Goal: Information Seeking & Learning: Learn about a topic

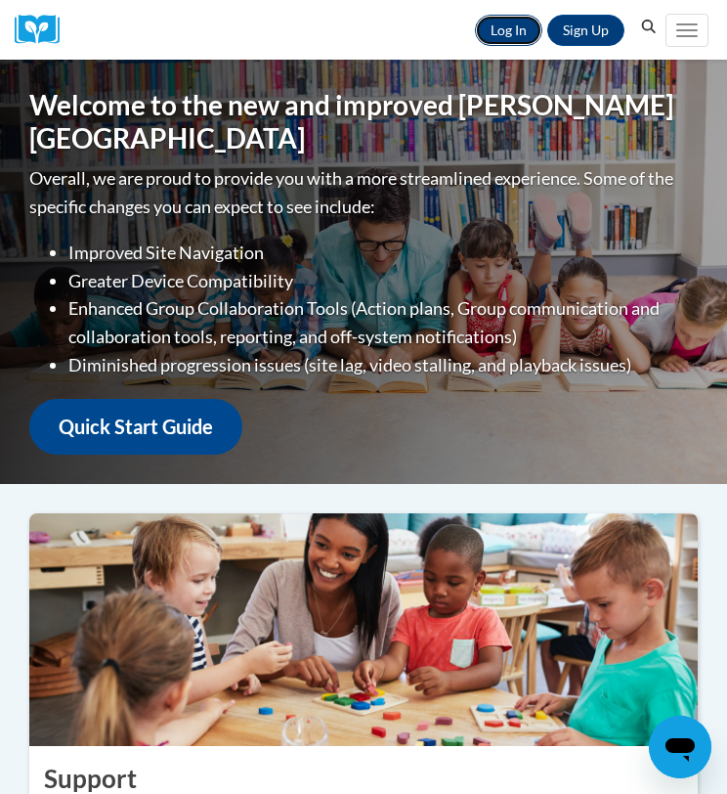
click at [514, 22] on link "Log In" at bounding box center [508, 30] width 67 height 31
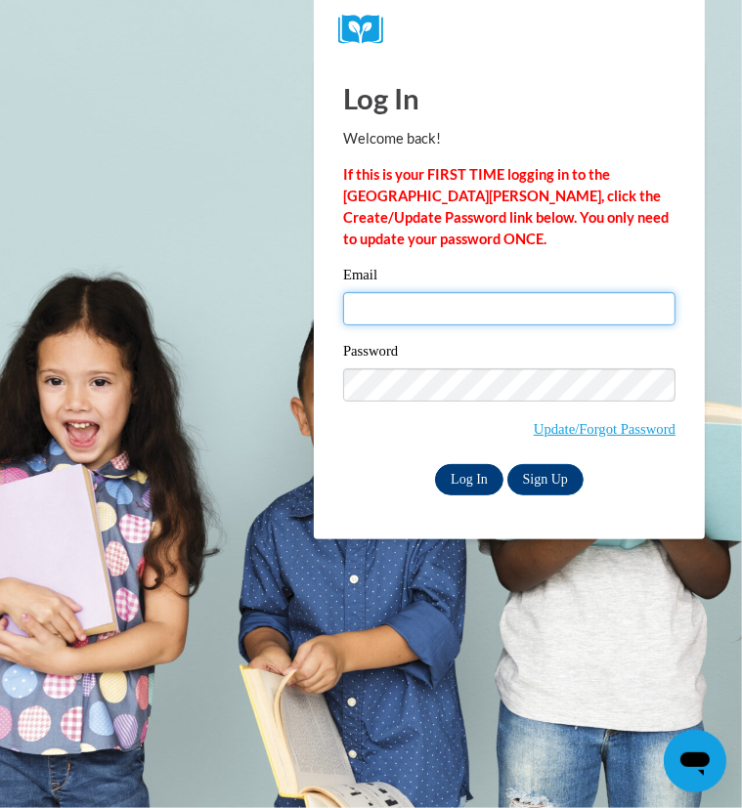
type input "leola.dyer@pioneerresa.org"
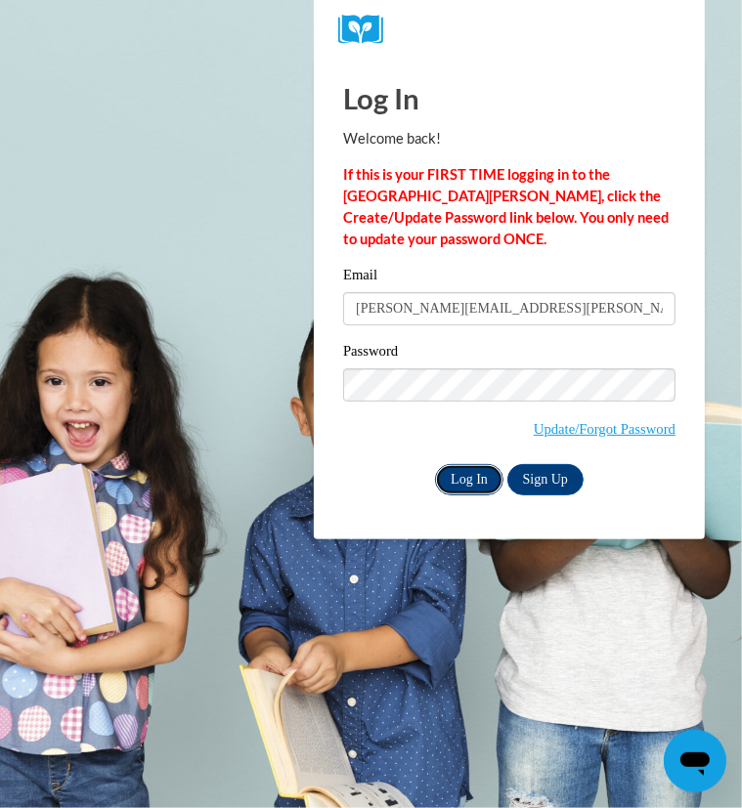
click at [473, 484] on input "Log In" at bounding box center [469, 479] width 68 height 31
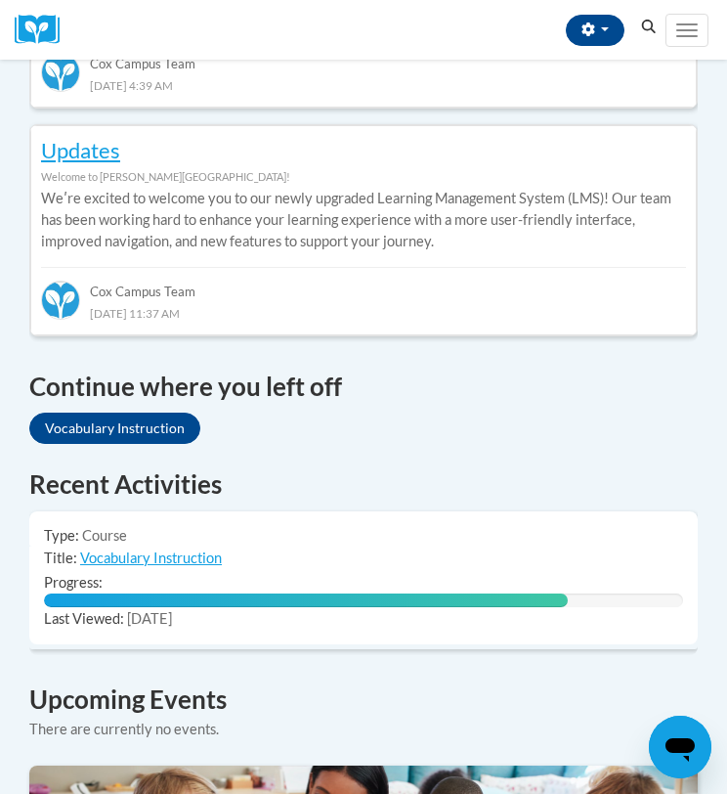
scroll to position [1094, 0]
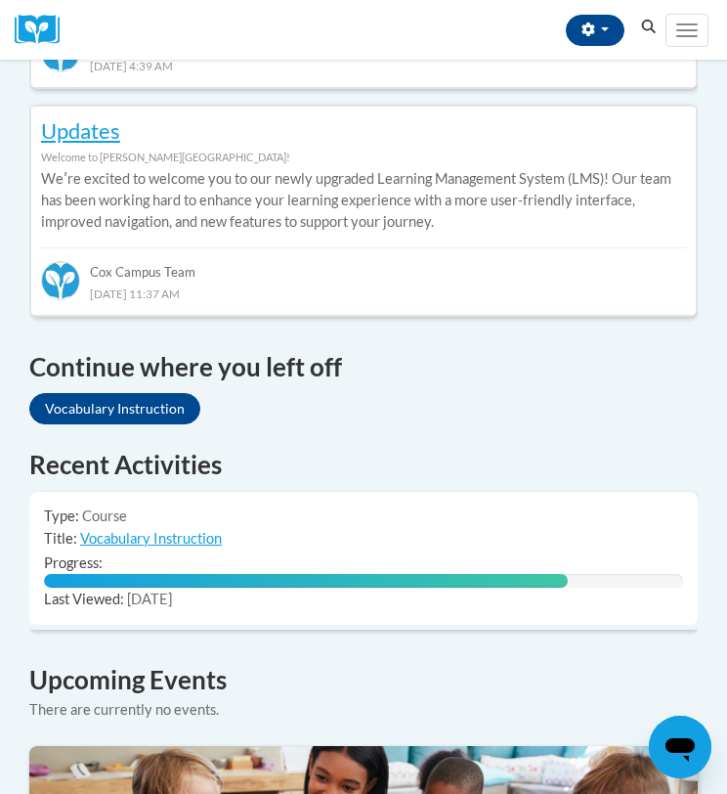
click at [149, 574] on div "82% Complete" at bounding box center [306, 581] width 524 height 14
click at [154, 393] on link "Vocabulary Instruction" at bounding box center [114, 408] width 171 height 31
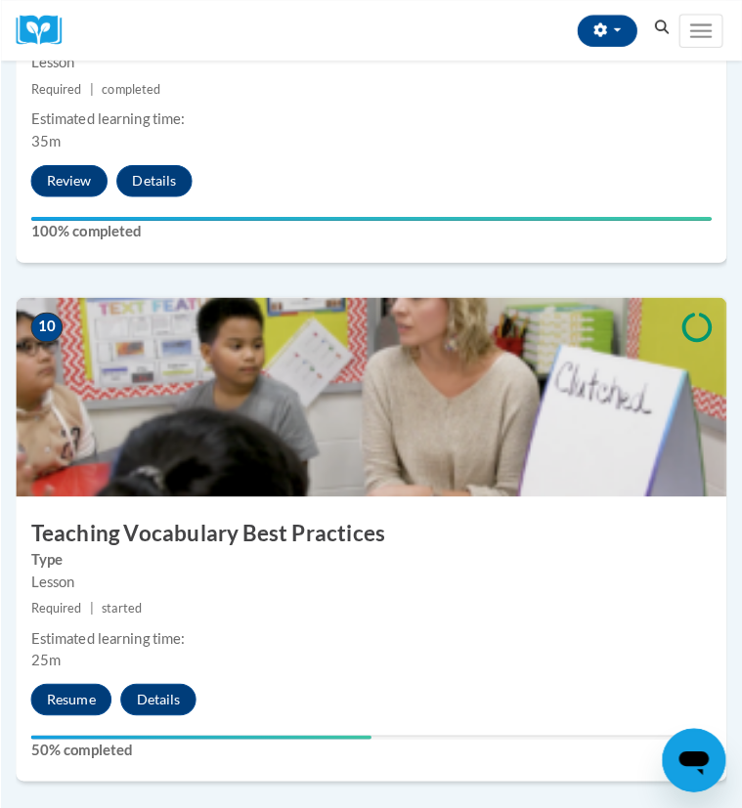
scroll to position [4715, 0]
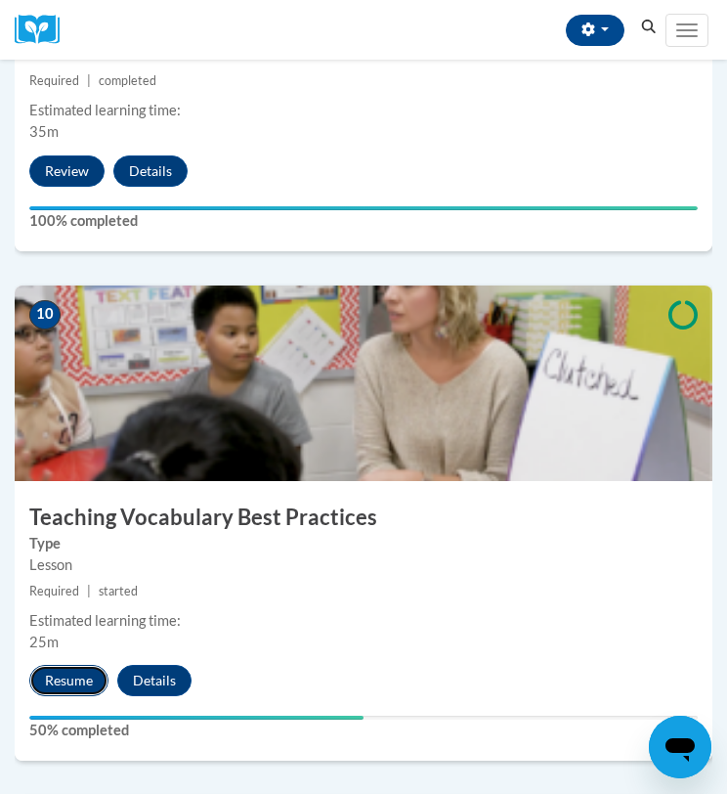
click at [73, 678] on button "Resume" at bounding box center [68, 680] width 79 height 31
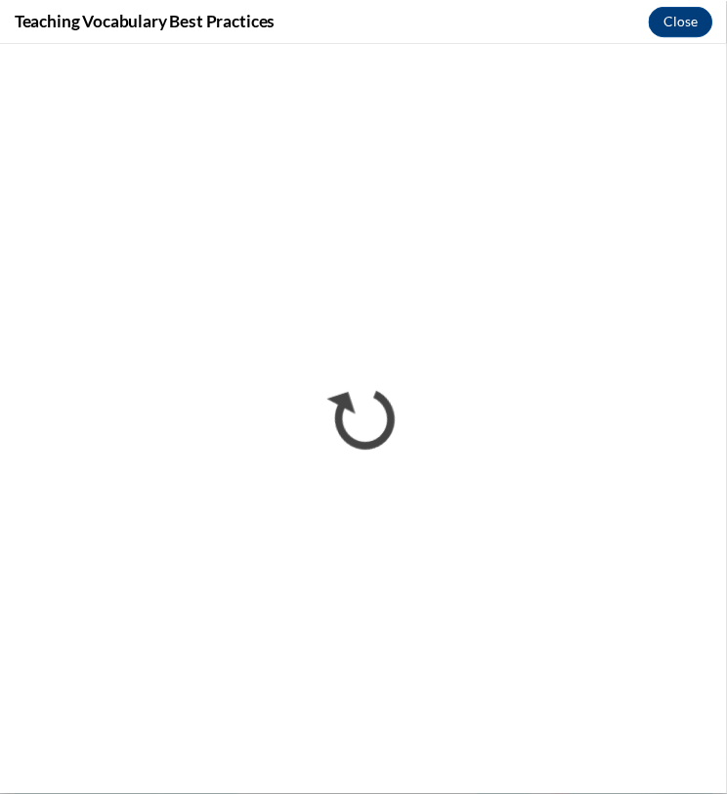
scroll to position [0, 0]
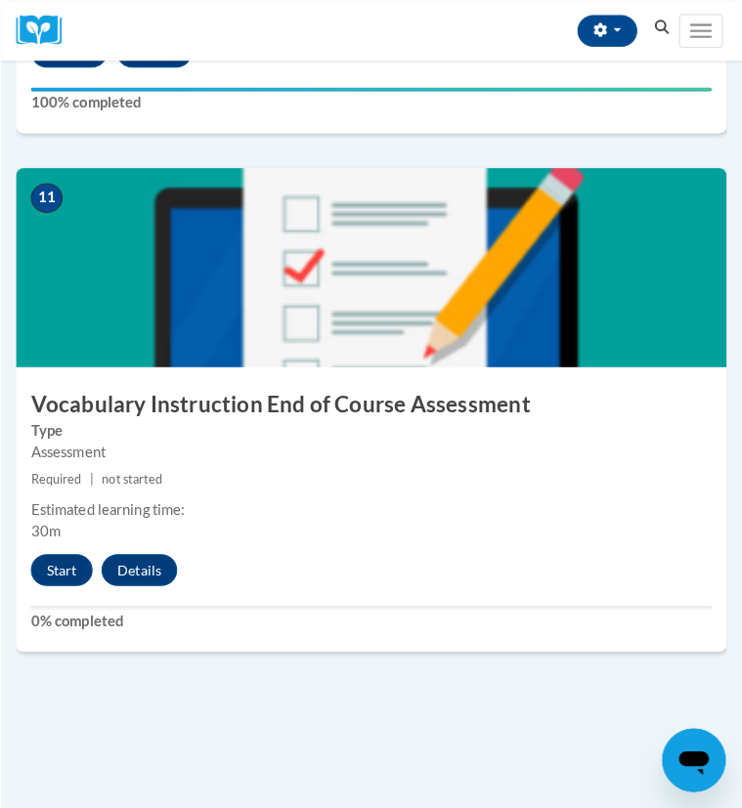
scroll to position [5509, 0]
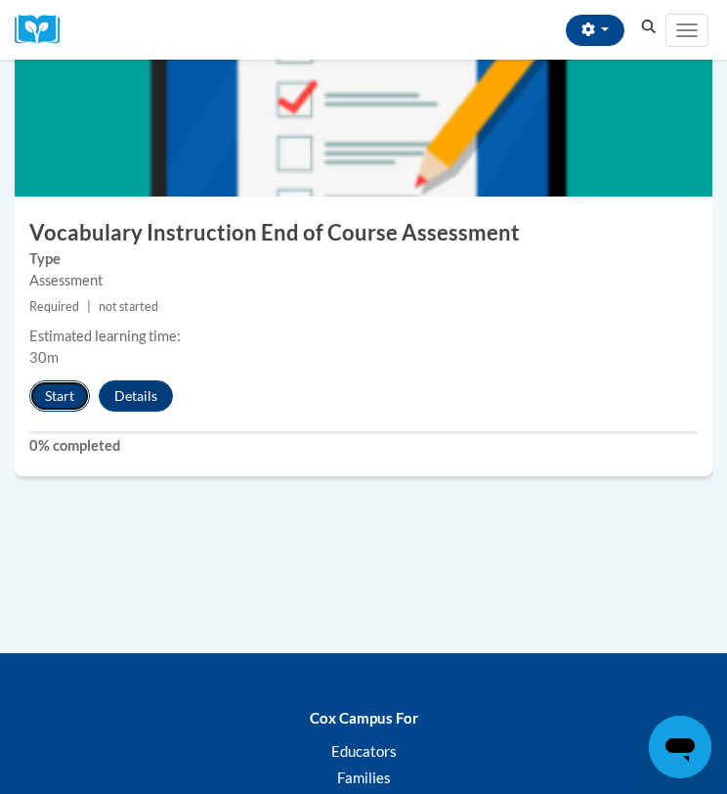
click at [69, 392] on button "Start" at bounding box center [59, 395] width 61 height 31
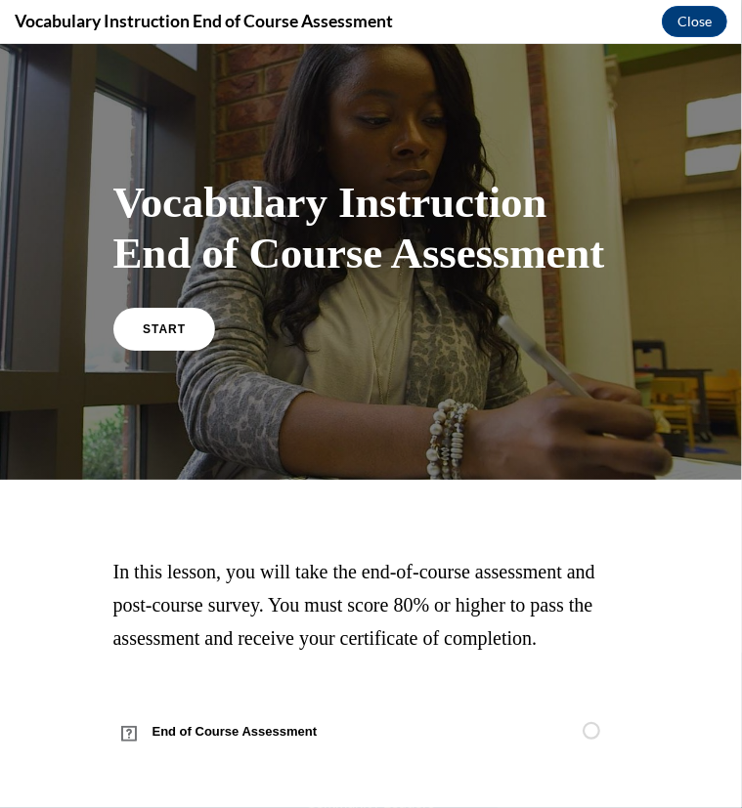
scroll to position [35, 0]
click at [165, 305] on link "START" at bounding box center [163, 327] width 107 height 45
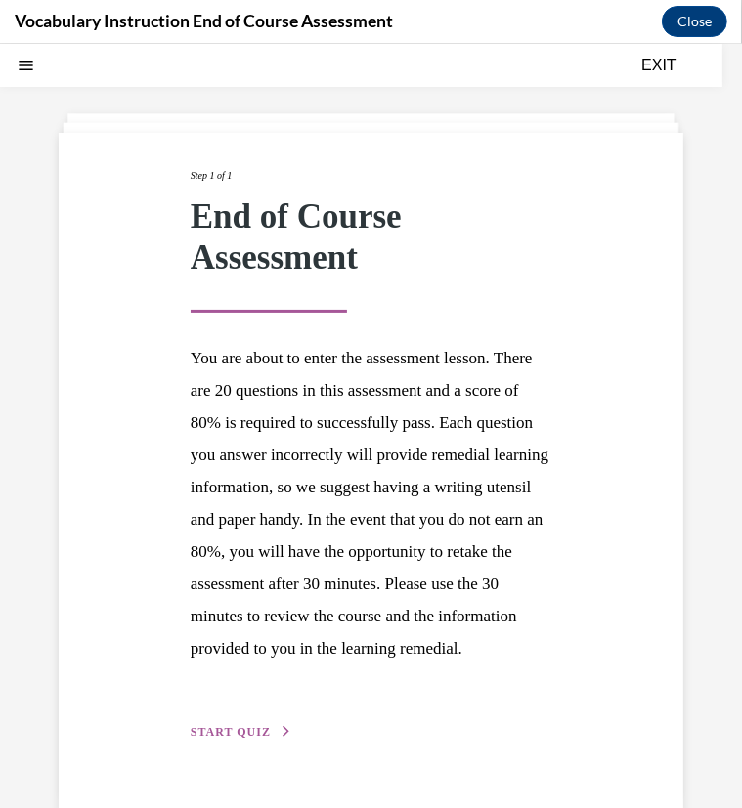
scroll to position [131, 0]
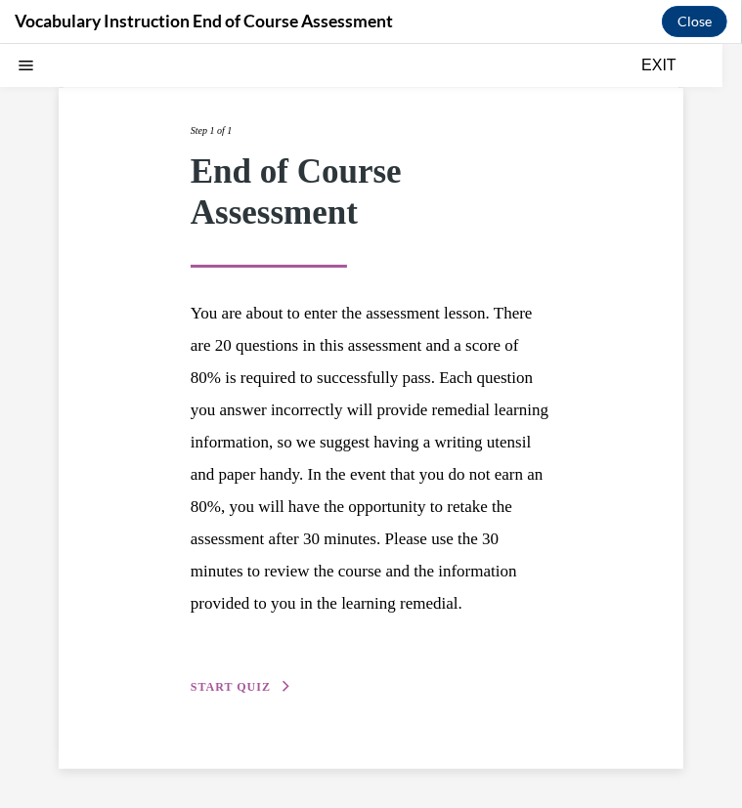
click at [239, 695] on button "START QUIZ" at bounding box center [242, 686] width 102 height 18
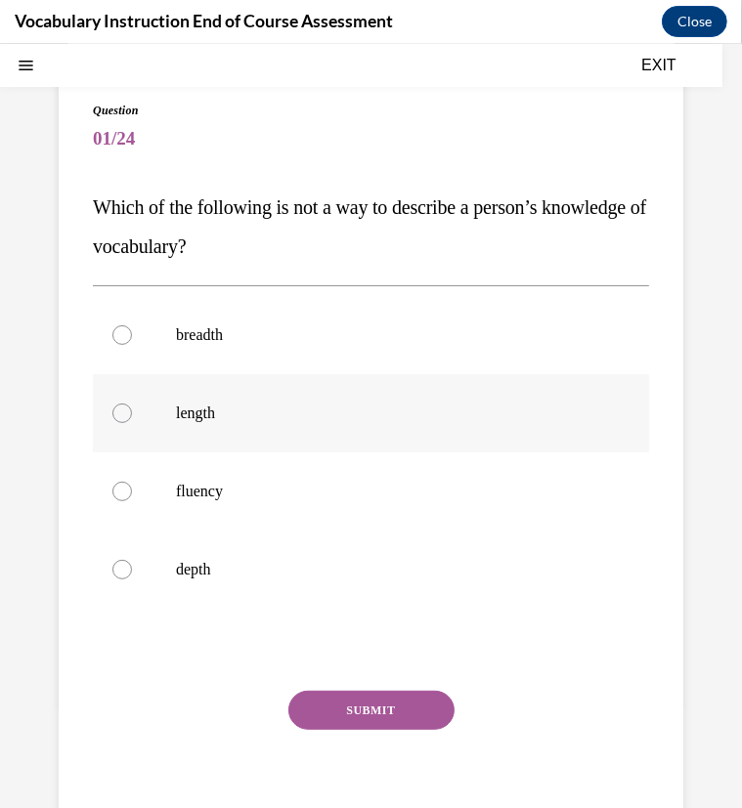
click at [145, 416] on label "length" at bounding box center [371, 412] width 556 height 78
click at [132, 416] on input "length" at bounding box center [122, 413] width 20 height 20
radio input "true"
click at [343, 705] on button "SUBMIT" at bounding box center [371, 709] width 166 height 39
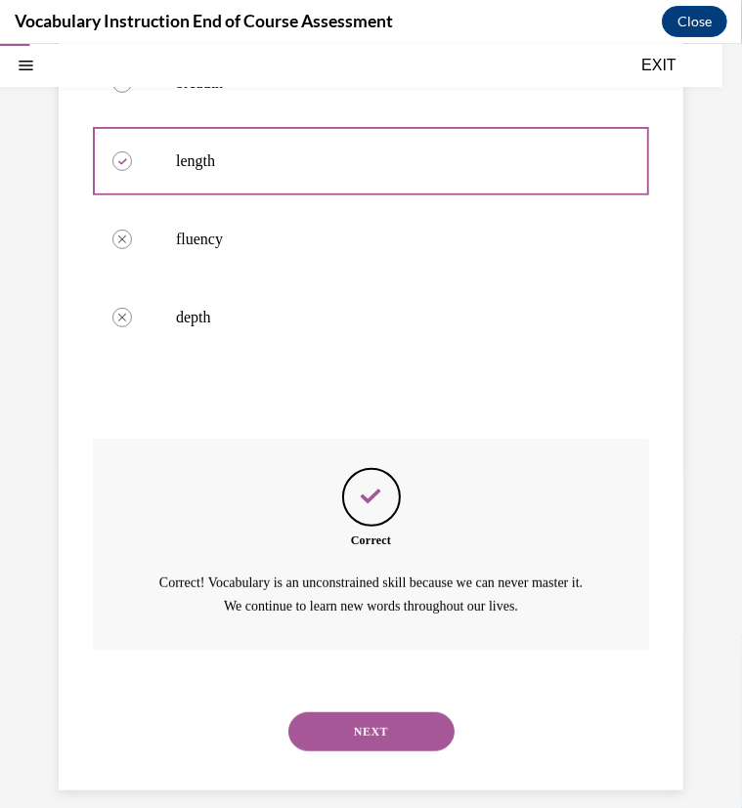
scroll to position [403, 0]
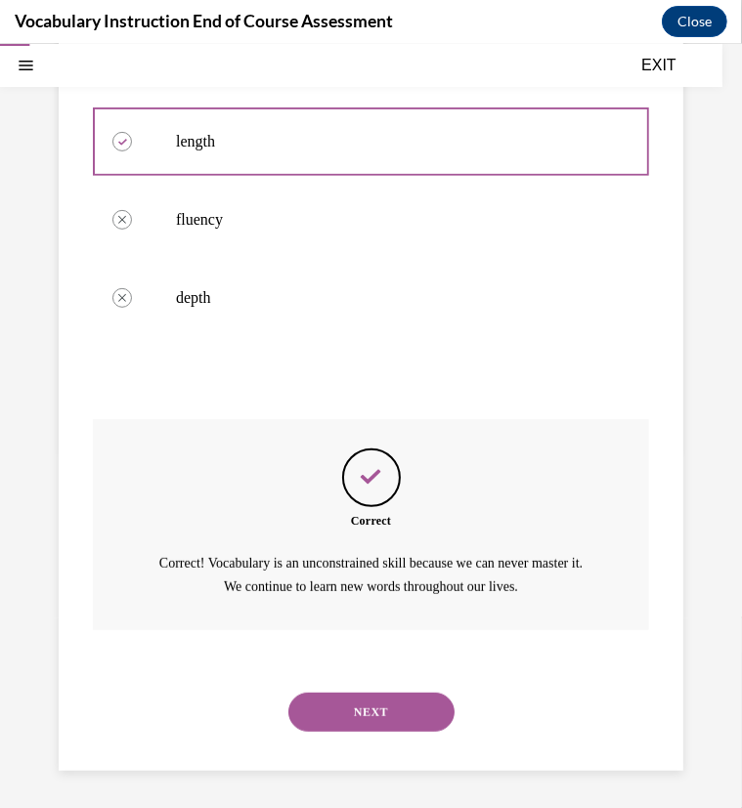
click at [375, 714] on button "NEXT" at bounding box center [371, 711] width 166 height 39
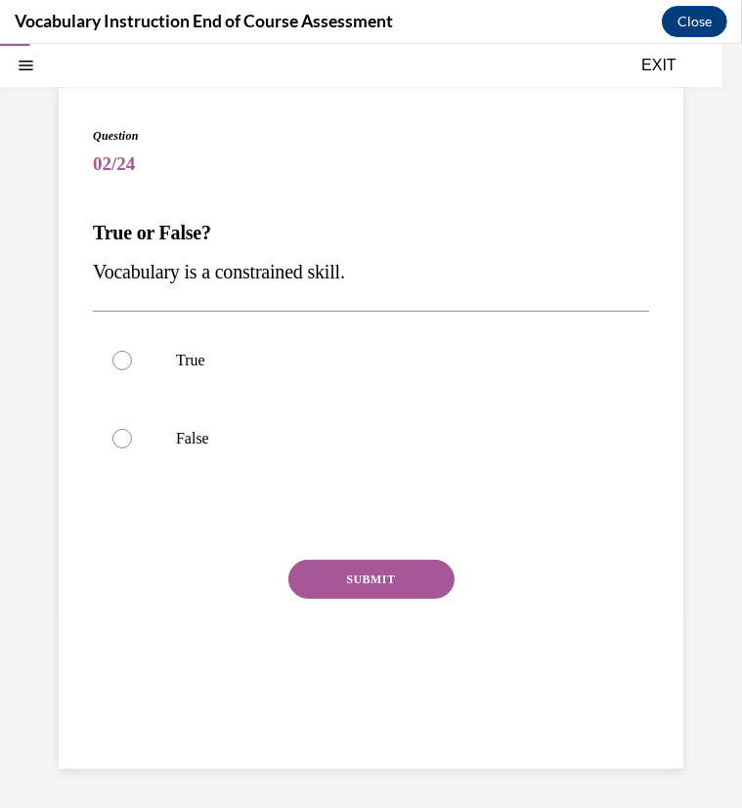
scroll to position [106, 0]
click at [108, 441] on label "False" at bounding box center [371, 438] width 556 height 78
click at [112, 441] on input "False" at bounding box center [122, 438] width 20 height 20
radio input "true"
click at [317, 572] on button "SUBMIT" at bounding box center [371, 578] width 166 height 39
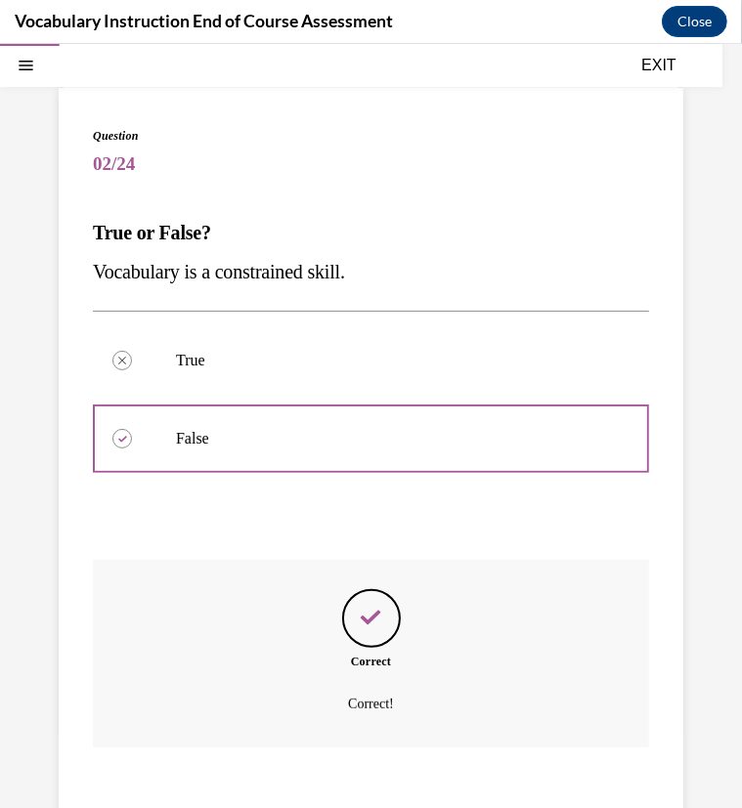
scroll to position [224, 0]
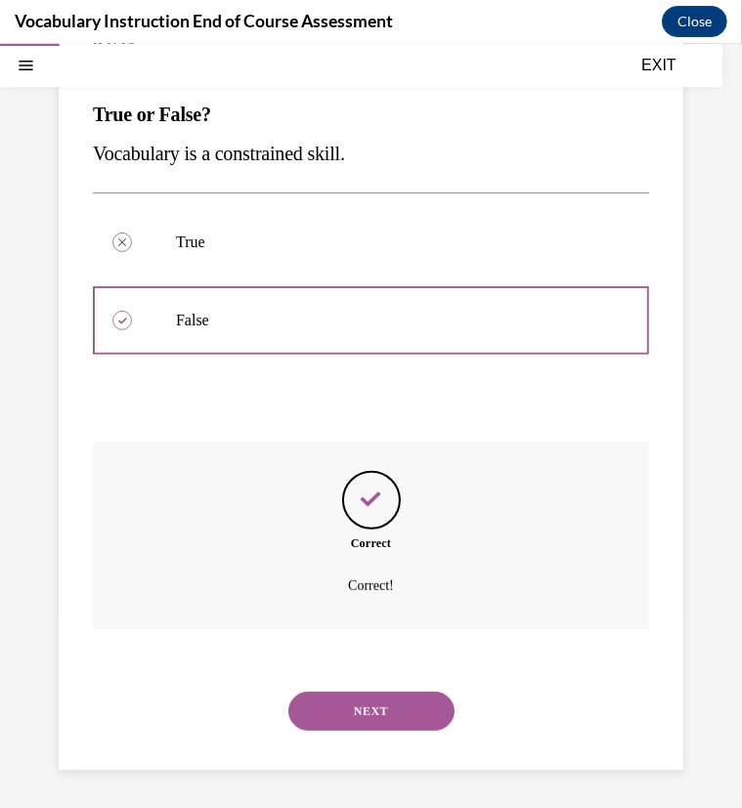
click at [393, 709] on button "NEXT" at bounding box center [371, 710] width 166 height 39
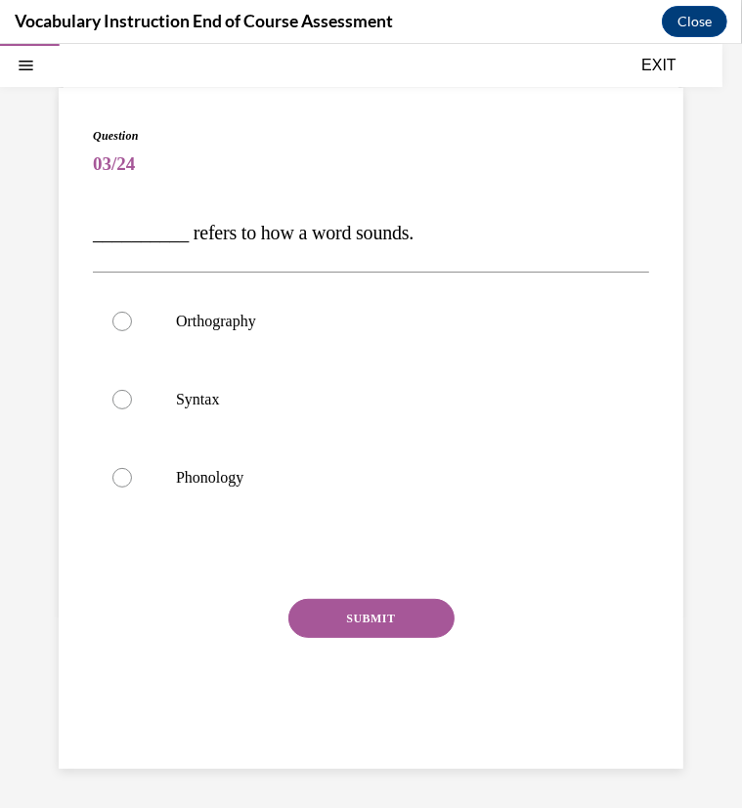
scroll to position [106, 0]
click at [314, 465] on label "Phonology" at bounding box center [371, 477] width 556 height 78
click at [132, 467] on input "Phonology" at bounding box center [122, 477] width 20 height 20
radio input "true"
click at [335, 609] on button "SUBMIT" at bounding box center [371, 617] width 166 height 39
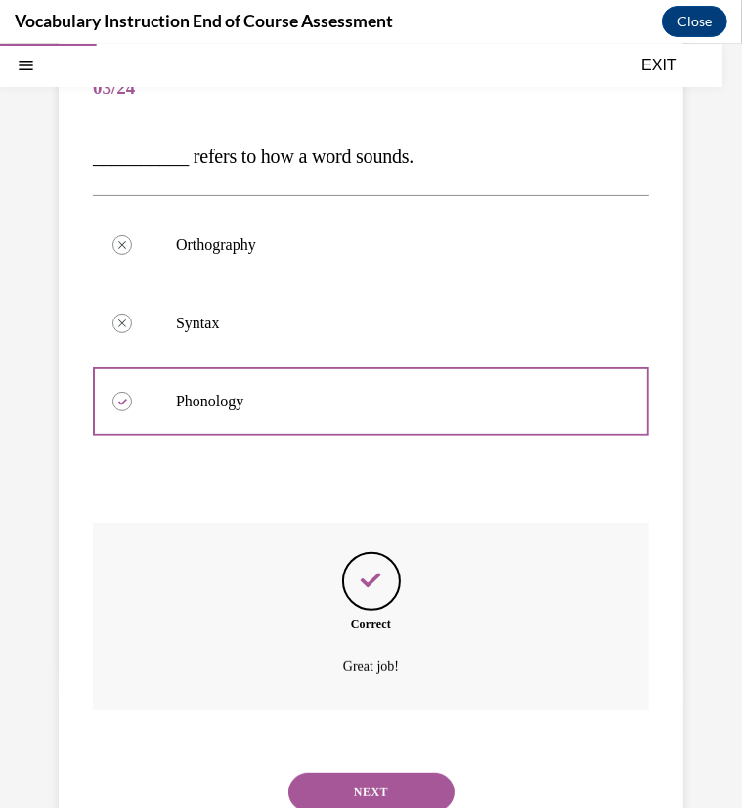
scroll to position [263, 0]
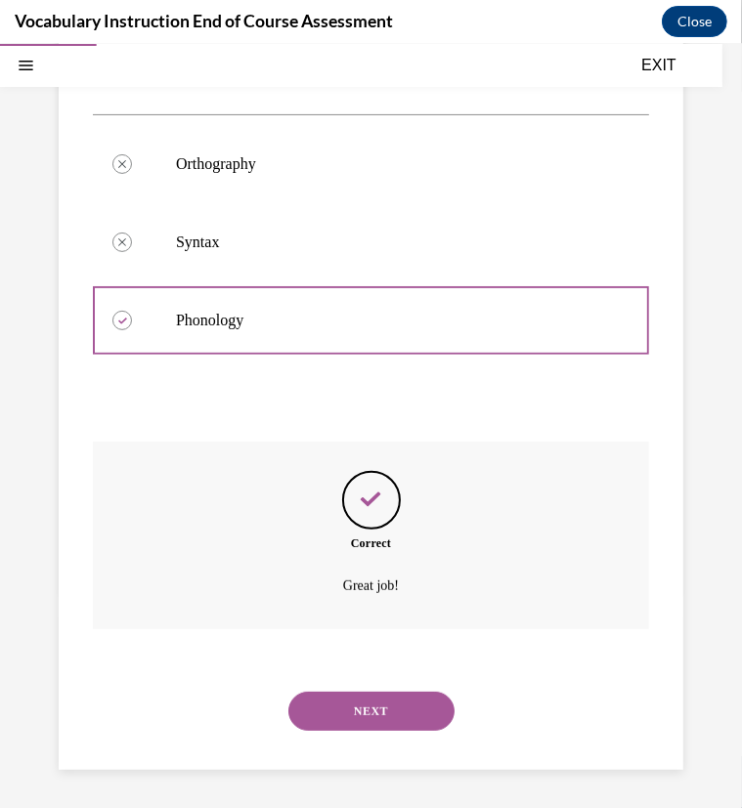
drag, startPoint x: 355, startPoint y: 714, endPoint x: 398, endPoint y: 686, distance: 51.0
click at [398, 686] on div "NEXT" at bounding box center [371, 711] width 556 height 78
click at [387, 699] on button "NEXT" at bounding box center [371, 710] width 166 height 39
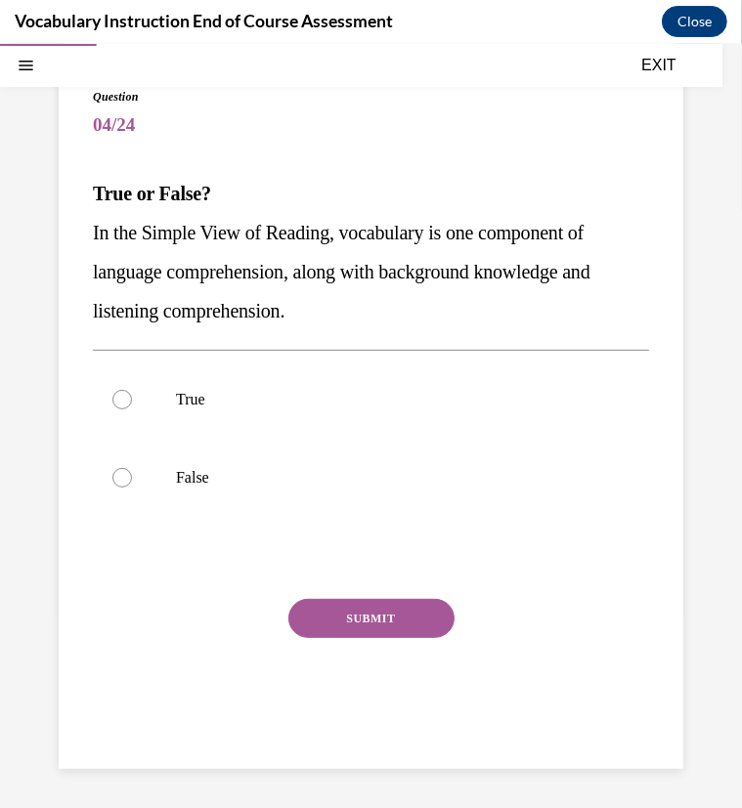
scroll to position [144, 0]
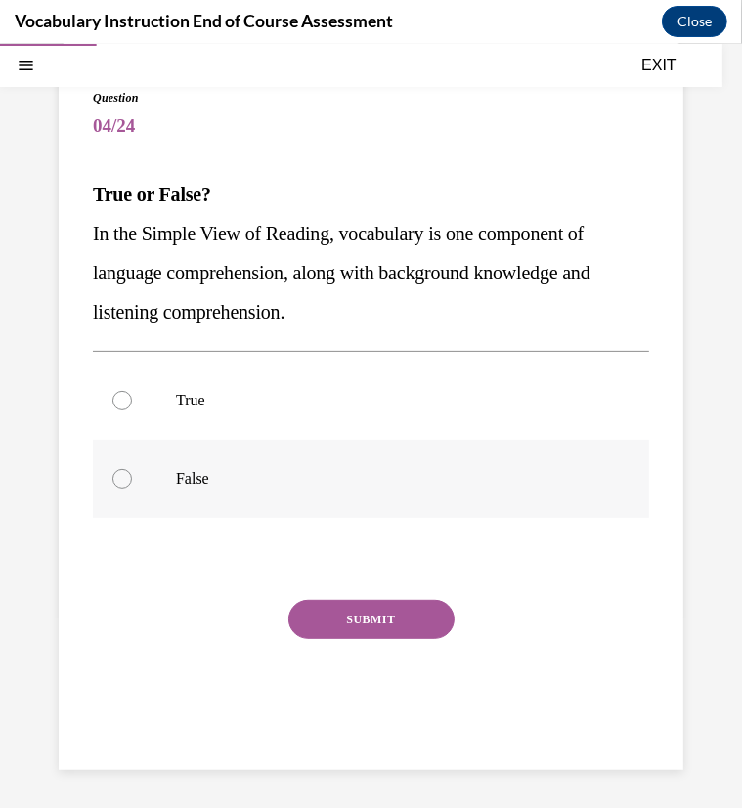
click at [187, 473] on p "False" at bounding box center [388, 478] width 424 height 20
click at [132, 473] on input "False" at bounding box center [122, 478] width 20 height 20
radio input "true"
click at [328, 615] on button "SUBMIT" at bounding box center [371, 618] width 166 height 39
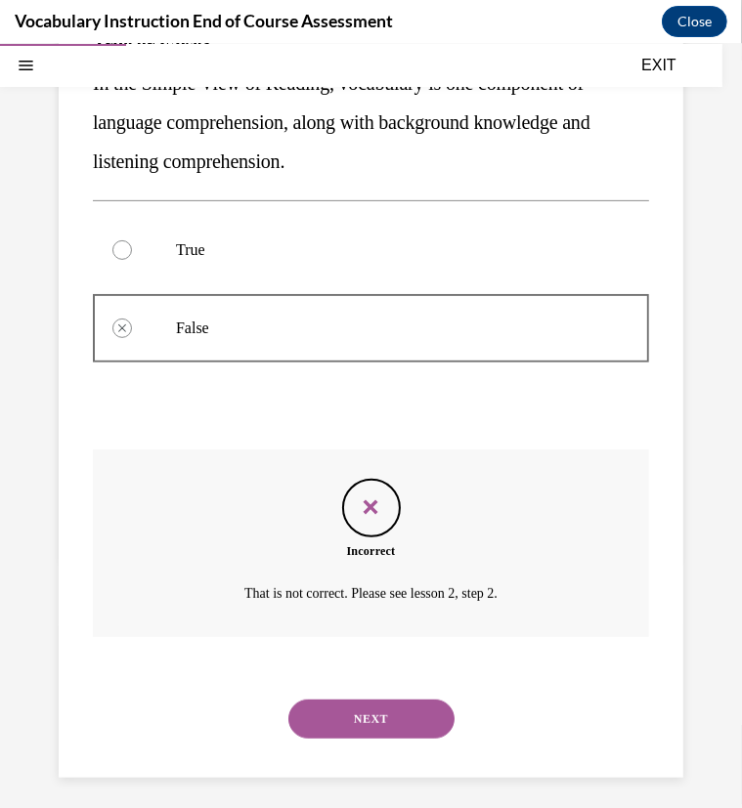
scroll to position [302, 0]
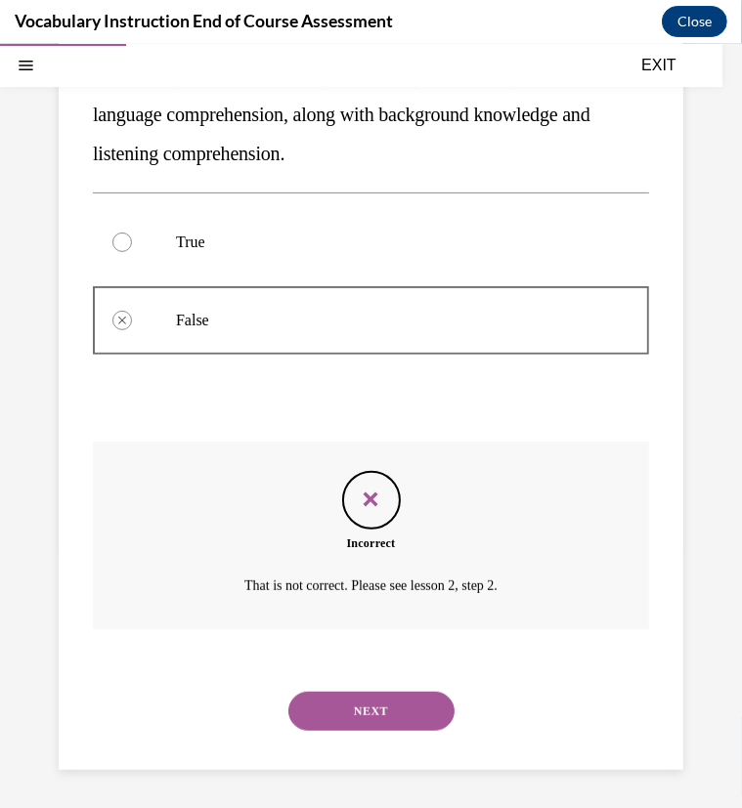
click at [377, 711] on button "NEXT" at bounding box center [371, 710] width 166 height 39
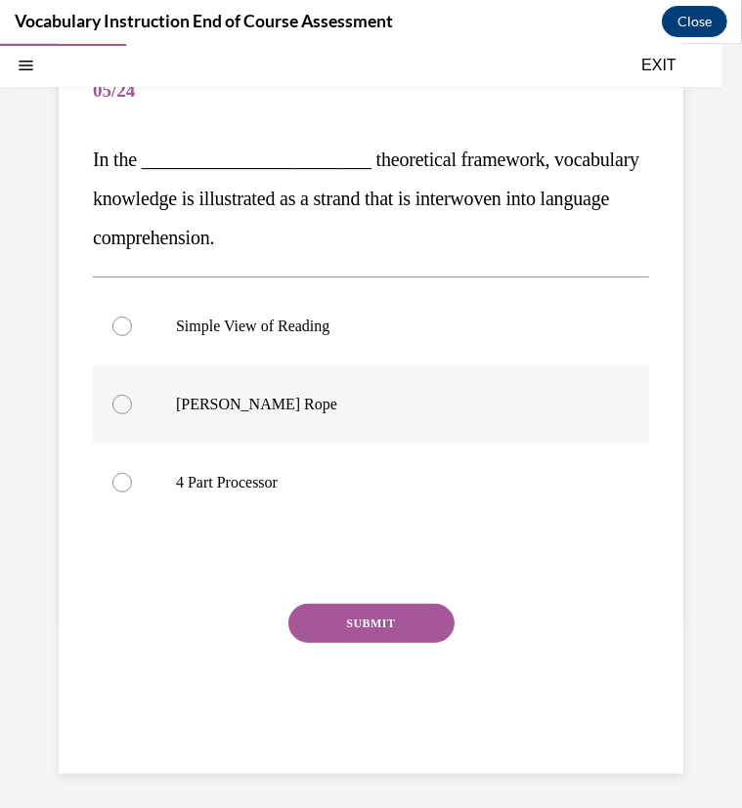
click at [113, 410] on label "Scarborough's Rope" at bounding box center [371, 404] width 556 height 78
click at [113, 410] on input "Scarborough's Rope" at bounding box center [122, 404] width 20 height 20
radio input "true"
click at [315, 617] on button "SUBMIT" at bounding box center [371, 622] width 166 height 39
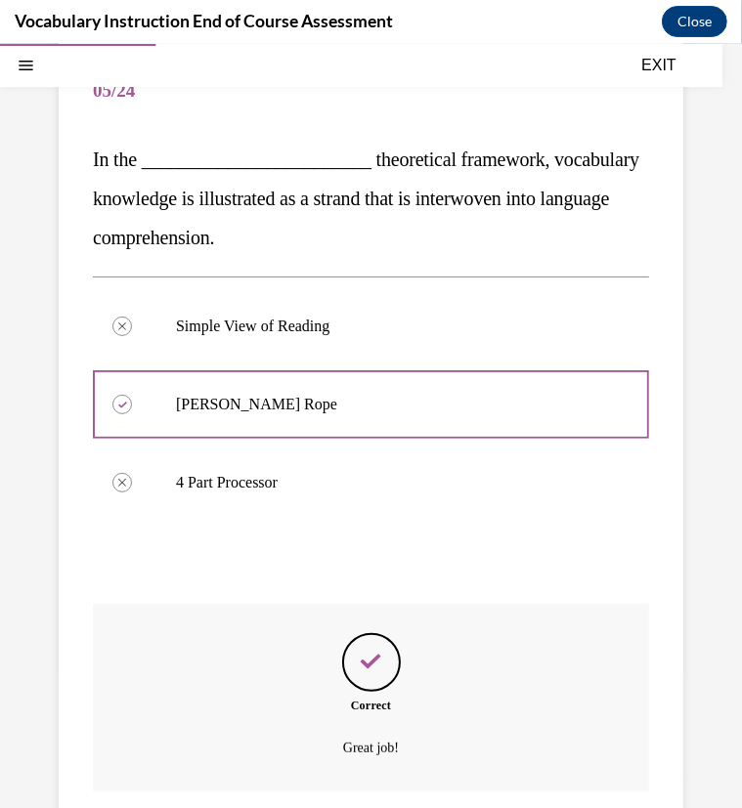
scroll to position [341, 0]
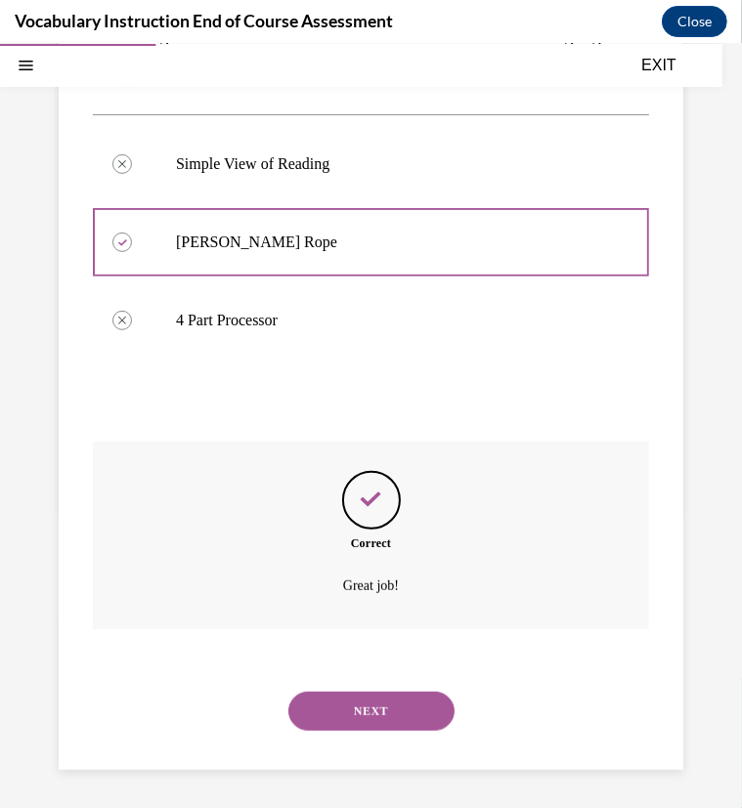
click at [401, 704] on button "NEXT" at bounding box center [371, 710] width 166 height 39
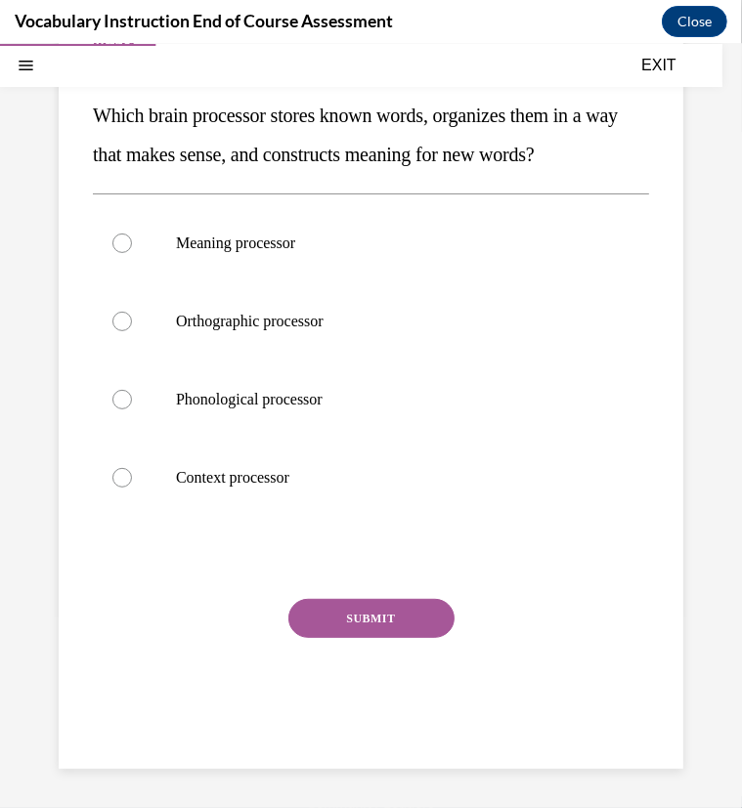
scroll to position [179, 0]
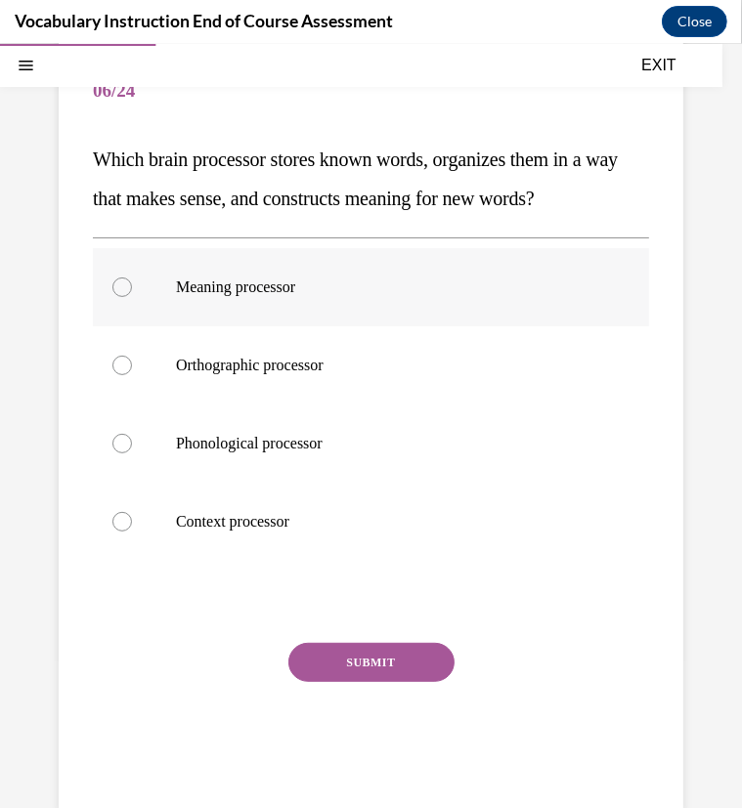
click at [119, 290] on div at bounding box center [122, 287] width 20 height 20
click at [119, 290] on input "Meaning processor" at bounding box center [122, 287] width 20 height 20
radio input "true"
click at [392, 647] on button "SUBMIT" at bounding box center [371, 661] width 166 height 39
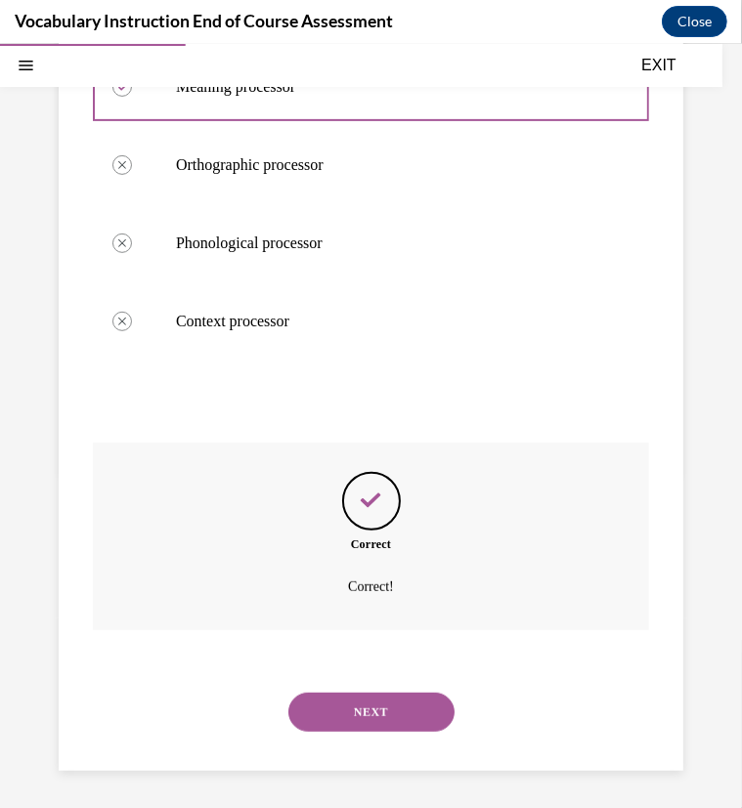
scroll to position [380, 0]
click at [384, 704] on button "NEXT" at bounding box center [371, 710] width 166 height 39
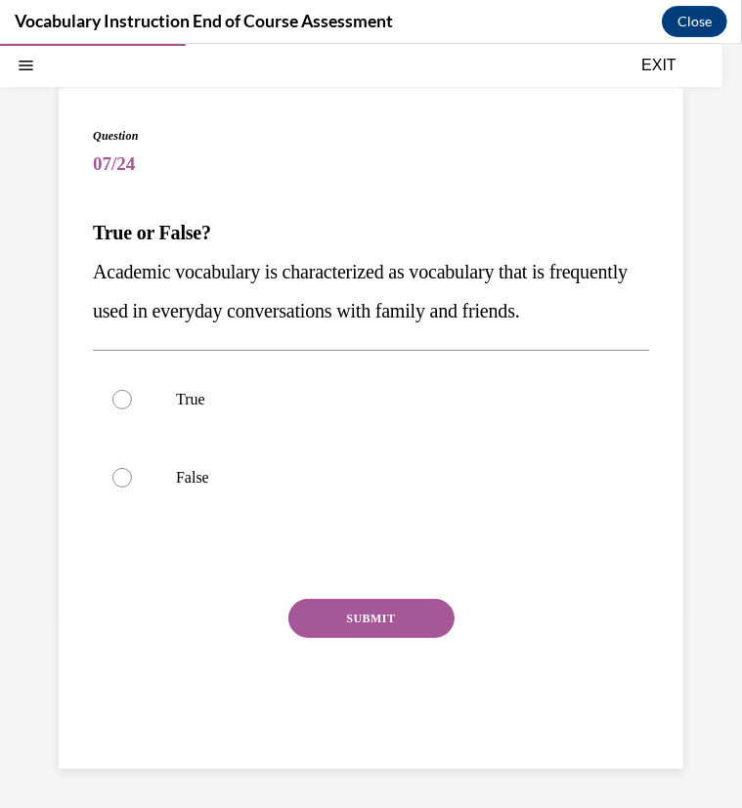
scroll to position [144, 0]
click at [178, 478] on p "False" at bounding box center [388, 477] width 424 height 20
click at [132, 478] on input "False" at bounding box center [122, 477] width 20 height 20
radio input "true"
click at [336, 631] on button "SUBMIT" at bounding box center [371, 617] width 166 height 39
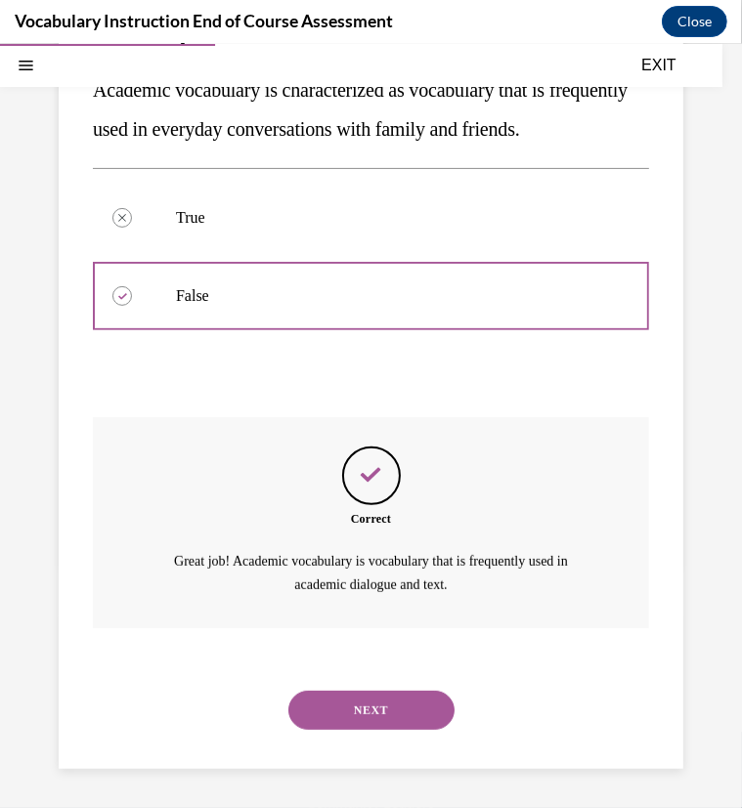
scroll to position [325, 0]
click at [369, 707] on button "NEXT" at bounding box center [371, 709] width 166 height 39
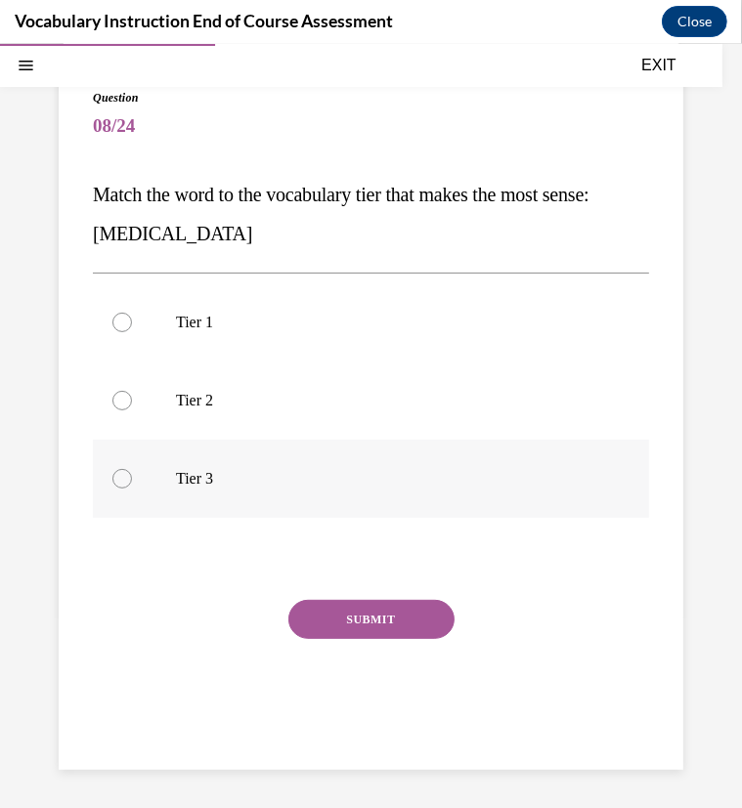
click at [186, 489] on label "Tier 3" at bounding box center [371, 478] width 556 height 78
click at [132, 488] on input "Tier 3" at bounding box center [122, 478] width 20 height 20
radio input "true"
click at [359, 627] on button "SUBMIT" at bounding box center [371, 618] width 166 height 39
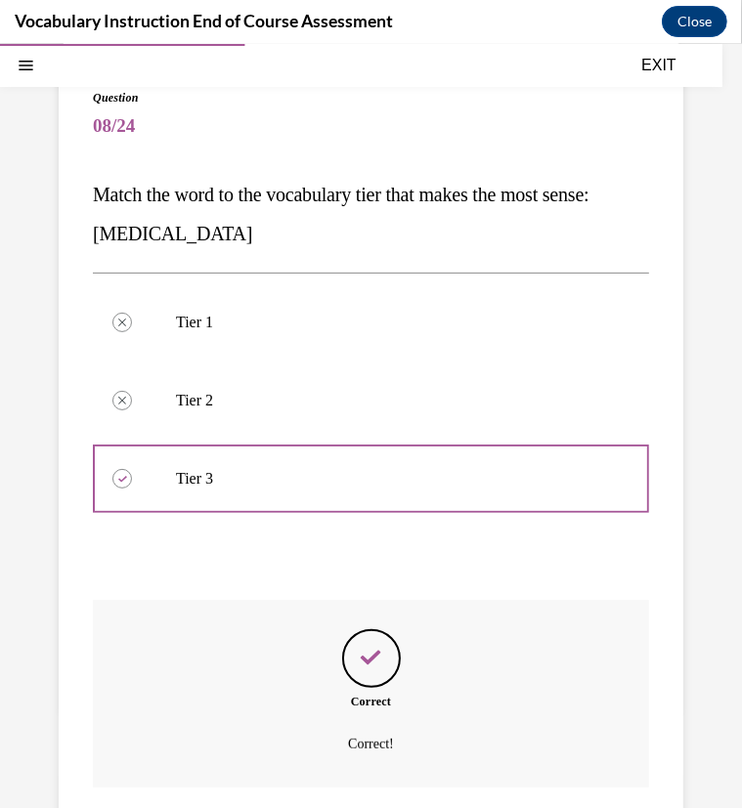
scroll to position [302, 0]
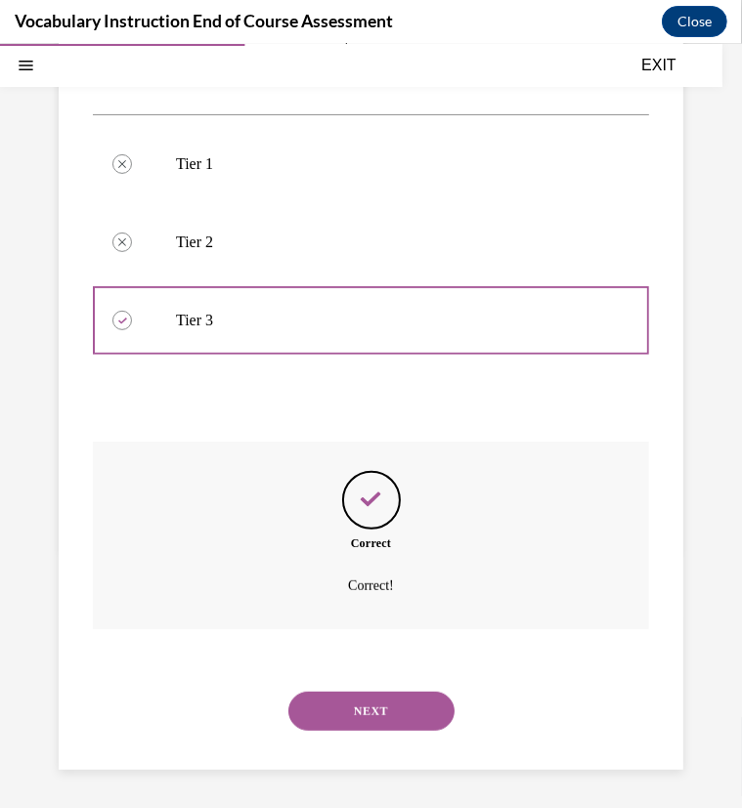
click at [371, 705] on button "NEXT" at bounding box center [371, 710] width 166 height 39
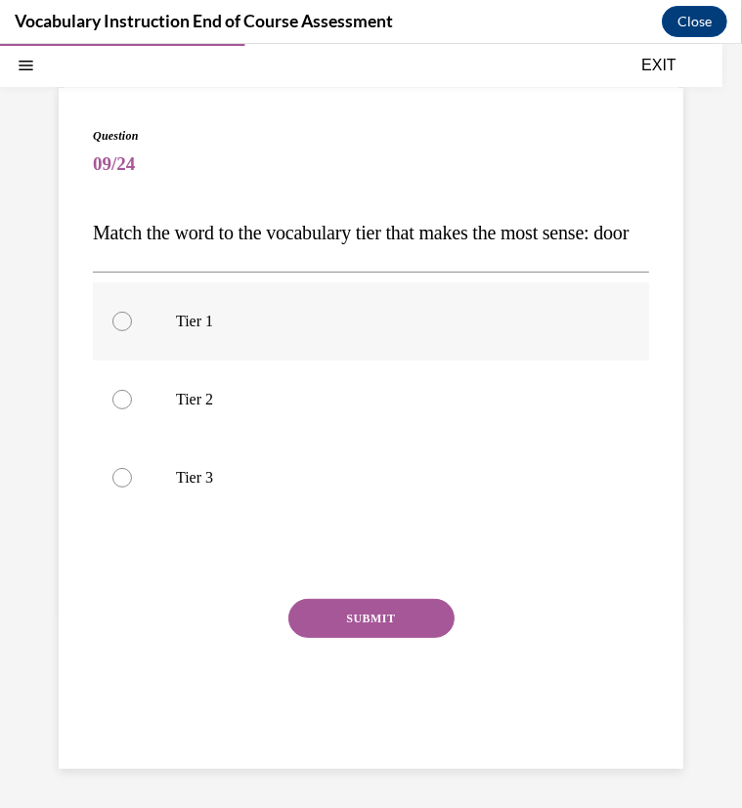
click at [151, 325] on label "Tier 1" at bounding box center [371, 321] width 556 height 78
click at [132, 325] on input "Tier 1" at bounding box center [122, 321] width 20 height 20
radio input "true"
click at [304, 616] on button "SUBMIT" at bounding box center [371, 617] width 166 height 39
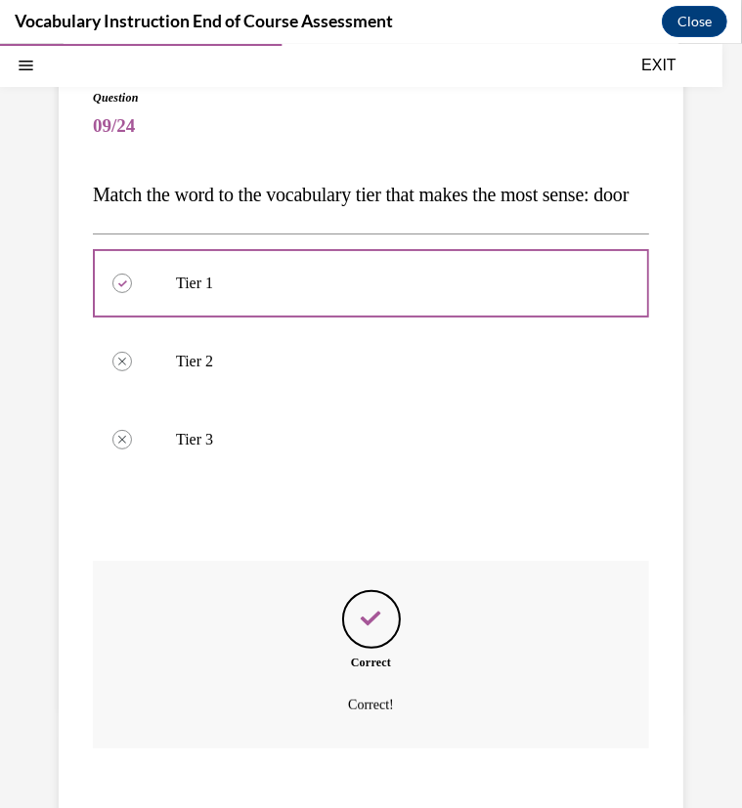
scroll to position [302, 0]
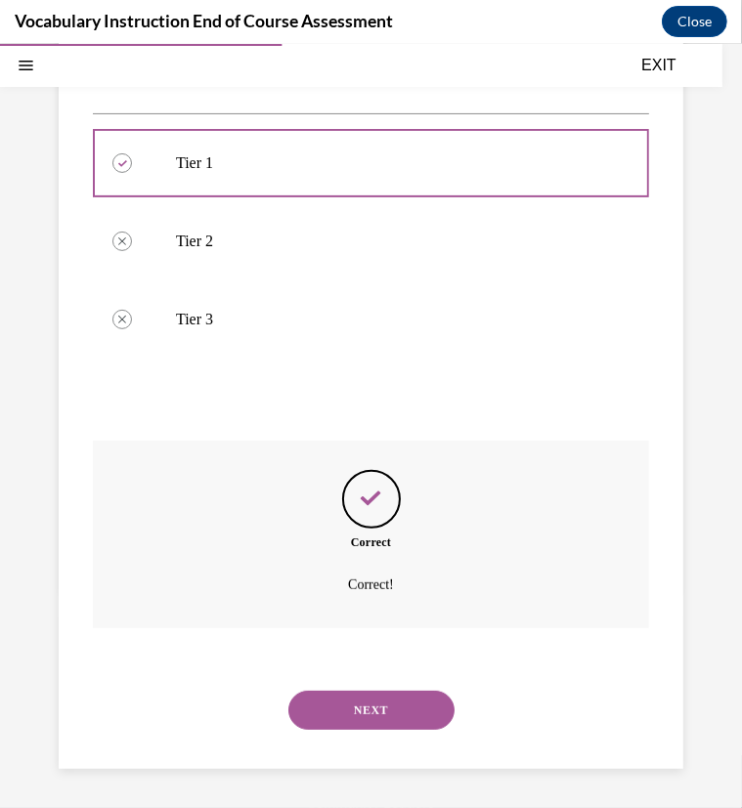
click at [360, 708] on button "NEXT" at bounding box center [371, 709] width 166 height 39
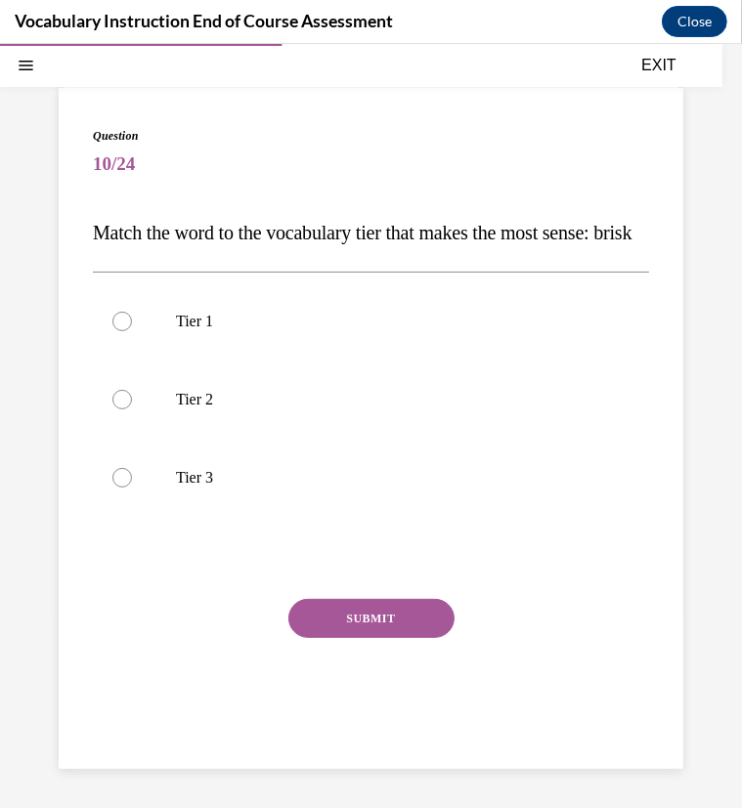
scroll to position [144, 0]
click at [121, 405] on div at bounding box center [122, 399] width 20 height 20
click at [121, 405] on input "Tier 2" at bounding box center [122, 399] width 20 height 20
radio input "true"
click at [317, 616] on button "SUBMIT" at bounding box center [371, 617] width 166 height 39
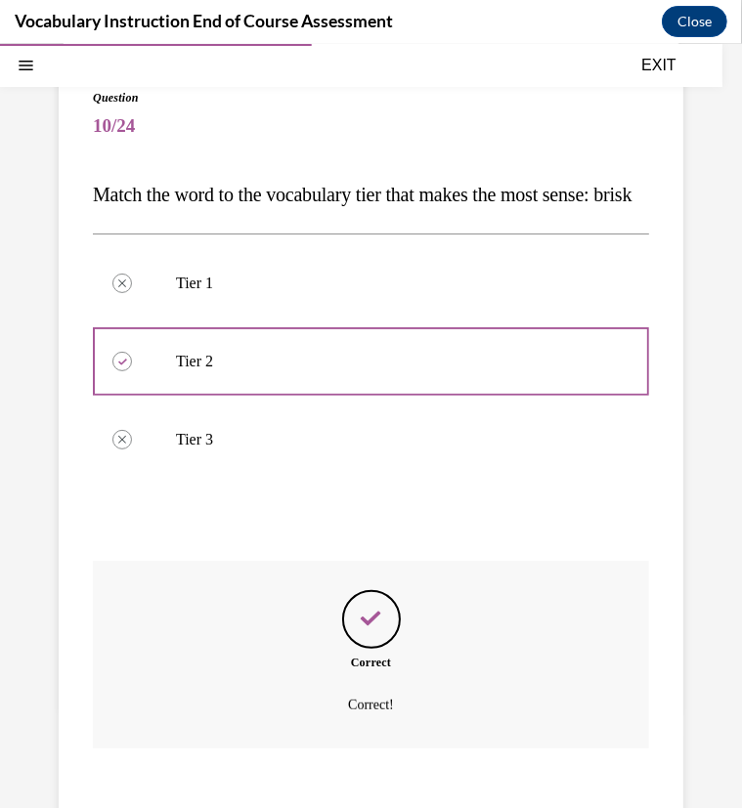
scroll to position [302, 0]
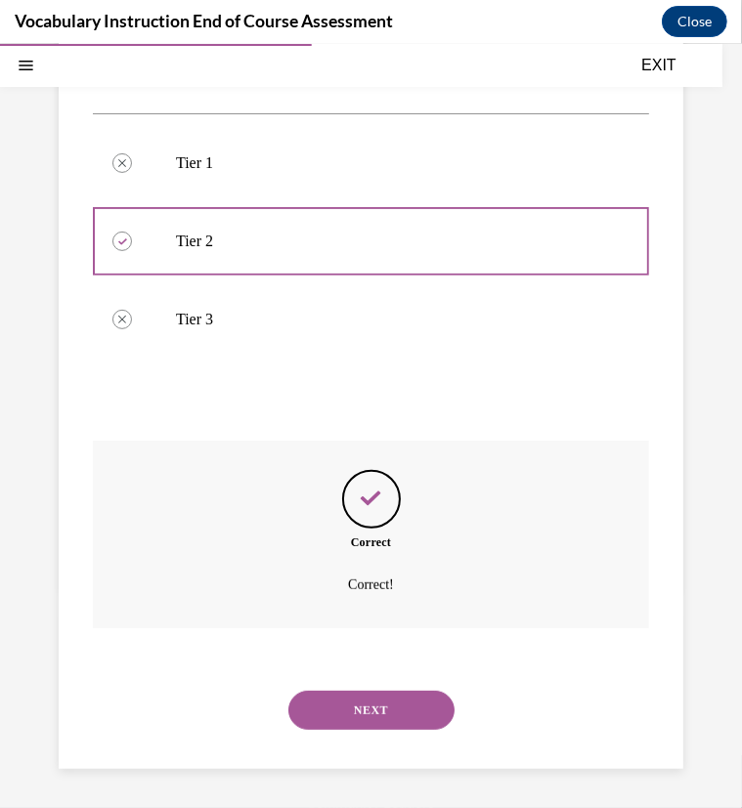
click at [371, 719] on button "NEXT" at bounding box center [371, 709] width 166 height 39
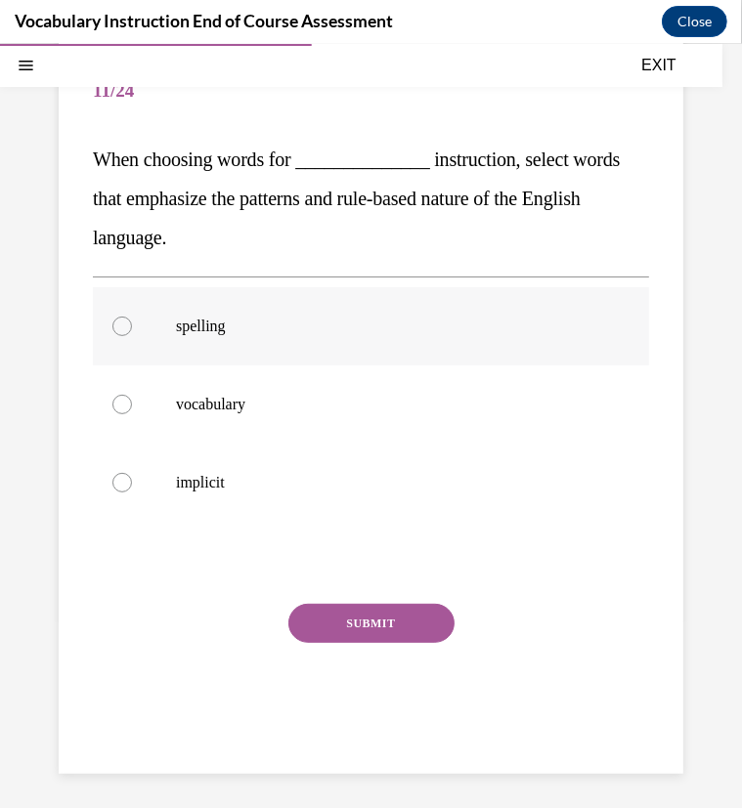
click at [215, 330] on p "spelling" at bounding box center [388, 326] width 424 height 20
click at [132, 330] on input "spelling" at bounding box center [122, 326] width 20 height 20
radio input "true"
click at [378, 616] on button "SUBMIT" at bounding box center [371, 622] width 166 height 39
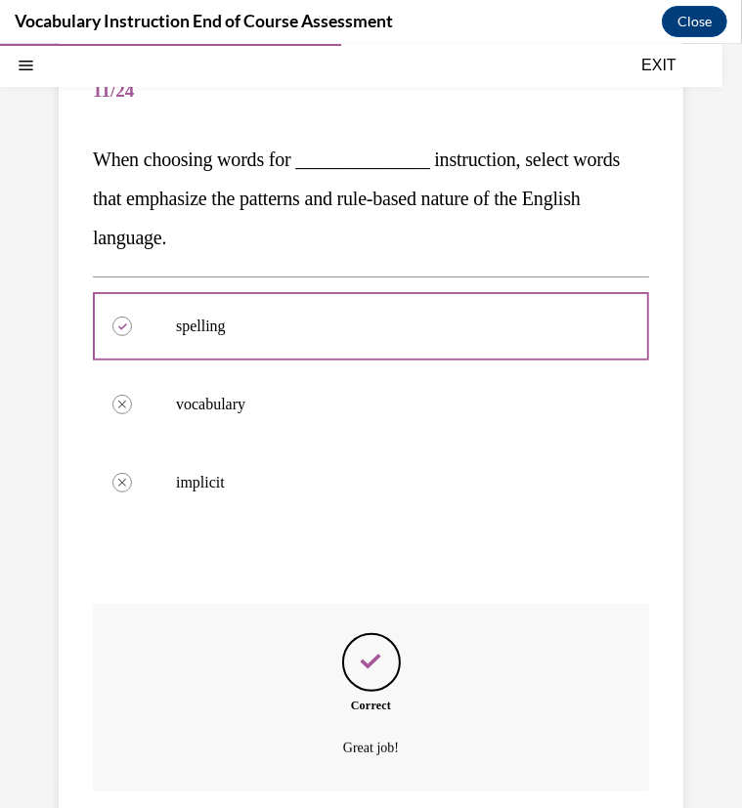
scroll to position [341, 0]
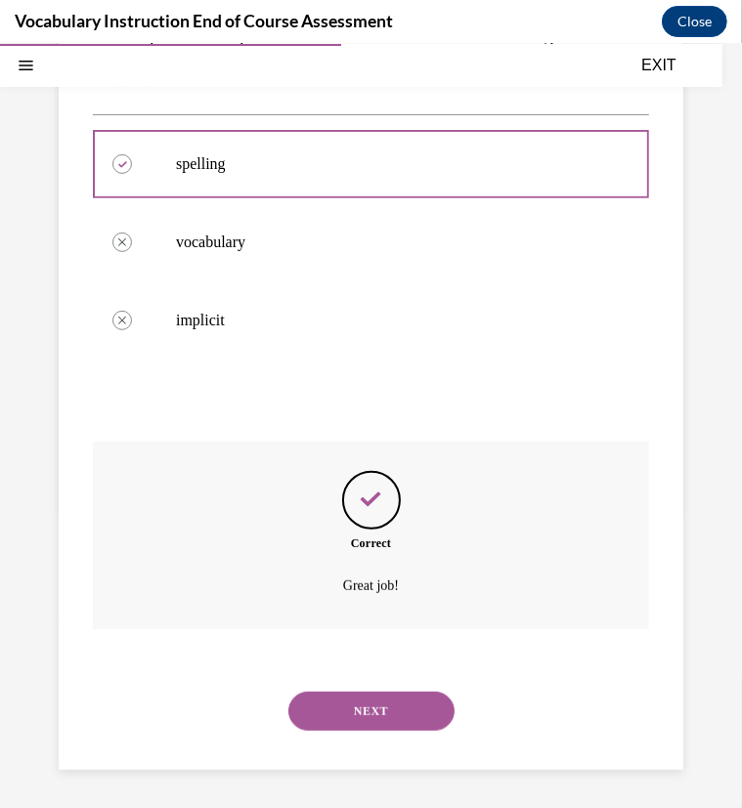
click at [358, 707] on button "NEXT" at bounding box center [371, 710] width 166 height 39
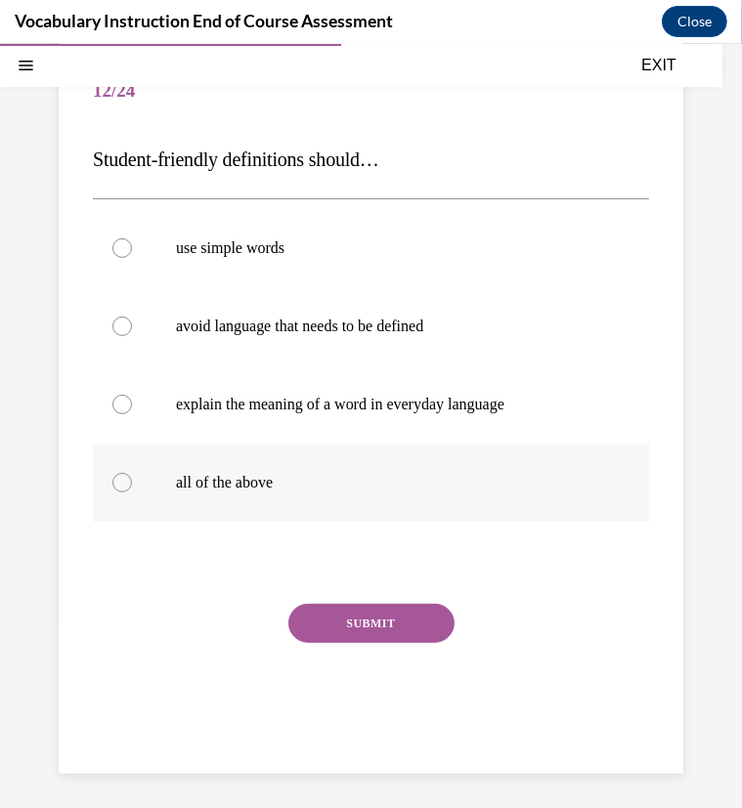
click at [242, 484] on p "all of the above" at bounding box center [388, 482] width 424 height 20
click at [132, 484] on input "all of the above" at bounding box center [122, 482] width 20 height 20
radio input "true"
click at [360, 625] on button "SUBMIT" at bounding box center [371, 622] width 166 height 39
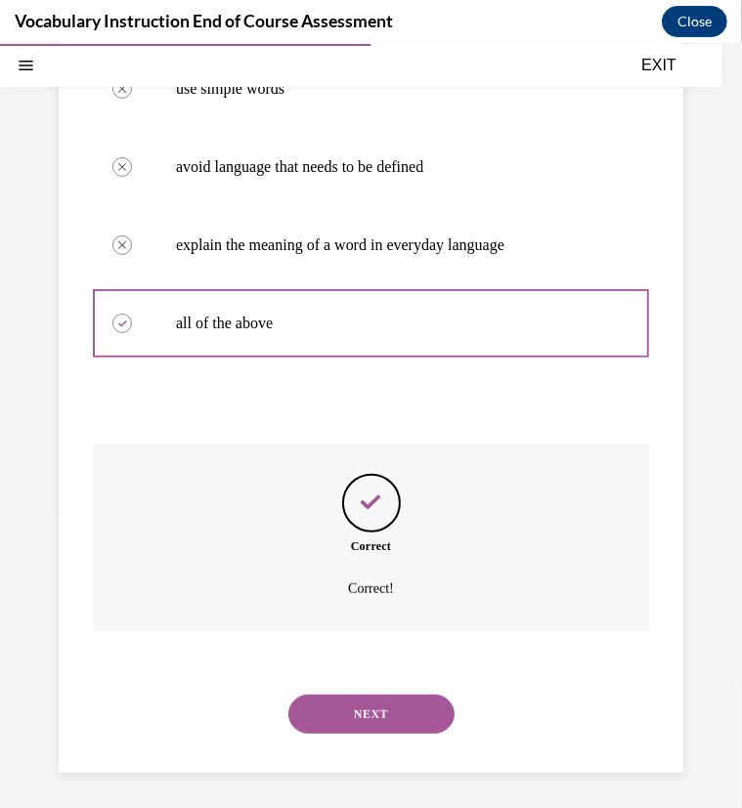
scroll to position [341, 0]
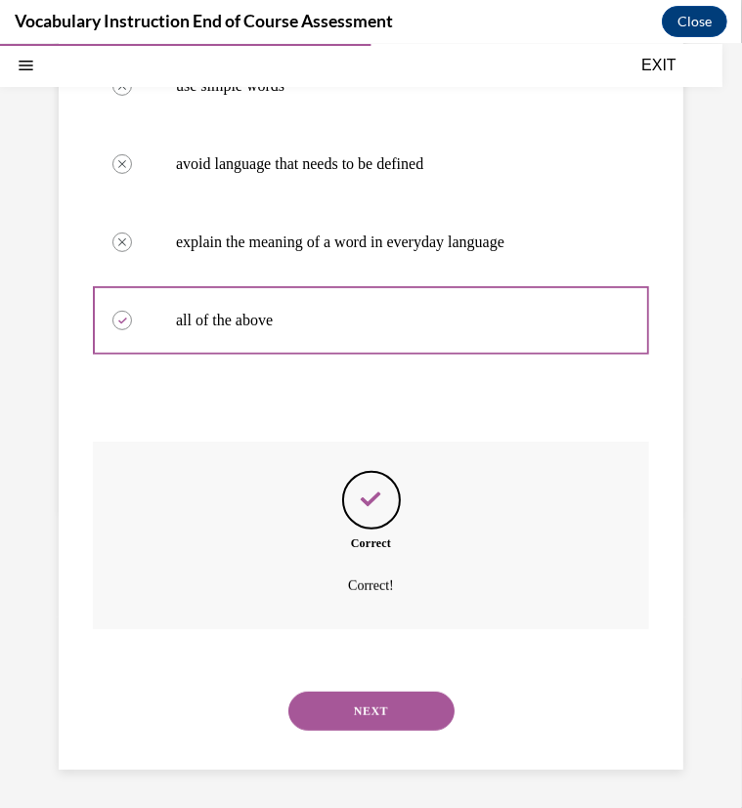
click at [356, 718] on button "NEXT" at bounding box center [371, 710] width 166 height 39
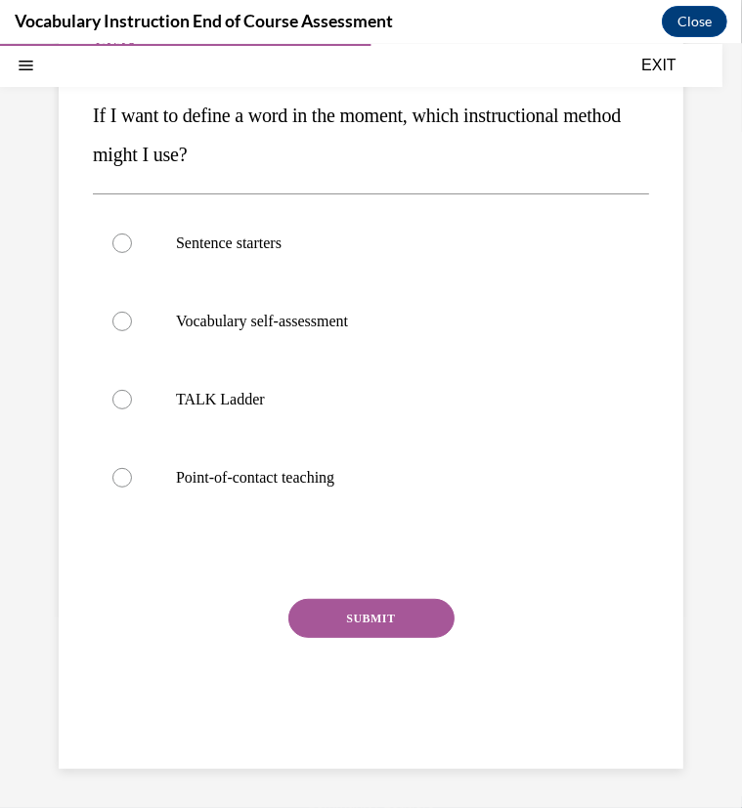
scroll to position [179, 0]
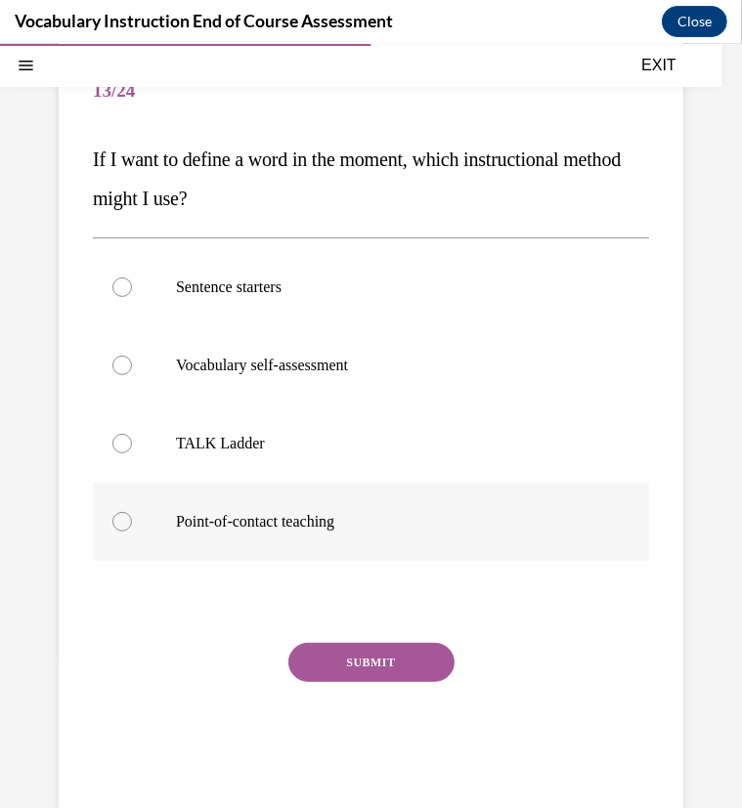
click at [304, 525] on p "Point-of-contact teaching" at bounding box center [388, 521] width 424 height 20
click at [132, 525] on input "Point-of-contact teaching" at bounding box center [122, 521] width 20 height 20
radio input "true"
click at [366, 665] on button "SUBMIT" at bounding box center [371, 661] width 166 height 39
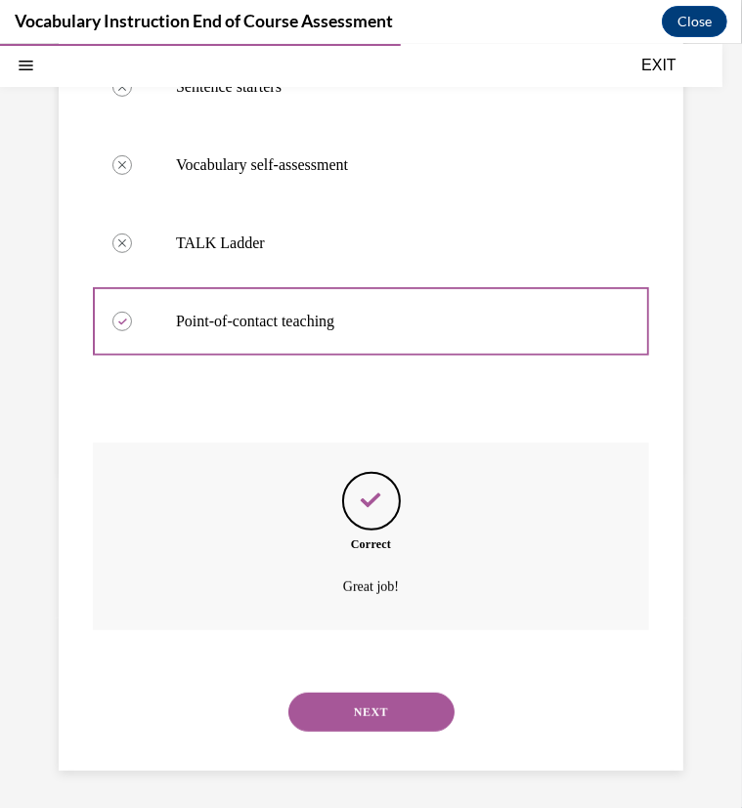
scroll to position [380, 0]
click at [366, 709] on button "NEXT" at bounding box center [371, 710] width 166 height 39
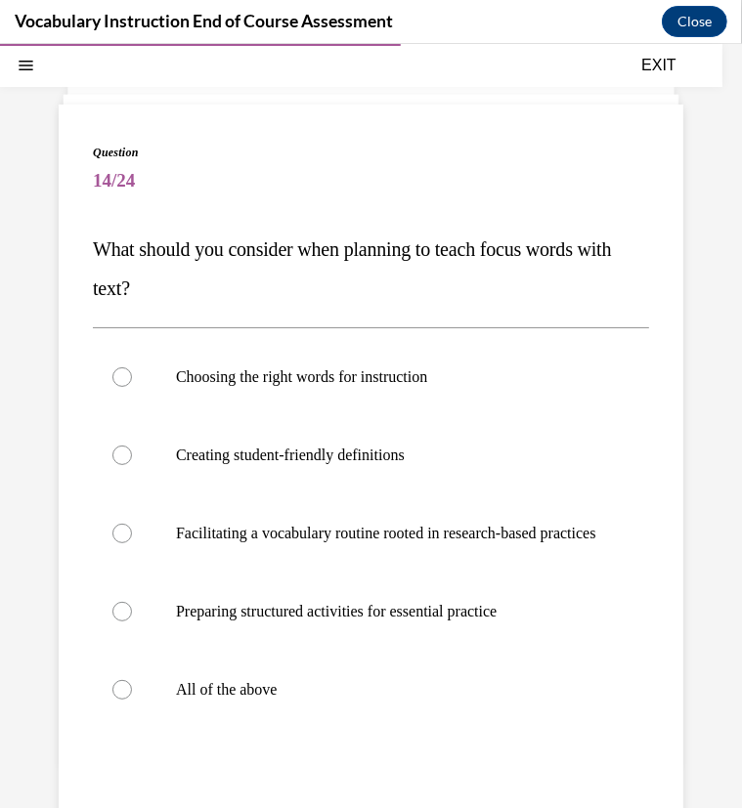
scroll to position [87, 0]
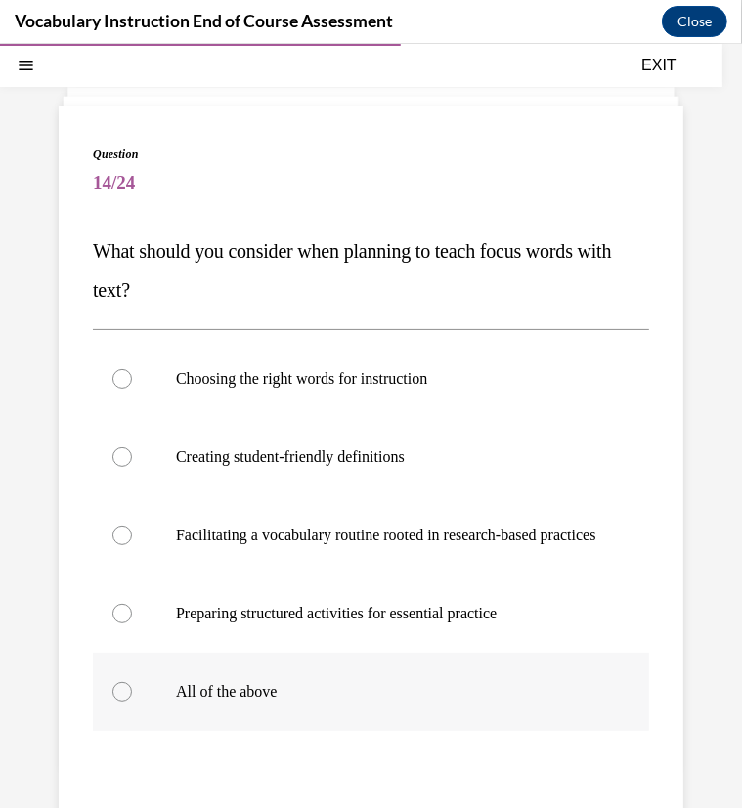
click at [227, 701] on p "All of the above" at bounding box center [388, 691] width 424 height 20
click at [132, 701] on input "All of the above" at bounding box center [122, 691] width 20 height 20
radio input "true"
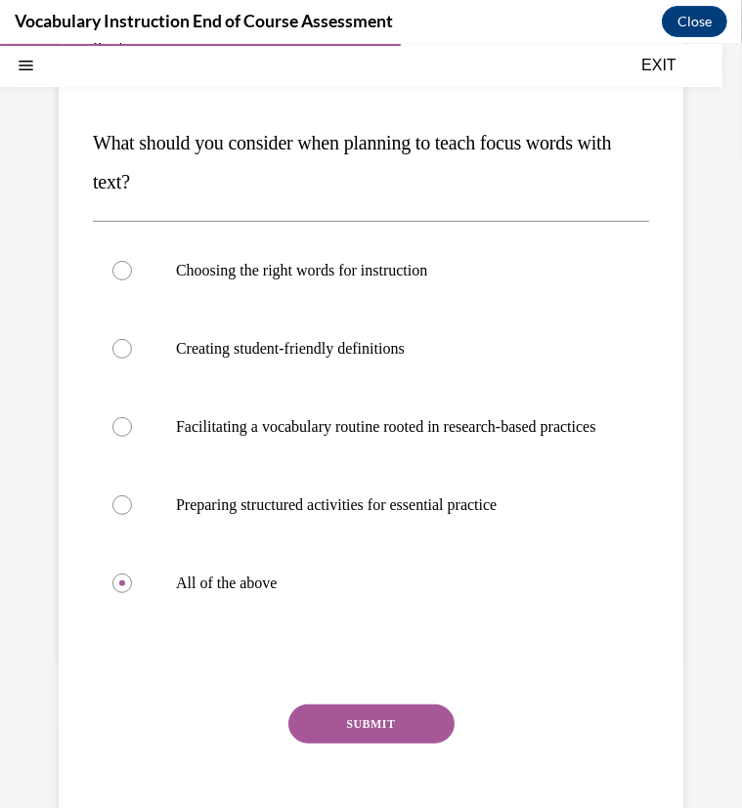
click at [415, 740] on button "SUBMIT" at bounding box center [371, 723] width 166 height 39
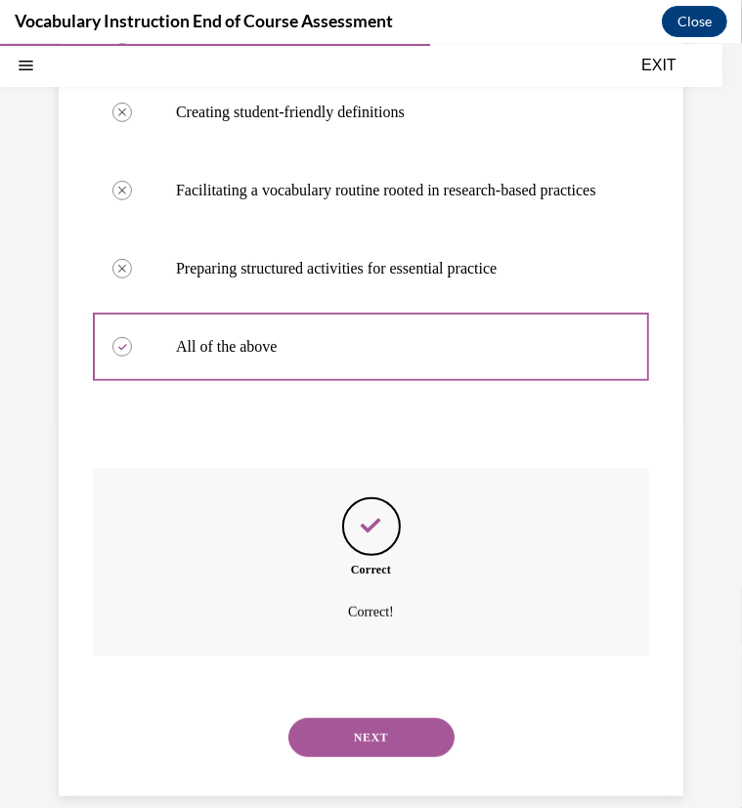
scroll to position [478, 0]
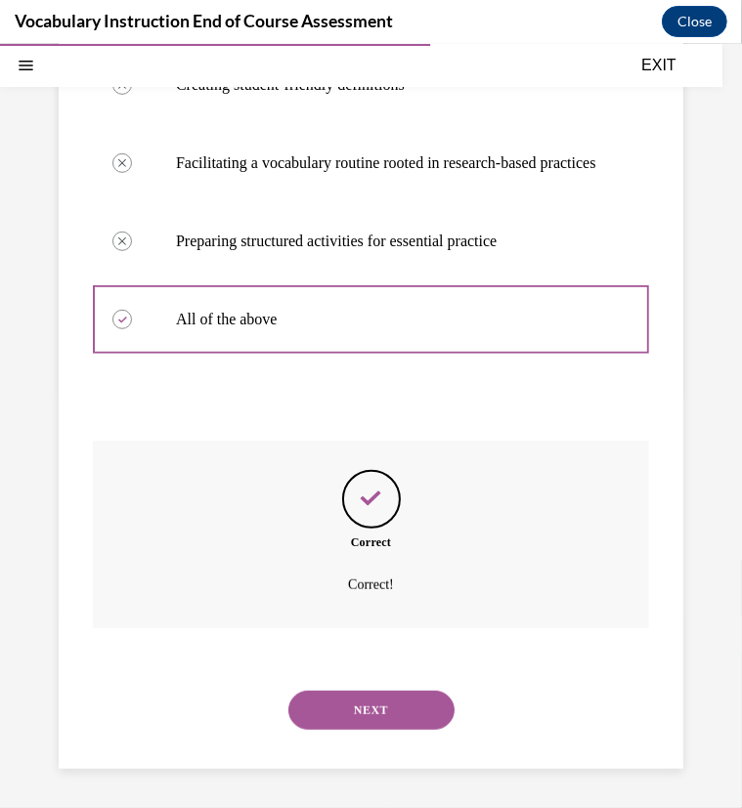
click at [411, 708] on button "NEXT" at bounding box center [371, 709] width 166 height 39
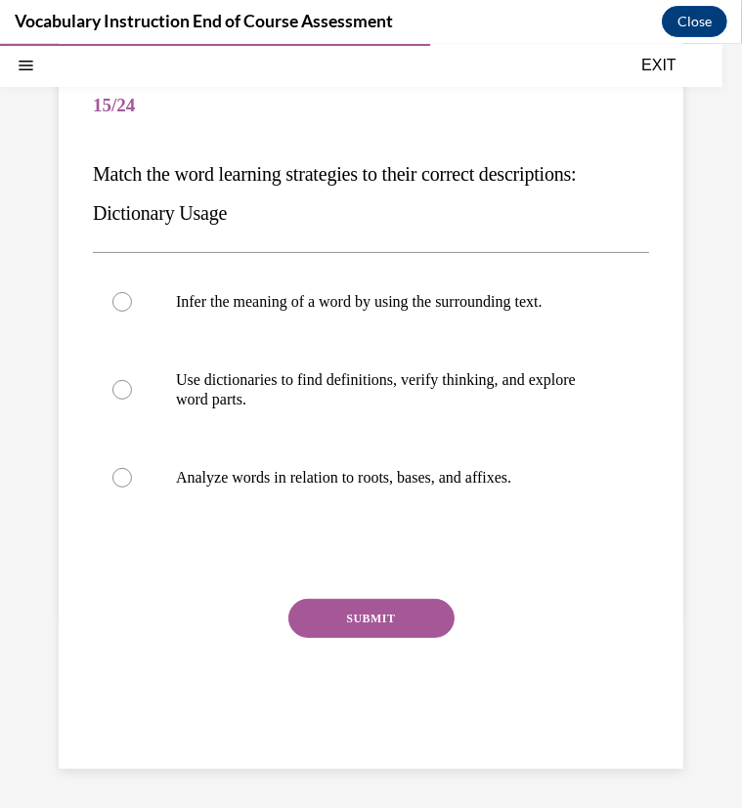
scroll to position [163, 0]
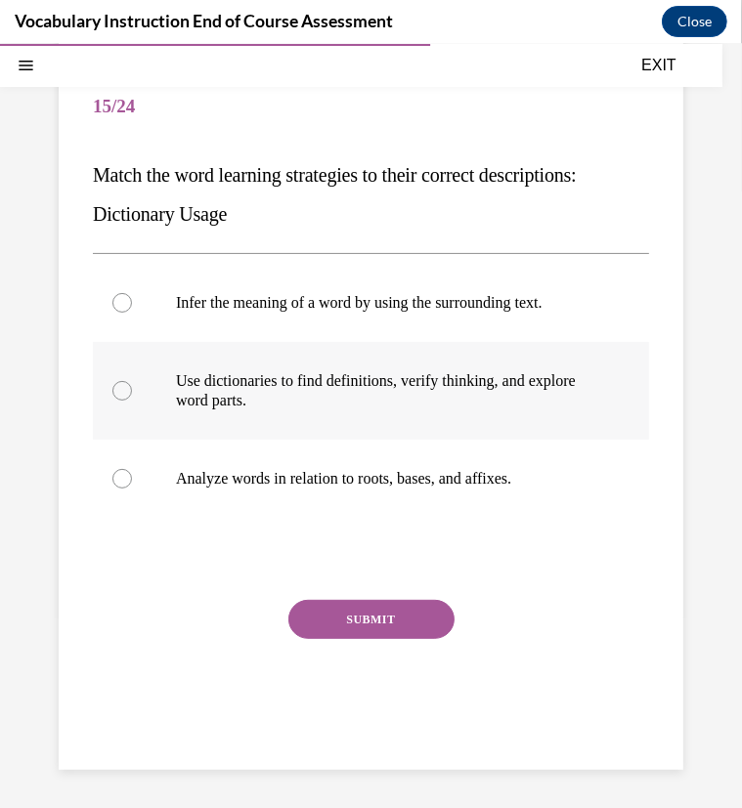
click at [348, 424] on label "Use dictionaries to find definitions, verify thinking, and explore word parts." at bounding box center [371, 390] width 556 height 98
click at [132, 400] on input "Use dictionaries to find definitions, verify thinking, and explore word parts." at bounding box center [122, 390] width 20 height 20
radio input "true"
click at [371, 614] on button "SUBMIT" at bounding box center [371, 618] width 166 height 39
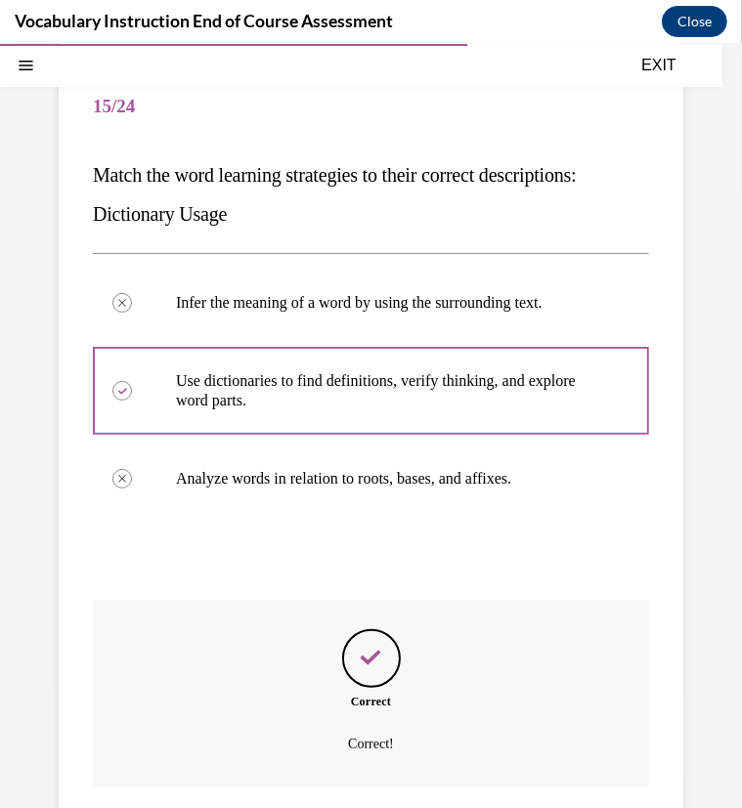
scroll to position [322, 0]
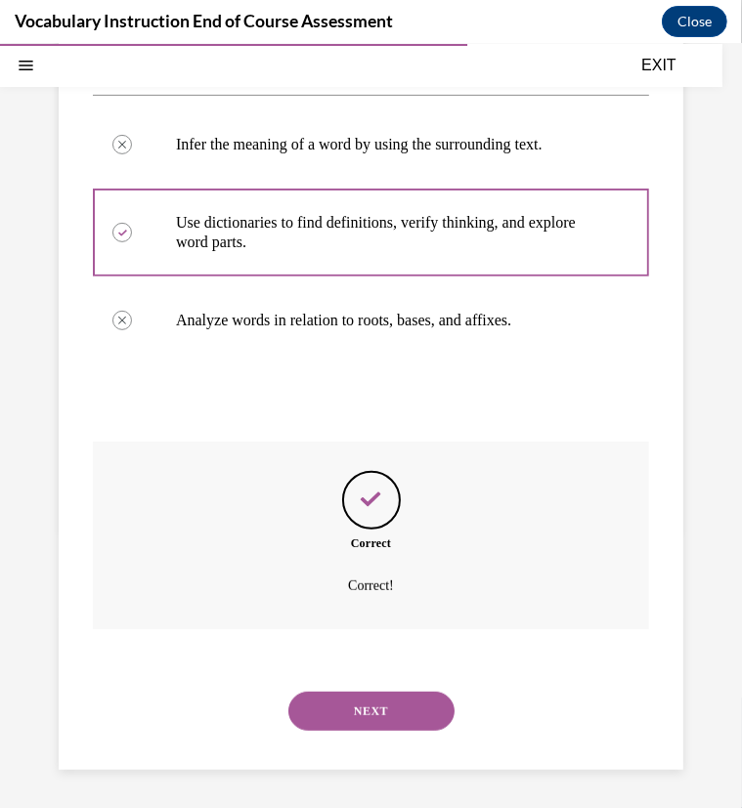
click at [400, 701] on button "NEXT" at bounding box center [371, 710] width 166 height 39
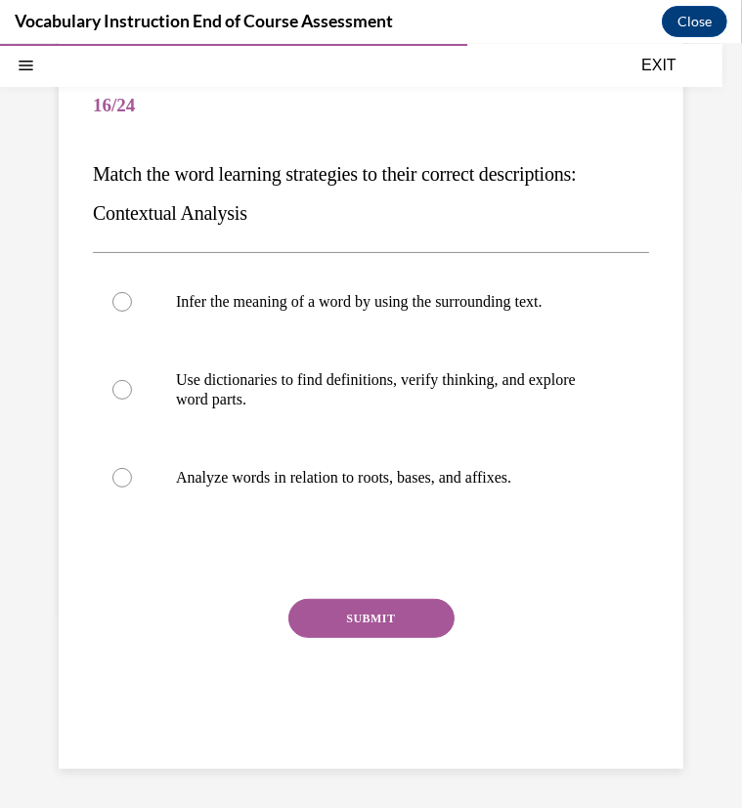
scroll to position [163, 0]
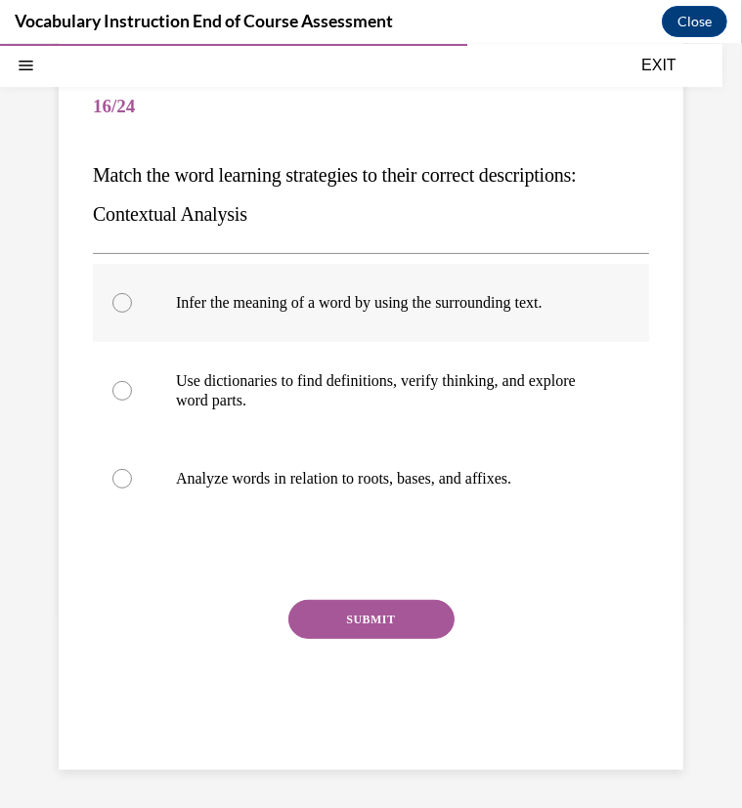
click at [328, 321] on label "Infer the meaning of a word by using the surrounding text." at bounding box center [371, 302] width 556 height 78
click at [132, 312] on input "Infer the meaning of a word by using the surrounding text." at bounding box center [122, 302] width 20 height 20
radio input "true"
click at [377, 616] on button "SUBMIT" at bounding box center [371, 618] width 166 height 39
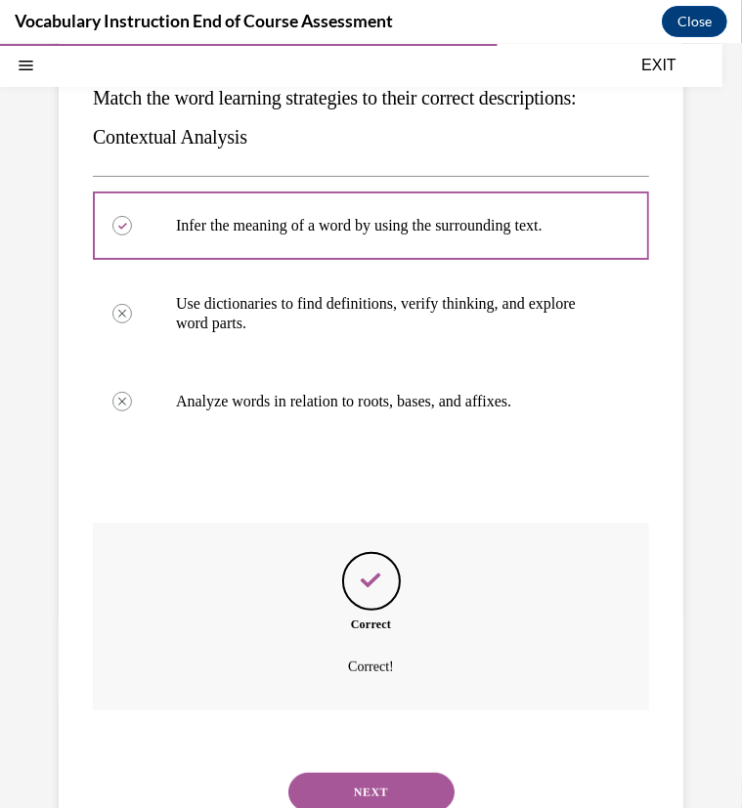
scroll to position [322, 0]
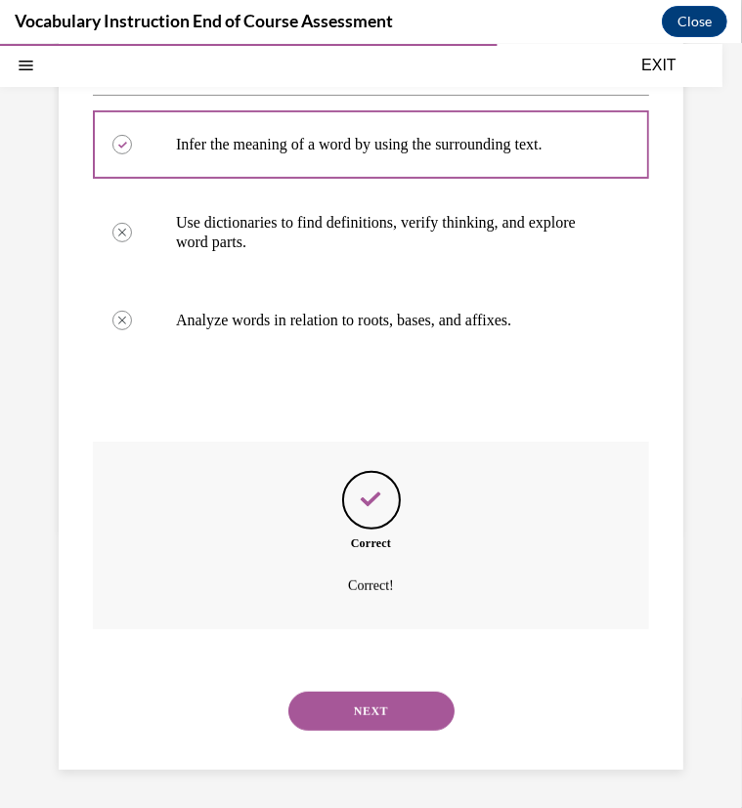
click at [375, 722] on button "NEXT" at bounding box center [371, 710] width 166 height 39
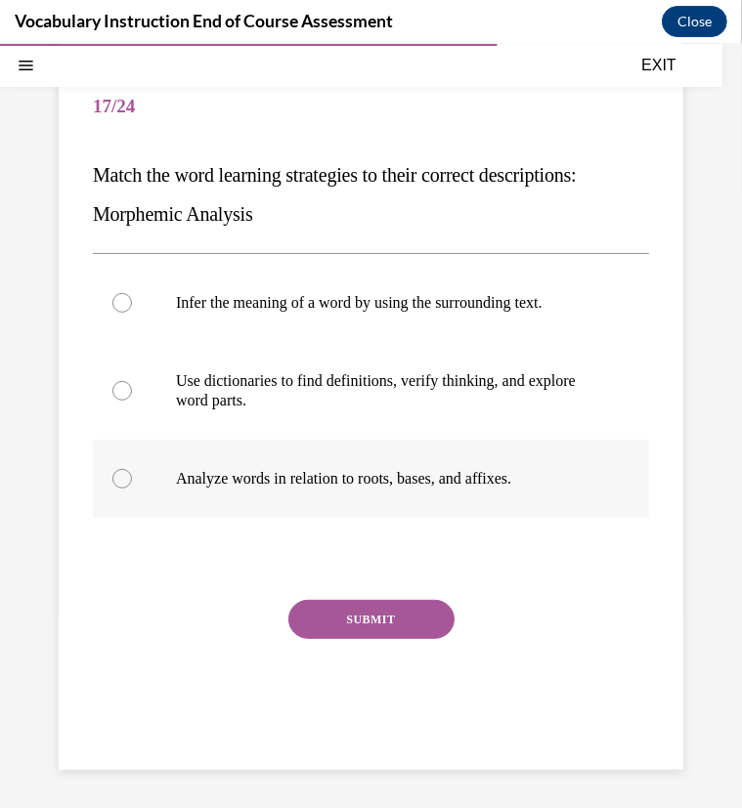
click at [229, 480] on p "Analyze words in relation to roots, bases, and affixes." at bounding box center [388, 478] width 424 height 20
click at [132, 480] on input "Analyze words in relation to roots, bases, and affixes." at bounding box center [122, 478] width 20 height 20
radio input "true"
click at [326, 624] on button "SUBMIT" at bounding box center [371, 618] width 166 height 39
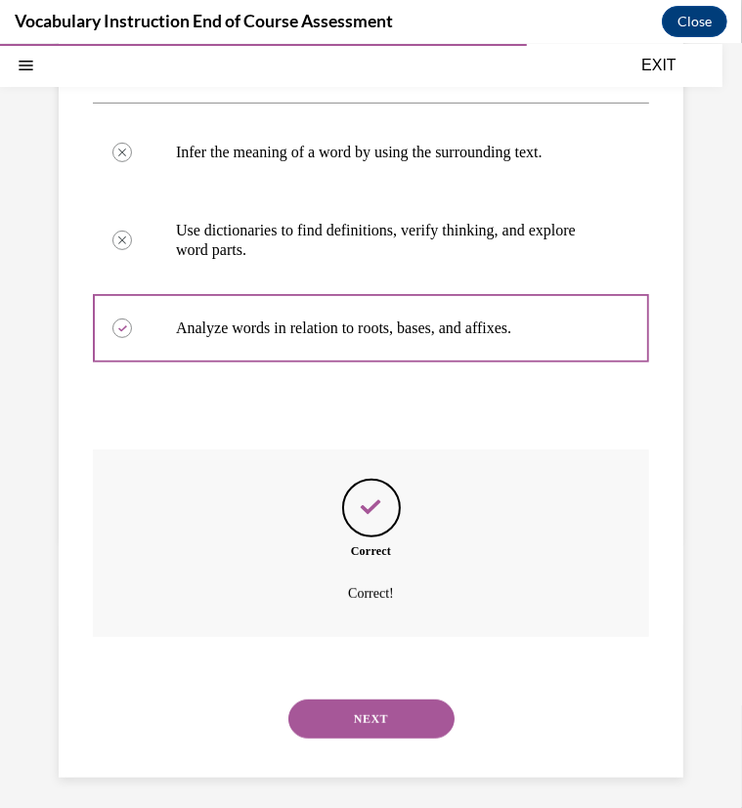
scroll to position [322, 0]
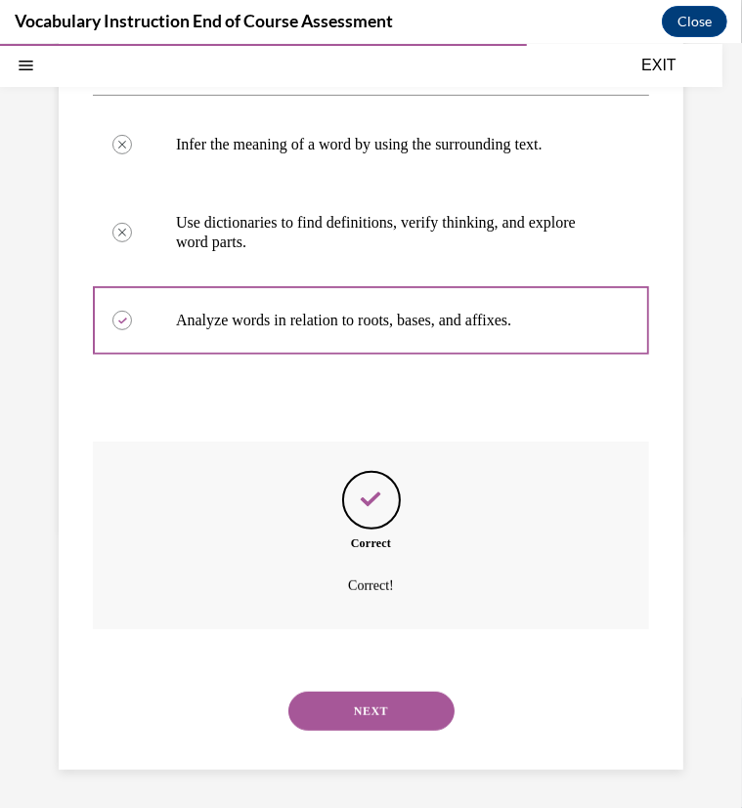
click at [348, 713] on button "NEXT" at bounding box center [371, 710] width 166 height 39
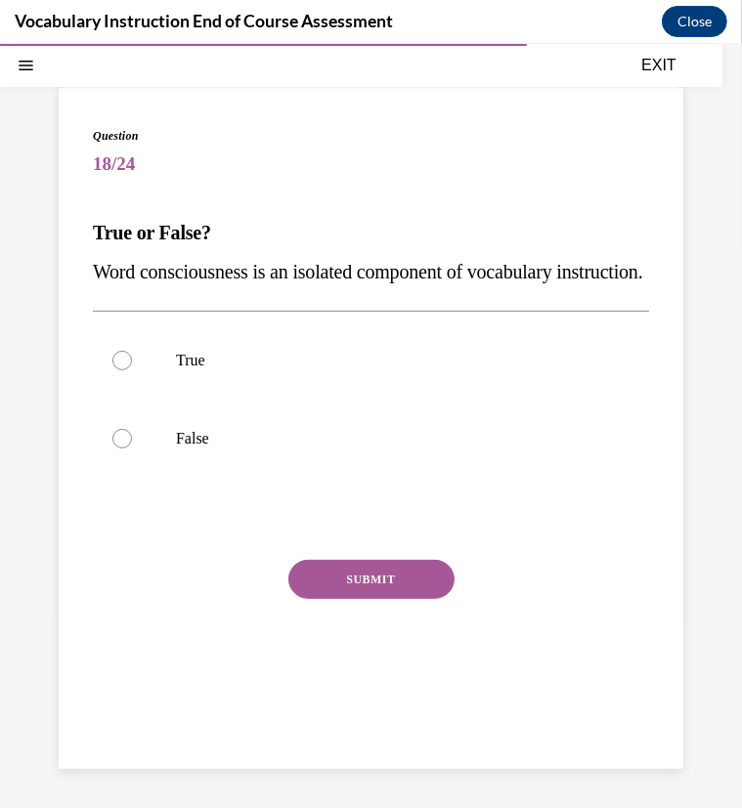
scroll to position [106, 0]
click at [123, 448] on div at bounding box center [122, 438] width 20 height 20
click at [123, 448] on input "False" at bounding box center [122, 438] width 20 height 20
radio input "true"
click at [301, 598] on button "SUBMIT" at bounding box center [371, 578] width 166 height 39
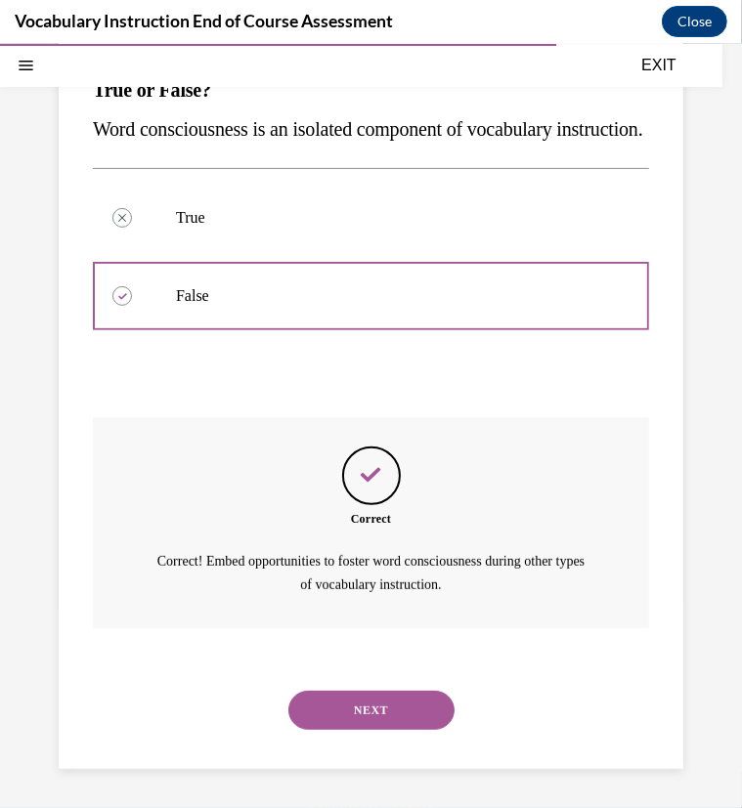
scroll to position [285, 0]
click at [357, 703] on button "NEXT" at bounding box center [371, 709] width 166 height 39
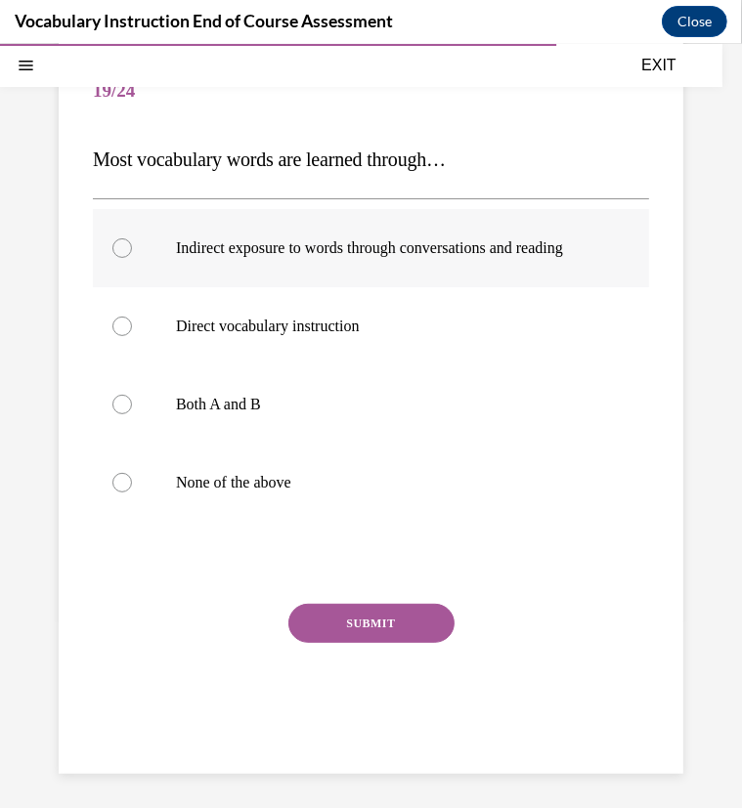
click at [233, 257] on p "Indirect exposure to words through conversations and reading" at bounding box center [388, 248] width 424 height 20
click at [132, 257] on input "Indirect exposure to words through conversations and reading" at bounding box center [122, 248] width 20 height 20
radio input "true"
click at [365, 635] on button "SUBMIT" at bounding box center [371, 622] width 166 height 39
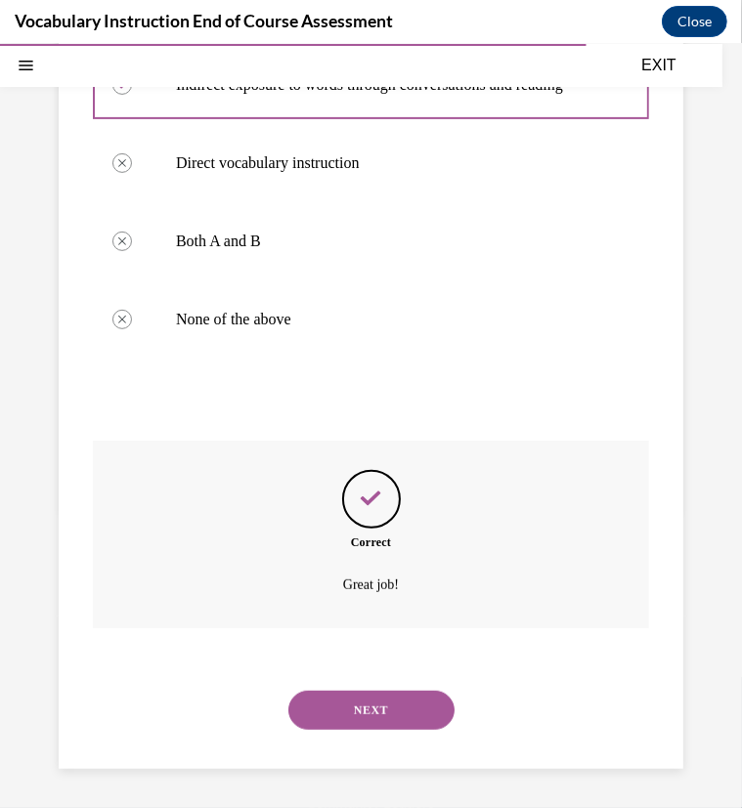
scroll to position [361, 0]
click at [368, 721] on button "NEXT" at bounding box center [371, 709] width 166 height 39
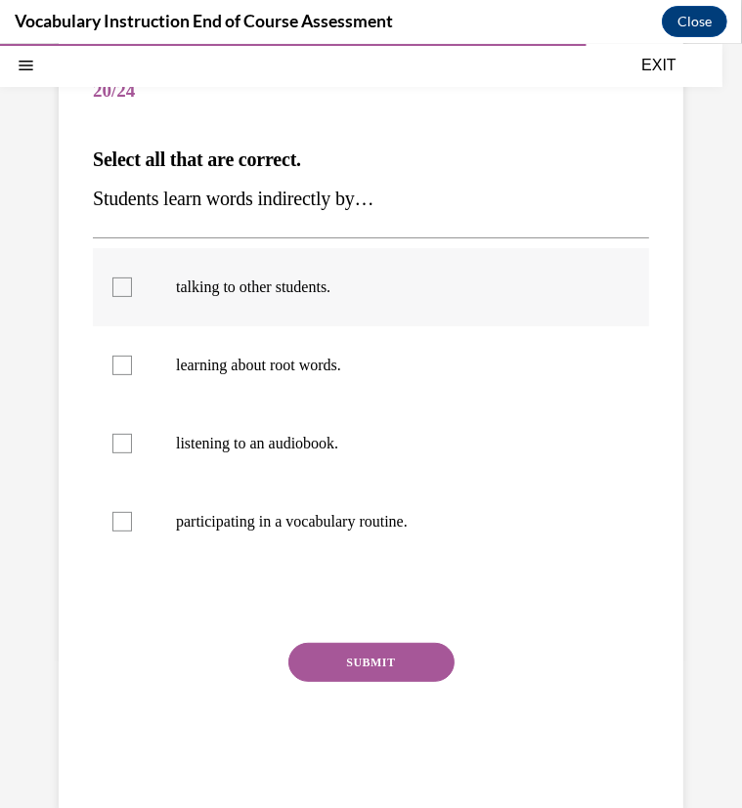
click at [295, 283] on p "talking to other students." at bounding box center [388, 287] width 424 height 20
click at [132, 283] on input "talking to other students." at bounding box center [122, 287] width 20 height 20
checkbox input "true"
click at [371, 664] on button "SUBMIT" at bounding box center [371, 661] width 166 height 39
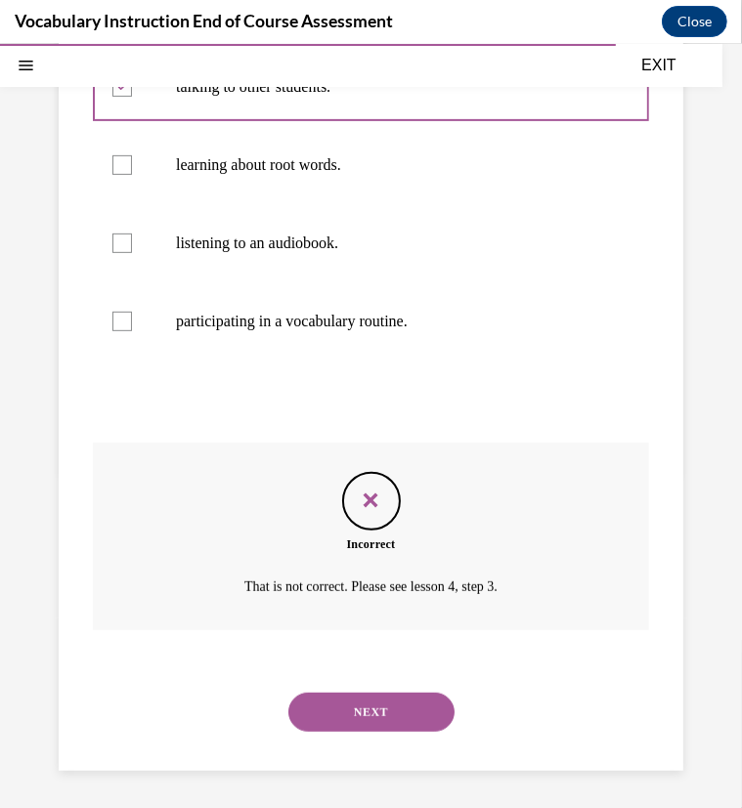
scroll to position [380, 0]
click at [364, 717] on button "NEXT" at bounding box center [371, 710] width 166 height 39
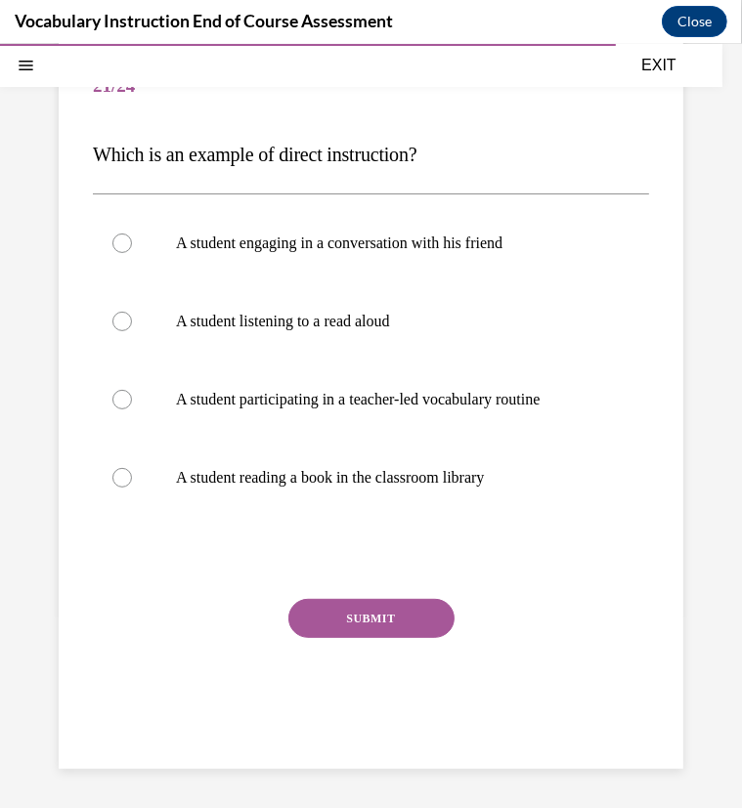
scroll to position [179, 0]
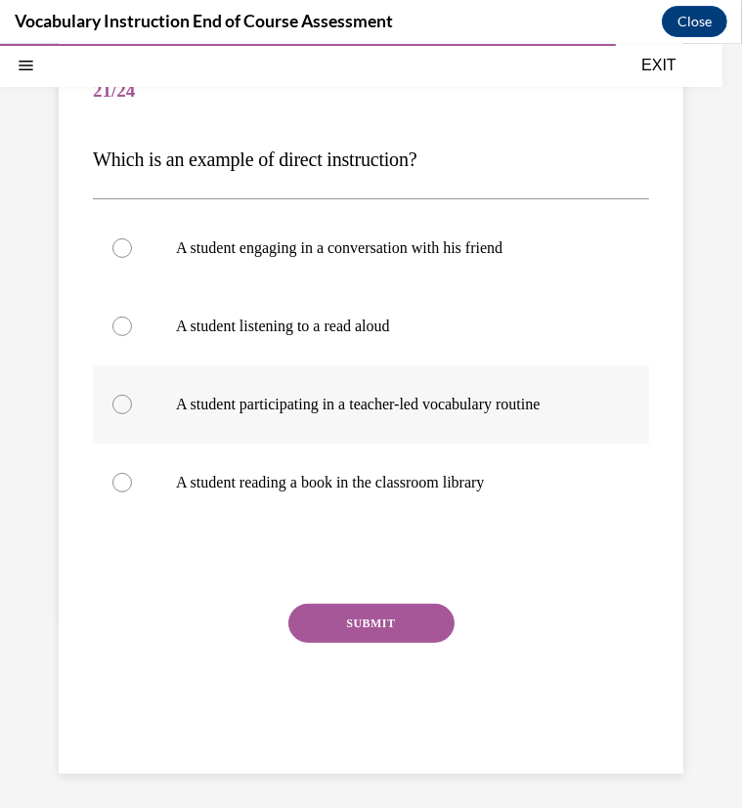
click at [117, 415] on label "A student participating in a teacher-led vocabulary routine" at bounding box center [371, 404] width 556 height 78
click at [117, 414] on input "A student participating in a teacher-led vocabulary routine" at bounding box center [122, 404] width 20 height 20
radio input "true"
click at [346, 616] on button "SUBMIT" at bounding box center [371, 622] width 166 height 39
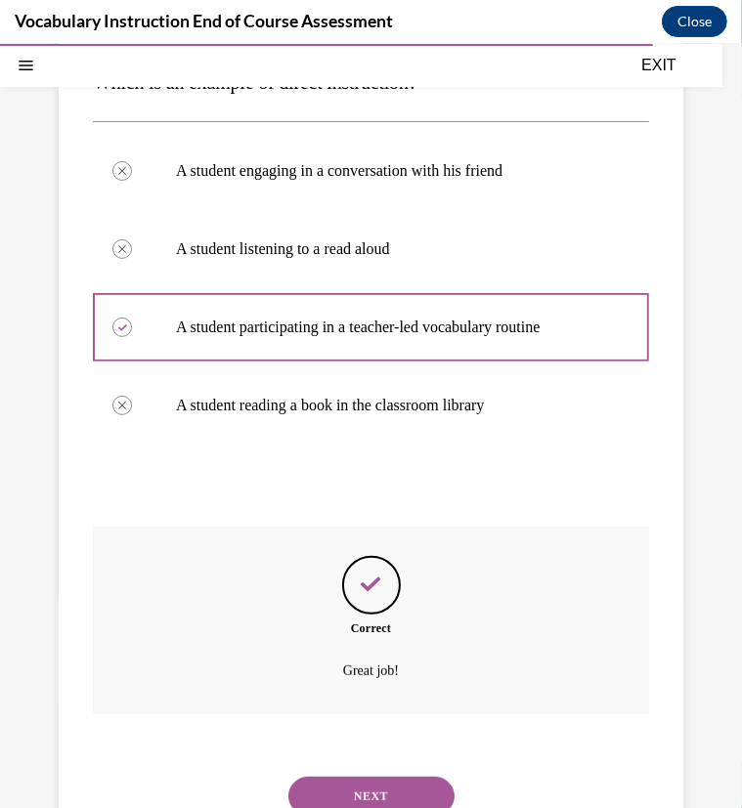
scroll to position [341, 0]
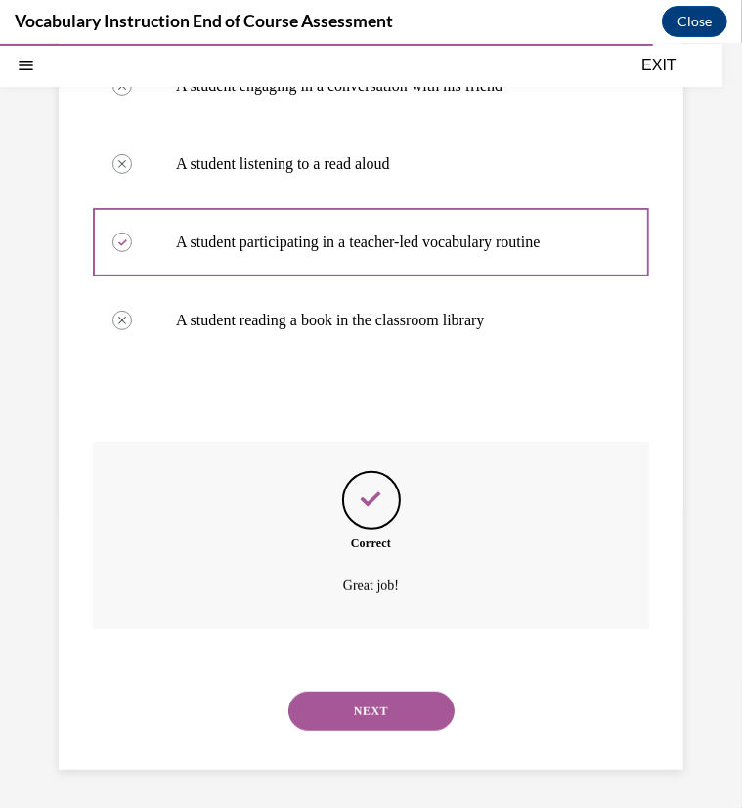
click at [363, 725] on button "NEXT" at bounding box center [371, 710] width 166 height 39
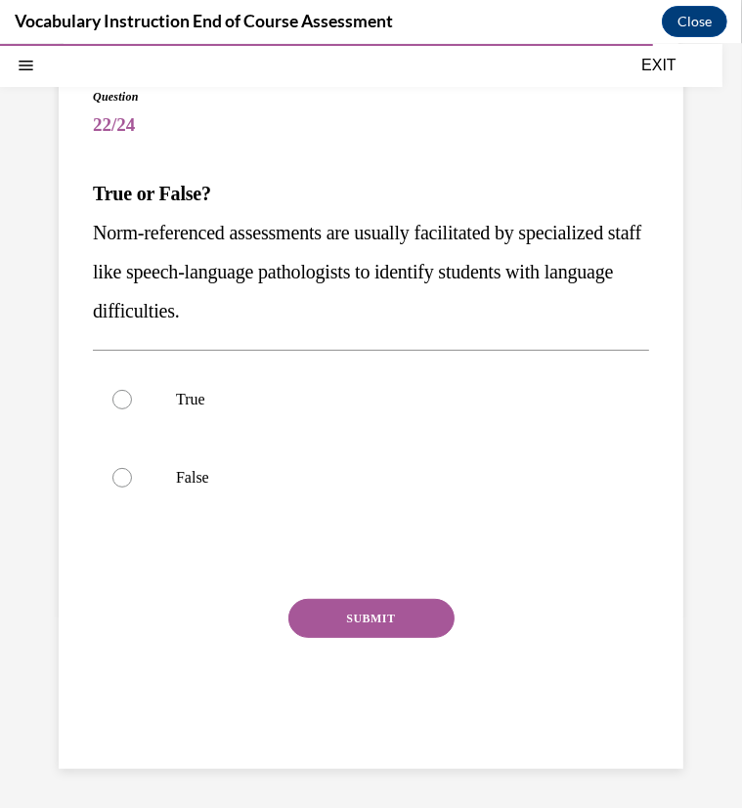
scroll to position [144, 0]
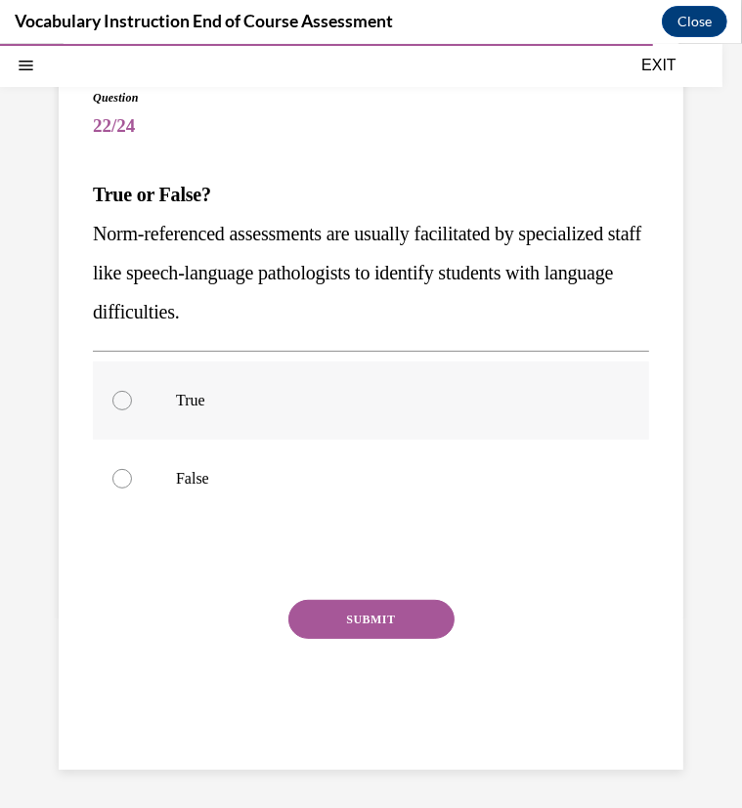
click at [117, 403] on div at bounding box center [122, 400] width 20 height 20
click at [117, 403] on input "True" at bounding box center [122, 400] width 20 height 20
radio input "true"
click at [337, 617] on button "SUBMIT" at bounding box center [371, 618] width 166 height 39
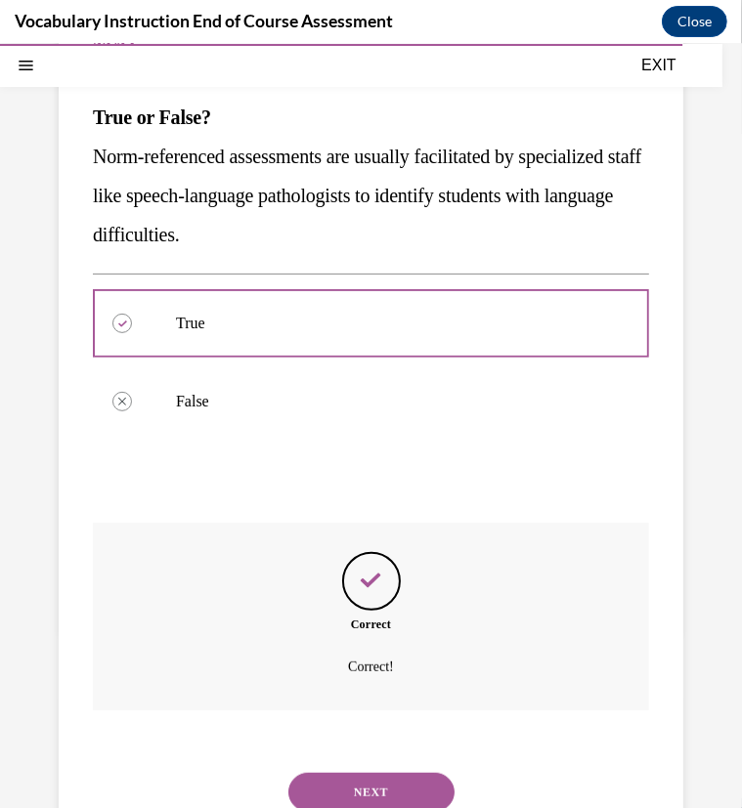
scroll to position [302, 0]
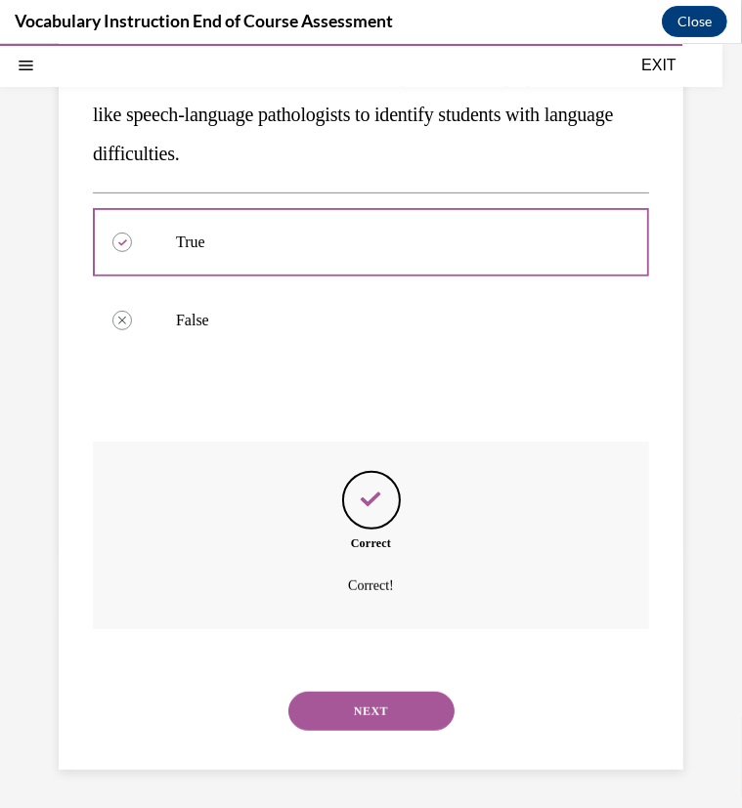
click at [397, 720] on button "NEXT" at bounding box center [371, 710] width 166 height 39
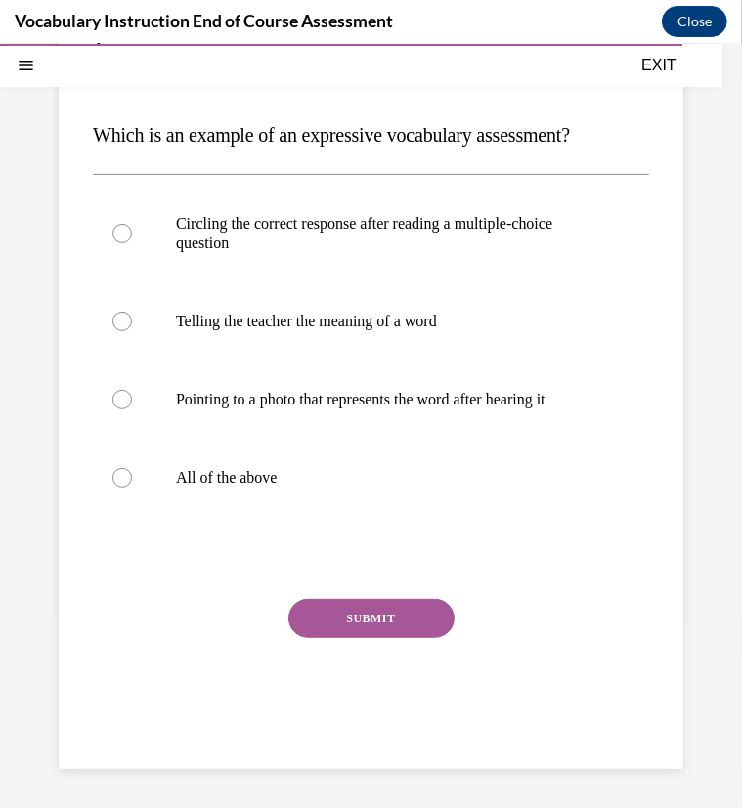
scroll to position [179, 0]
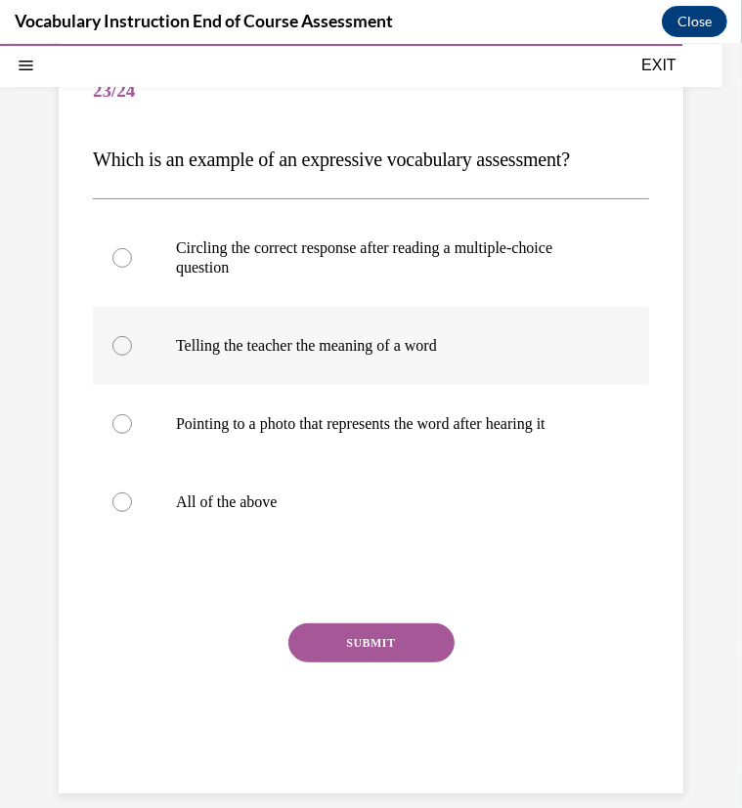
click at [208, 343] on p "Telling the teacher the meaning of a word" at bounding box center [388, 345] width 424 height 20
click at [132, 343] on input "Telling the teacher the meaning of a word" at bounding box center [122, 345] width 20 height 20
radio input "true"
click at [371, 623] on button "SUBMIT" at bounding box center [371, 642] width 166 height 39
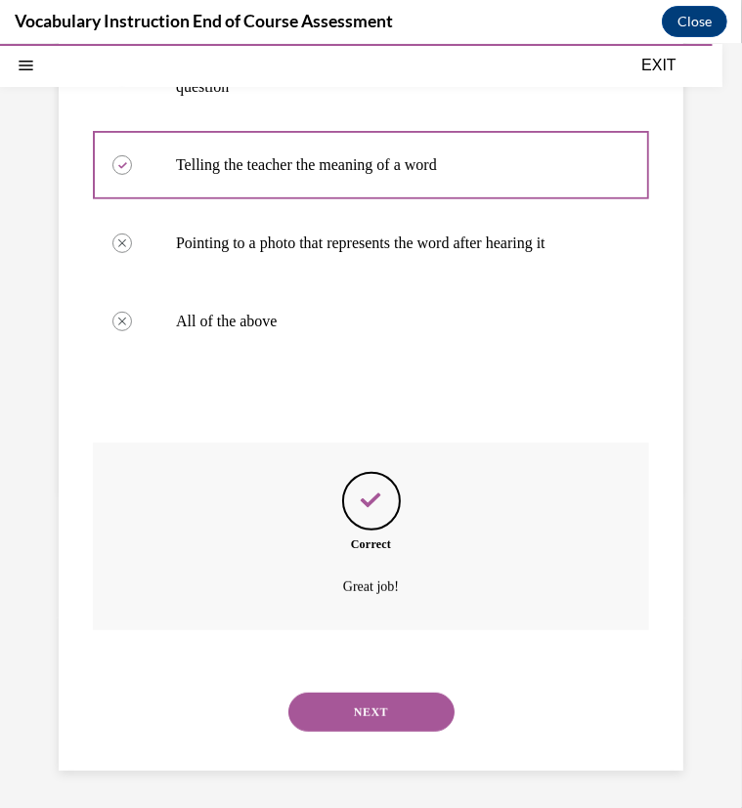
scroll to position [361, 0]
click at [418, 706] on button "NEXT" at bounding box center [371, 710] width 166 height 39
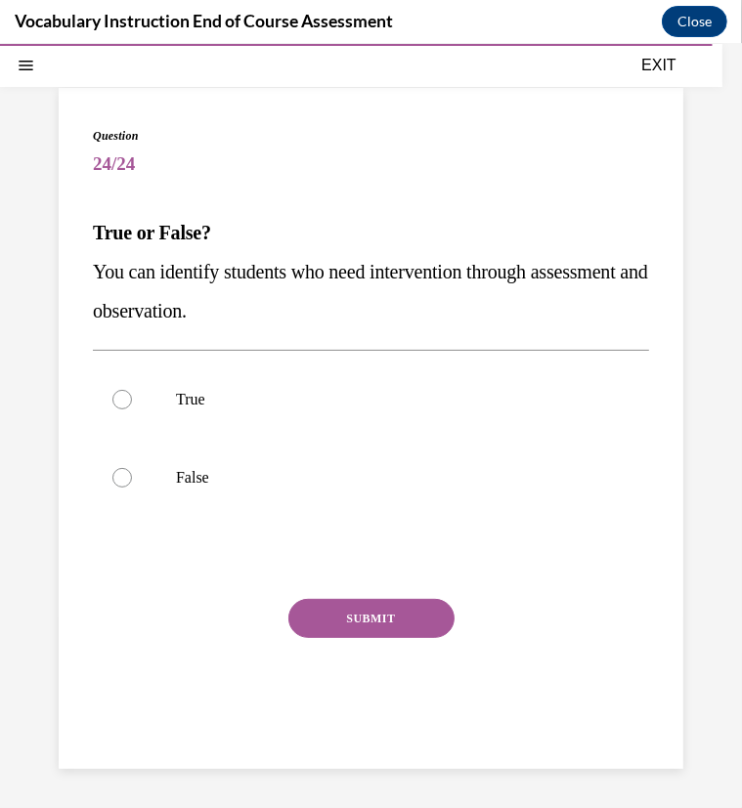
scroll to position [106, 0]
click at [183, 407] on p "True" at bounding box center [388, 399] width 424 height 20
click at [132, 407] on input "True" at bounding box center [122, 399] width 20 height 20
radio input "true"
click at [319, 612] on button "SUBMIT" at bounding box center [371, 617] width 166 height 39
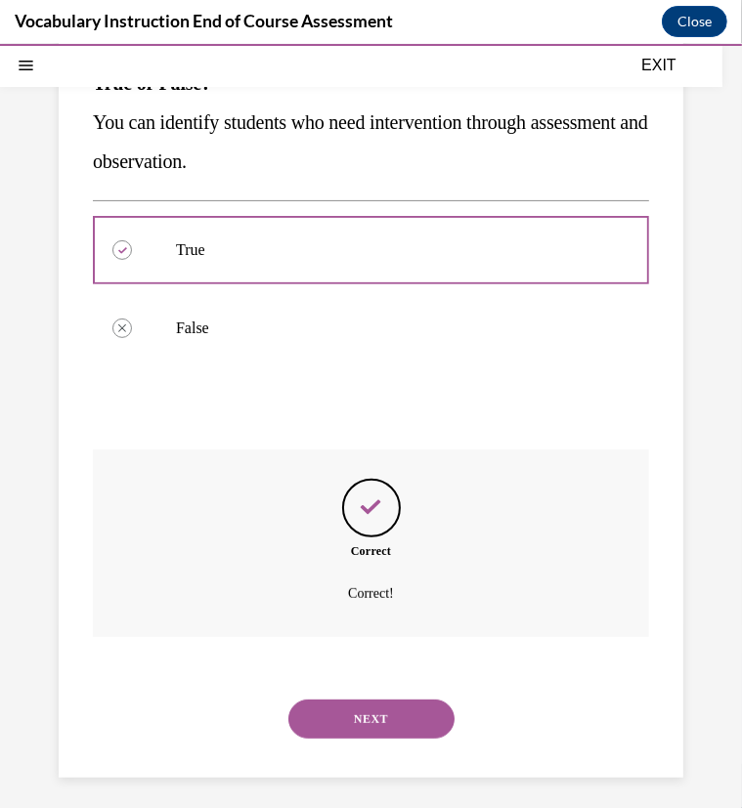
scroll to position [263, 0]
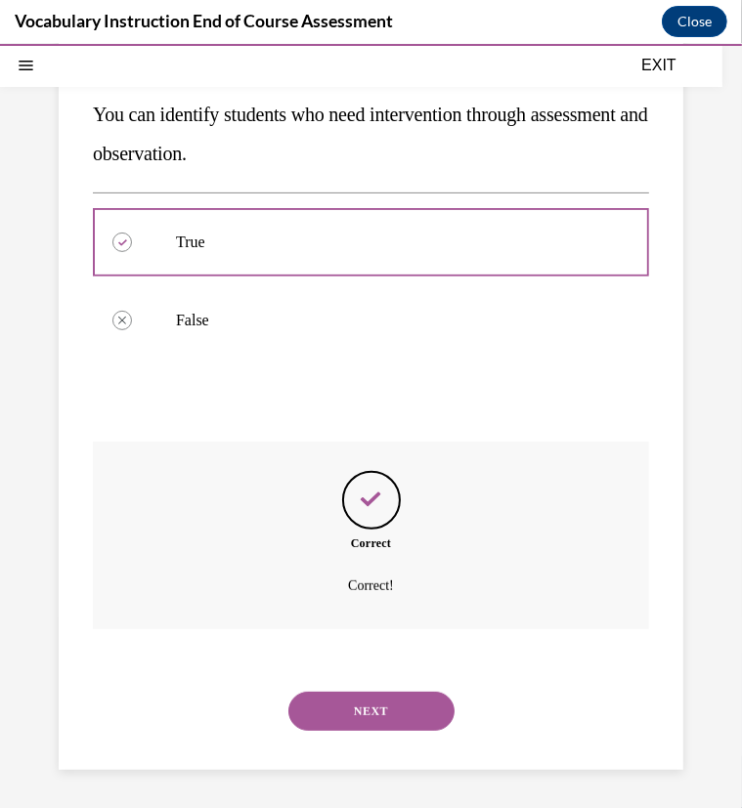
click at [373, 699] on button "NEXT" at bounding box center [371, 710] width 166 height 39
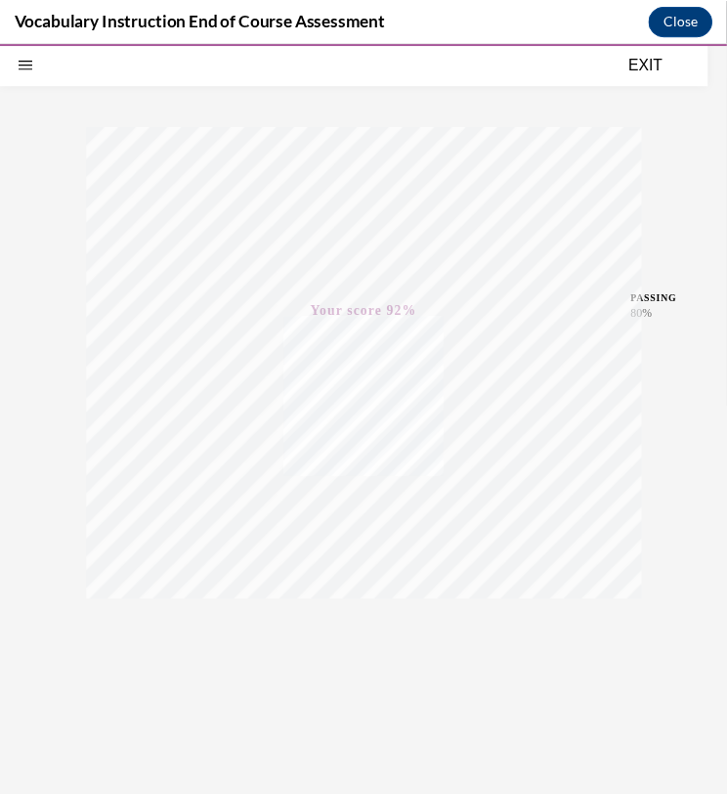
scroll to position [210, 0]
click at [665, 68] on button "EXIT" at bounding box center [658, 64] width 117 height 23
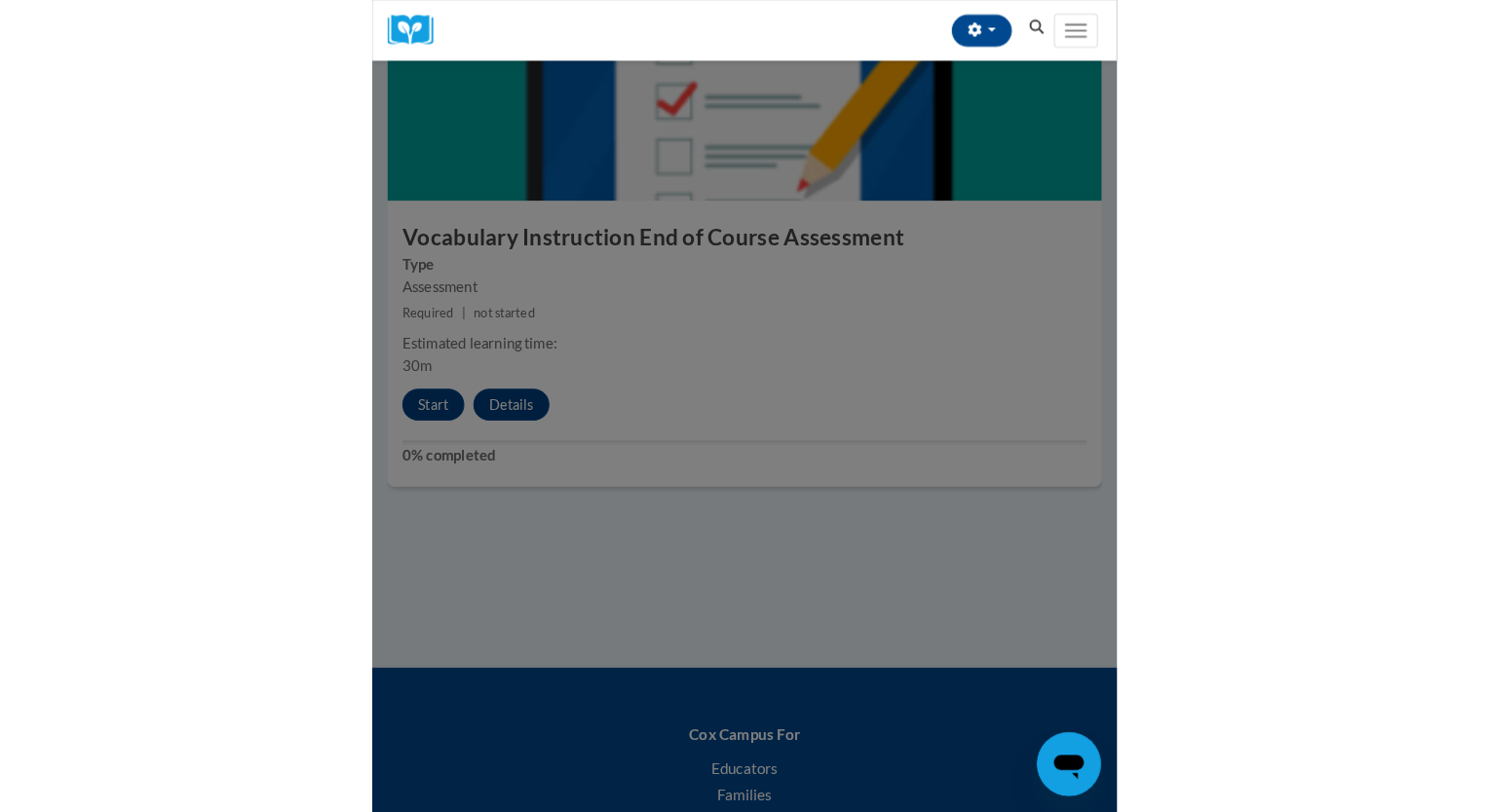
scroll to position [2309, 0]
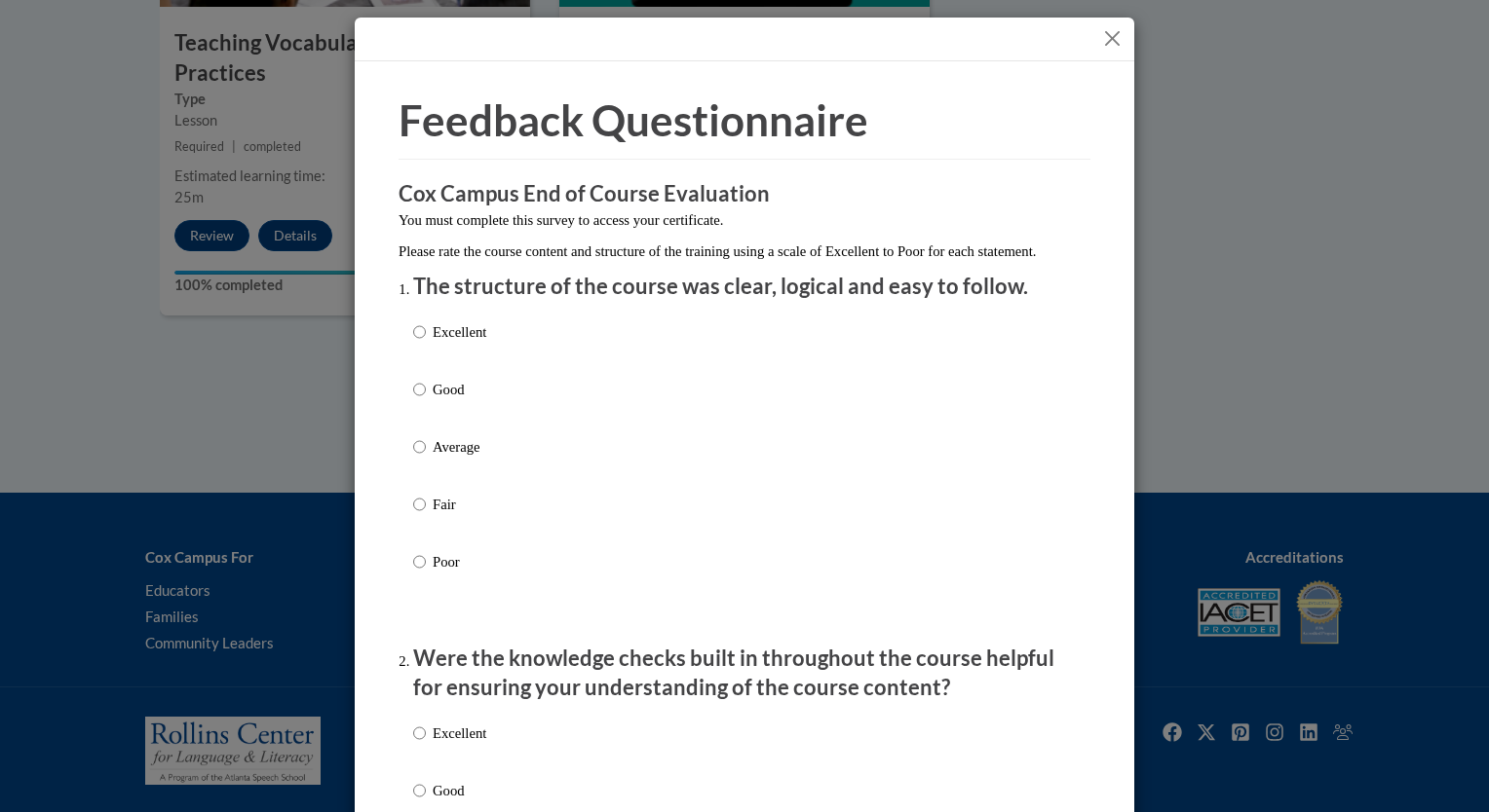
click at [453, 401] on p "Good" at bounding box center [459, 390] width 54 height 22
click at [426, 401] on input "Good" at bounding box center [420, 390] width 13 height 22
radio input "true"
click at [445, 790] on p "Good" at bounding box center [459, 791] width 54 height 22
click at [426, 790] on input "Good" at bounding box center [420, 791] width 13 height 22
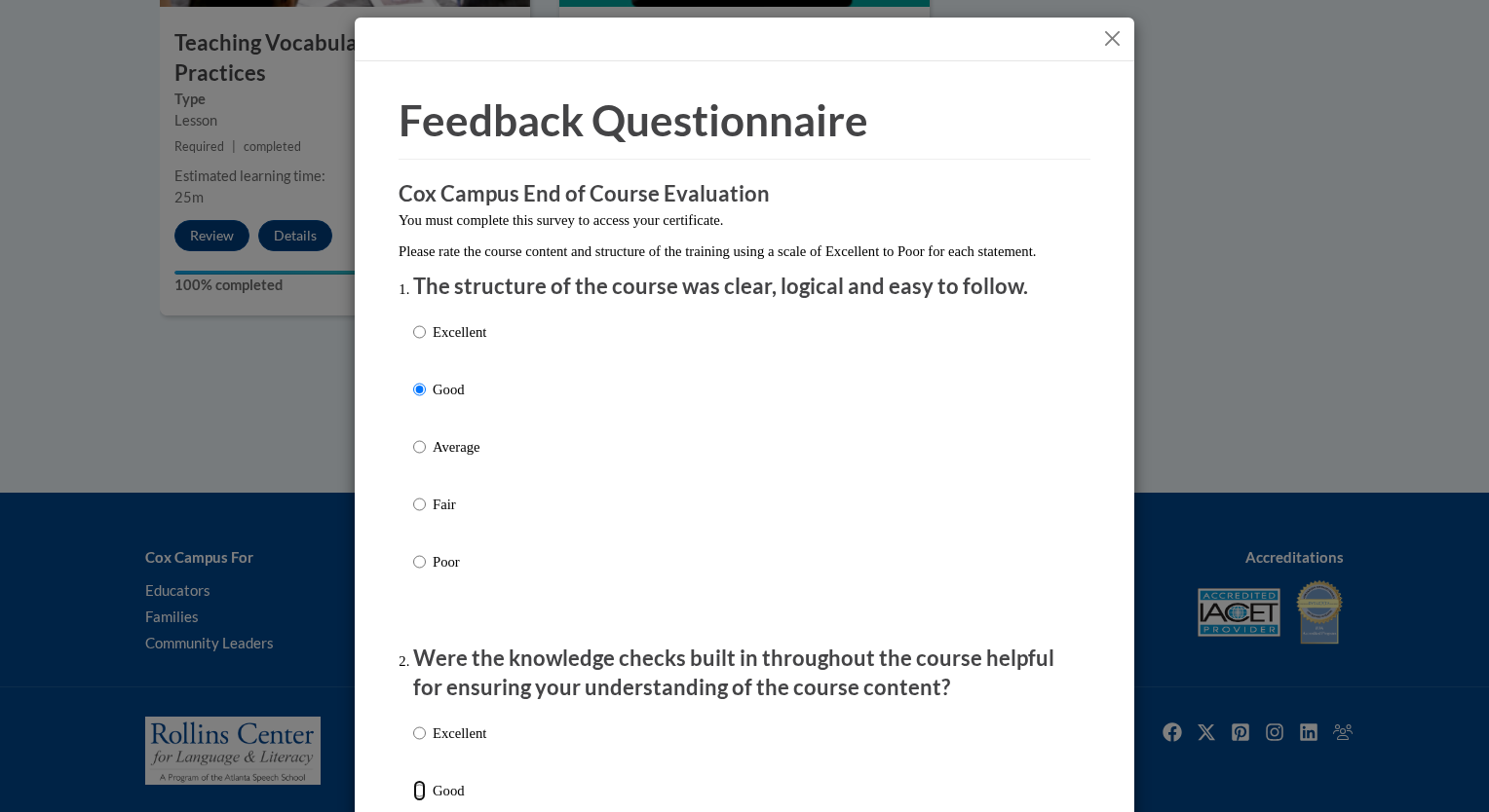
radio input "true"
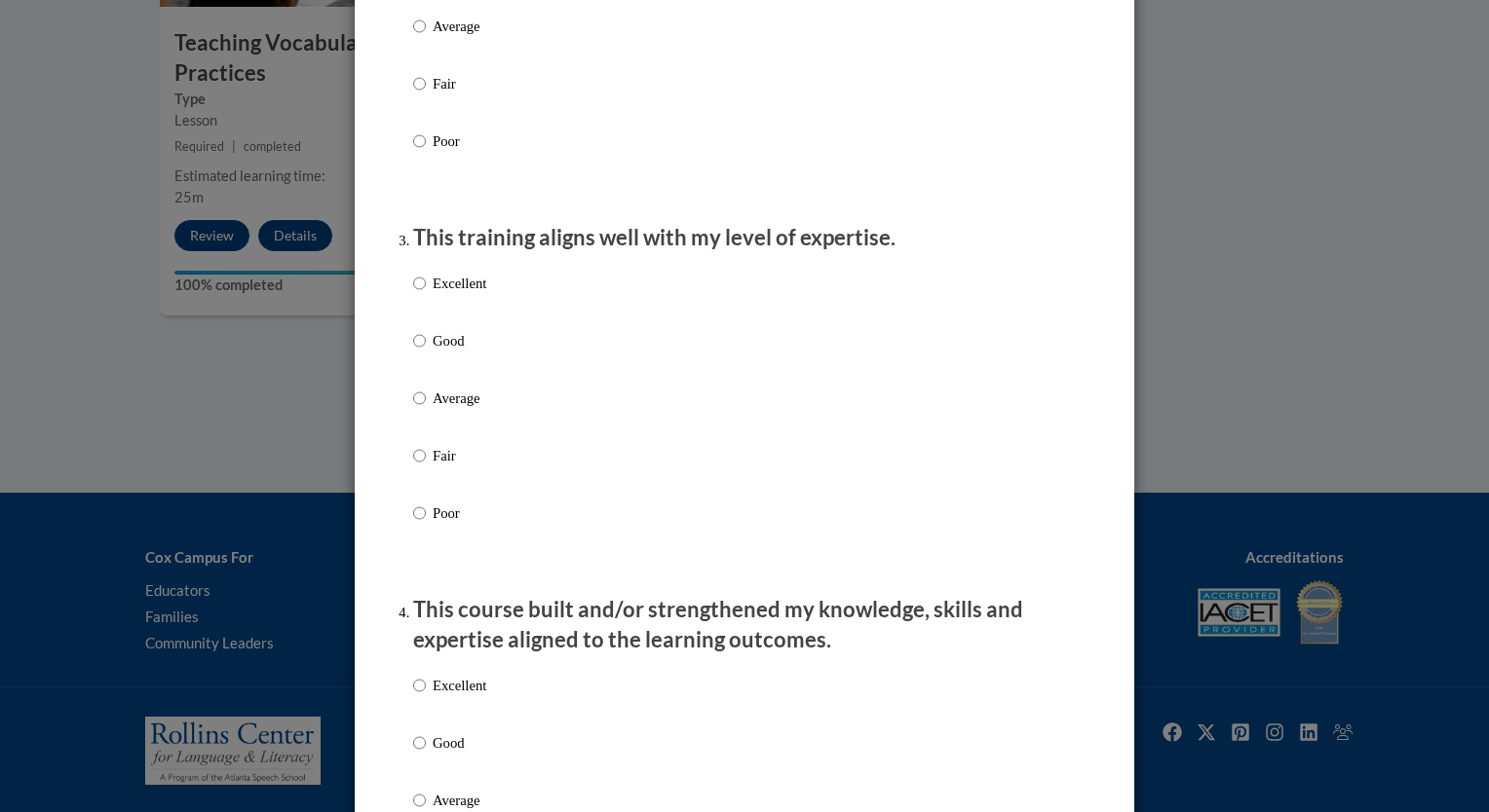
scroll to position [827, 0]
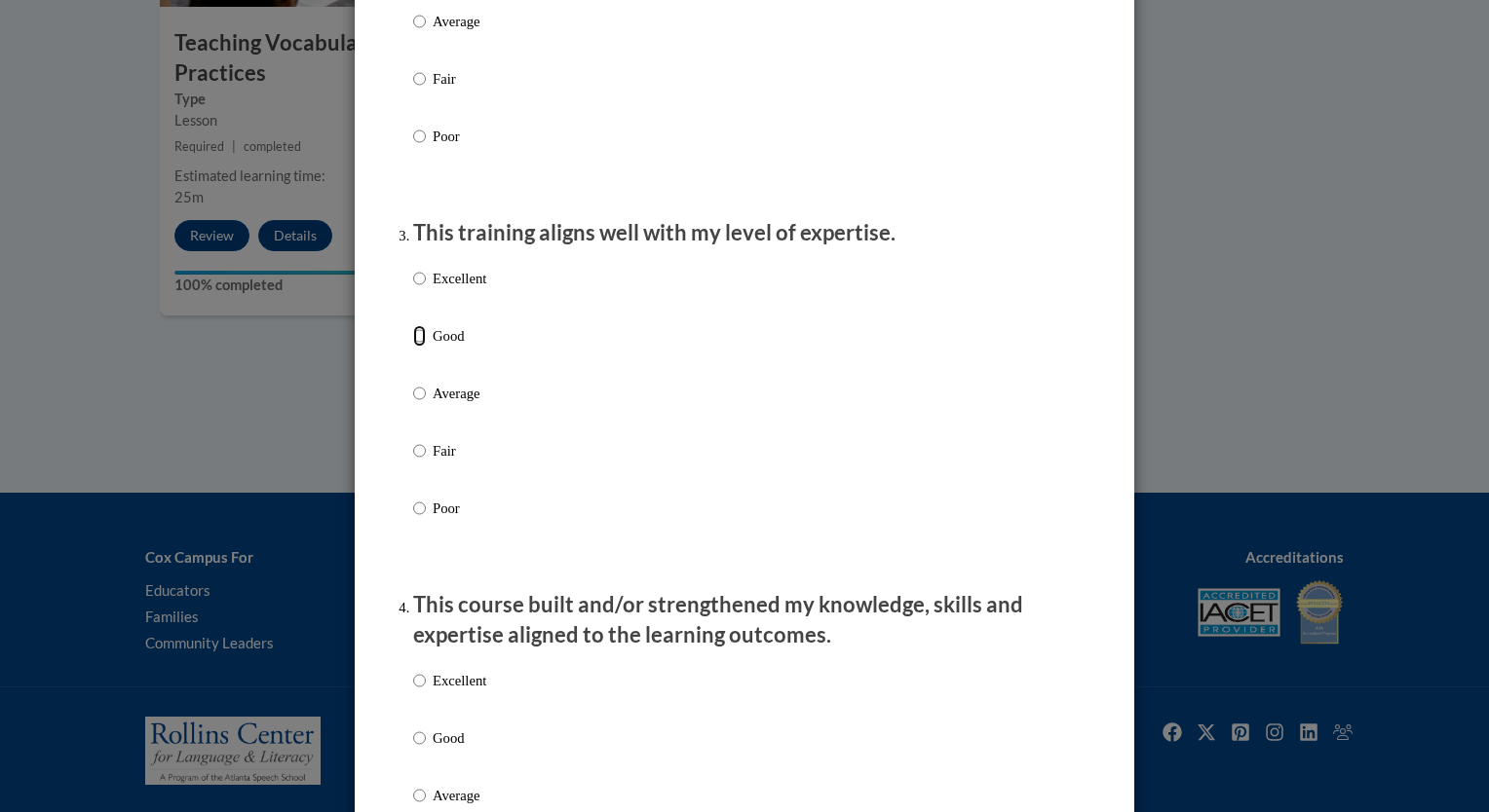
click at [414, 347] on input "Good" at bounding box center [420, 337] width 13 height 22
radio input "true"
click at [447, 749] on p "Good" at bounding box center [459, 738] width 54 height 22
click at [426, 749] on input "Good" at bounding box center [420, 738] width 13 height 22
radio input "true"
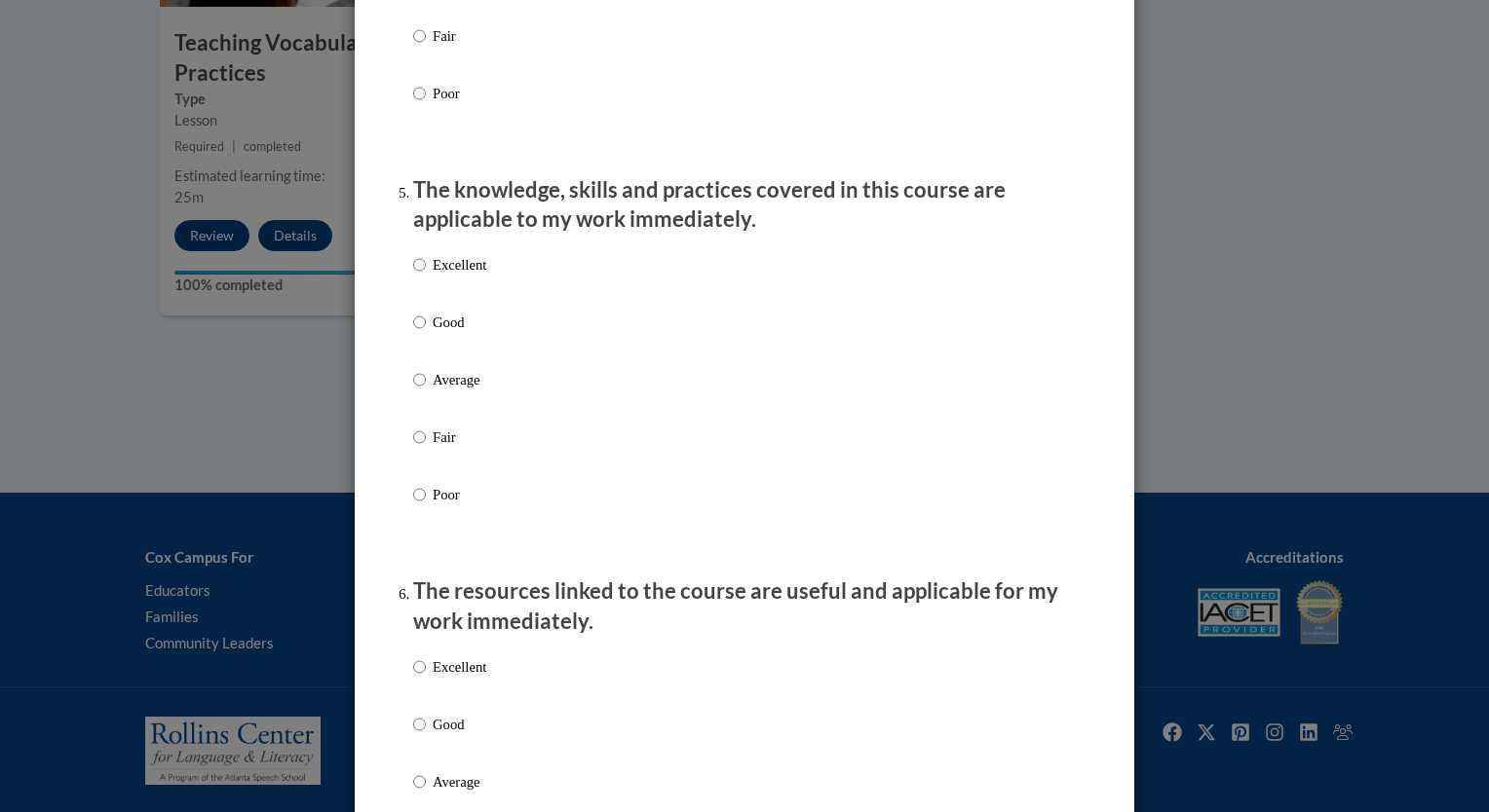
scroll to position [1685, 0]
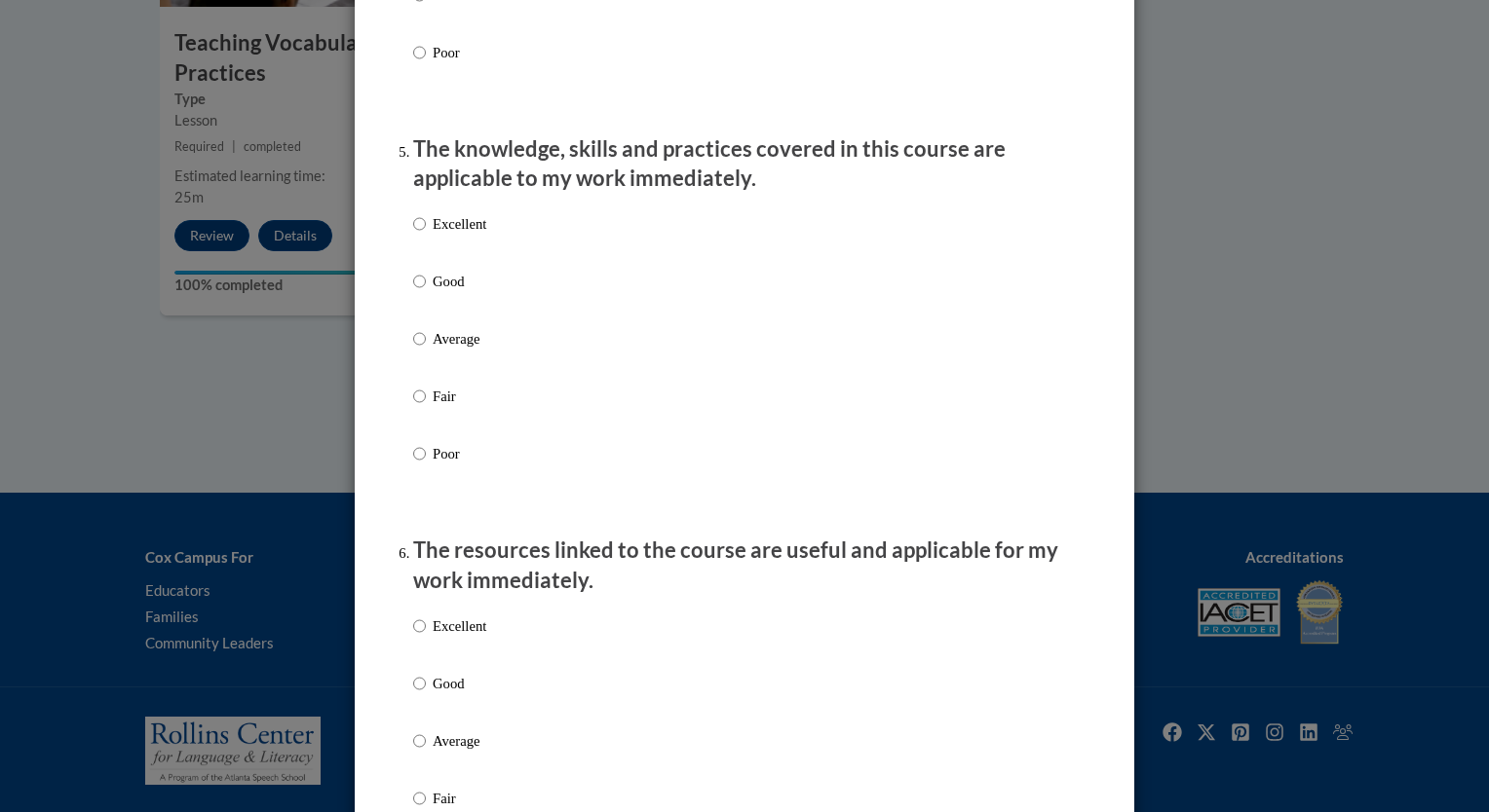
click at [443, 292] on p "Good" at bounding box center [459, 282] width 54 height 22
click at [426, 292] on input "Good" at bounding box center [420, 282] width 13 height 22
radio input "true"
click at [449, 694] on p "Good" at bounding box center [459, 684] width 54 height 22
click at [426, 694] on input "Good" at bounding box center [420, 684] width 13 height 22
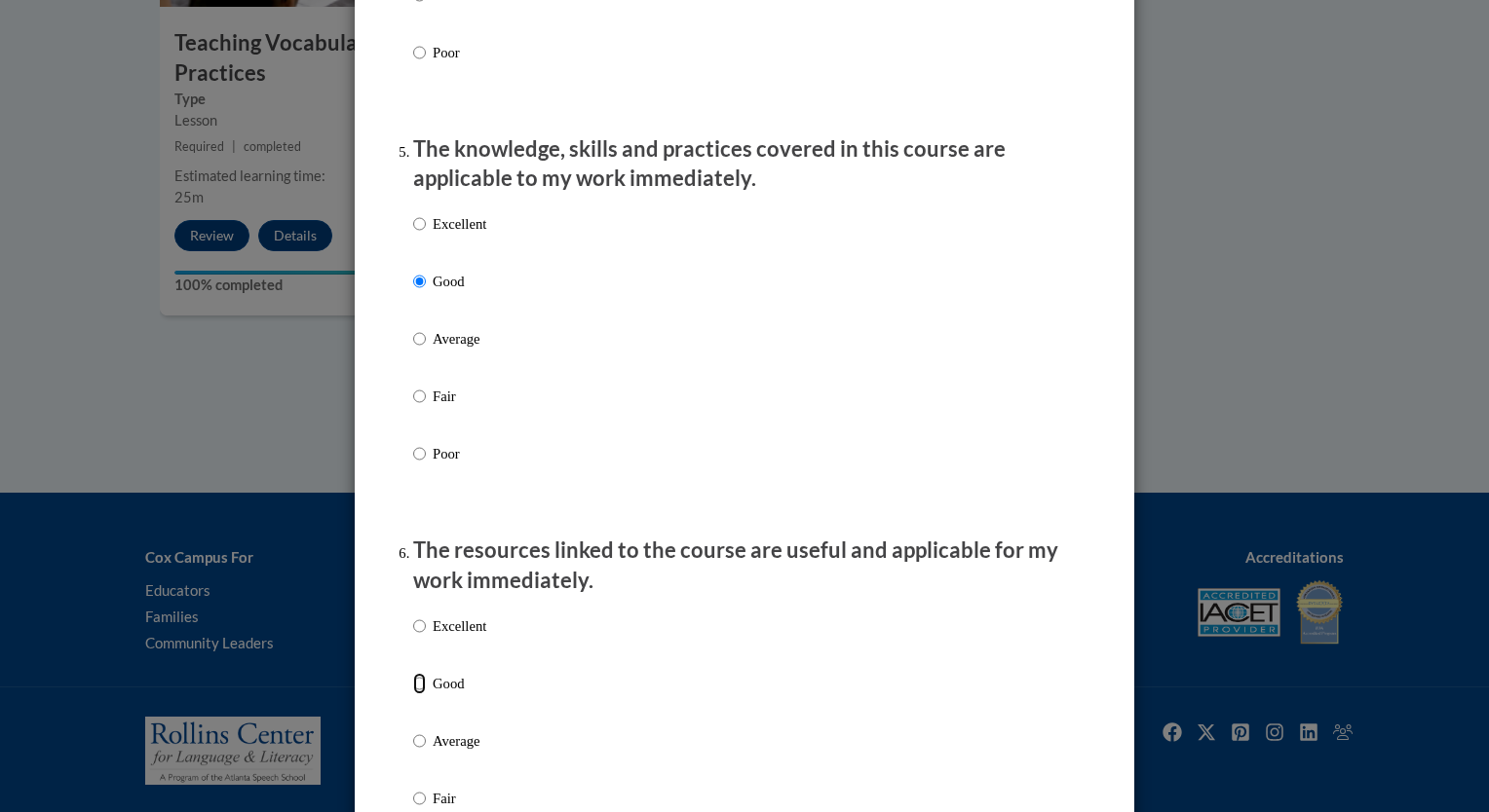
radio input "true"
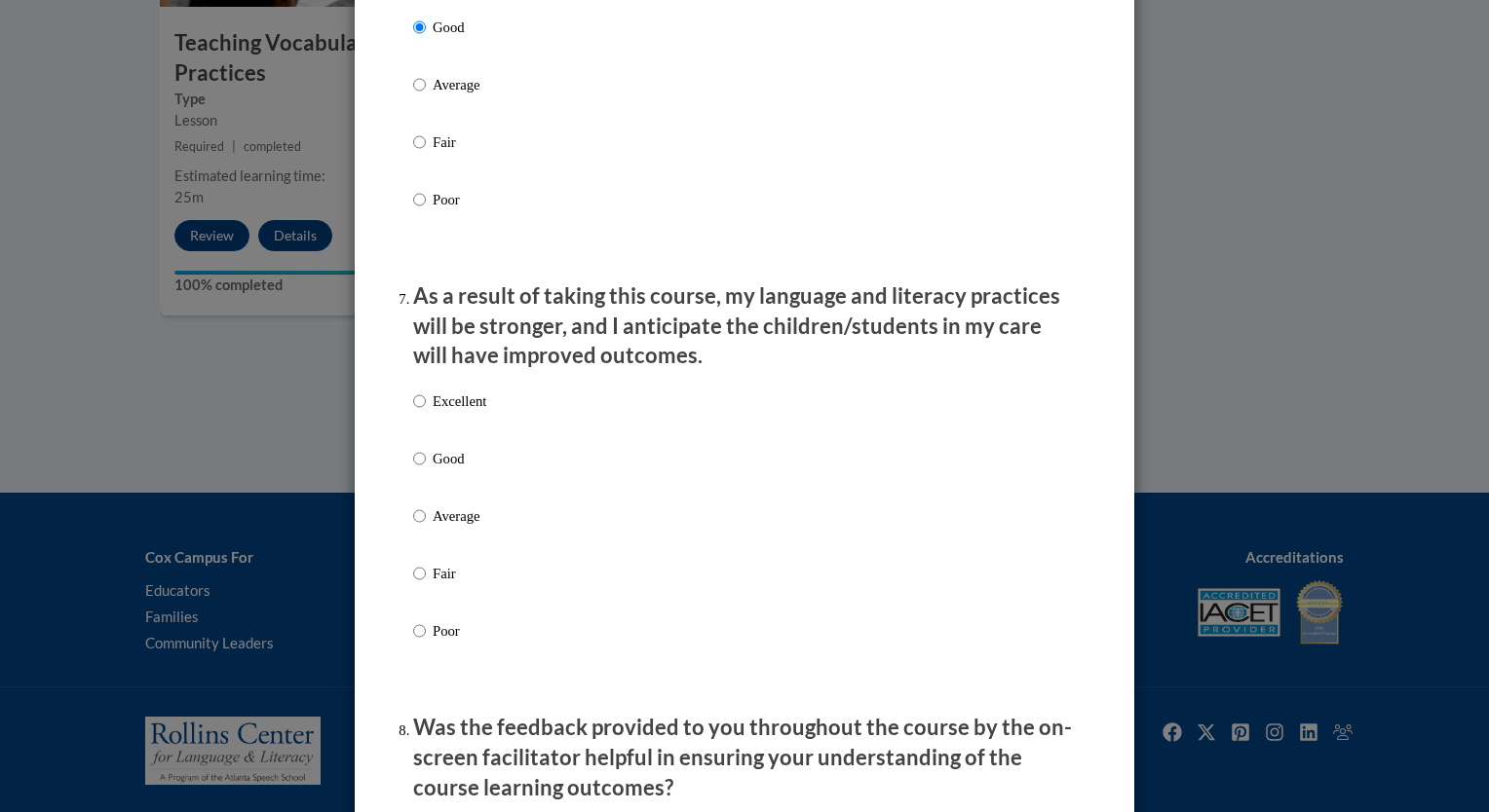
scroll to position [2445, 0]
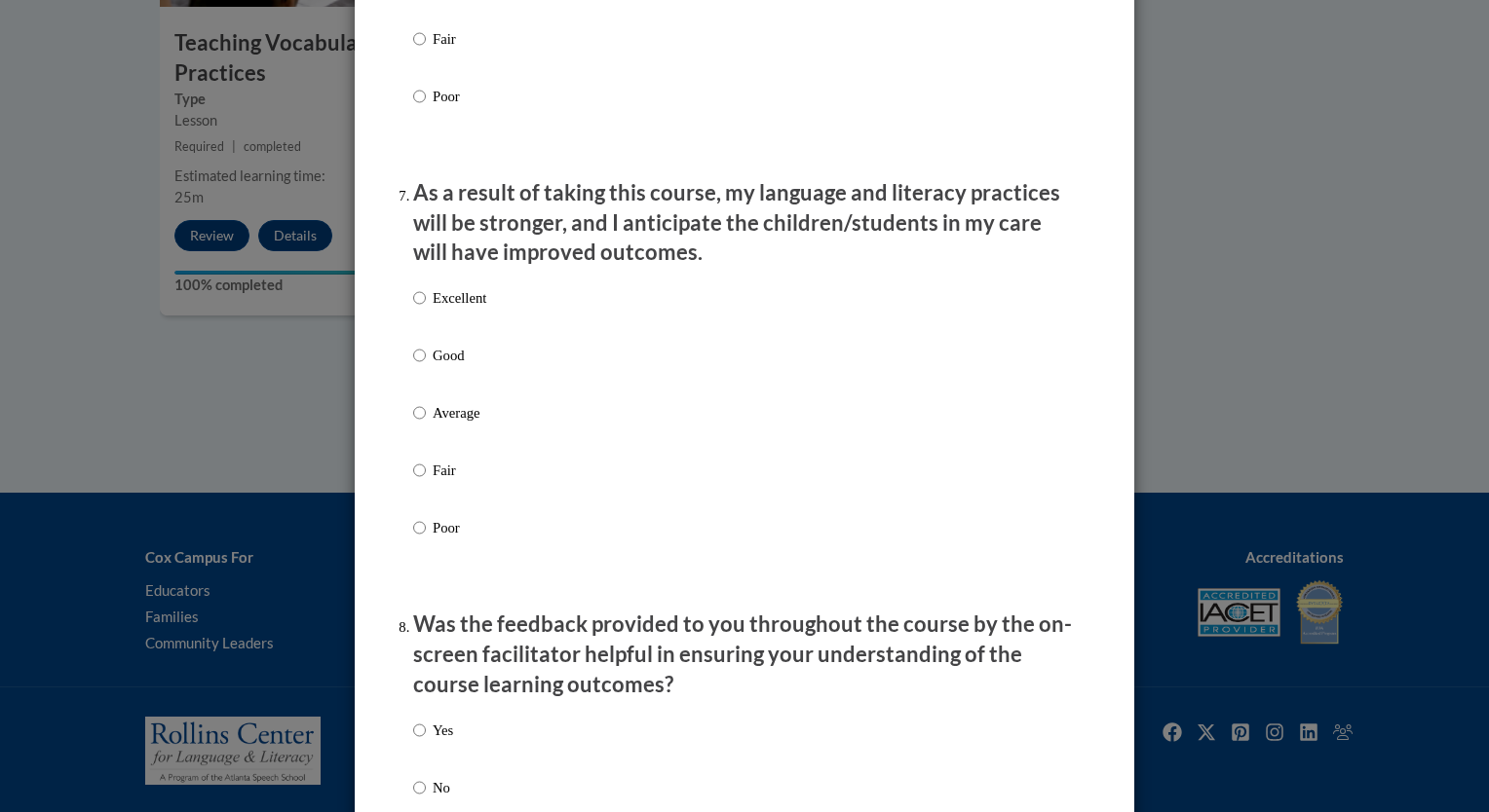
click at [455, 367] on p "Good" at bounding box center [459, 356] width 54 height 22
click at [426, 367] on input "Good" at bounding box center [420, 356] width 13 height 22
radio input "true"
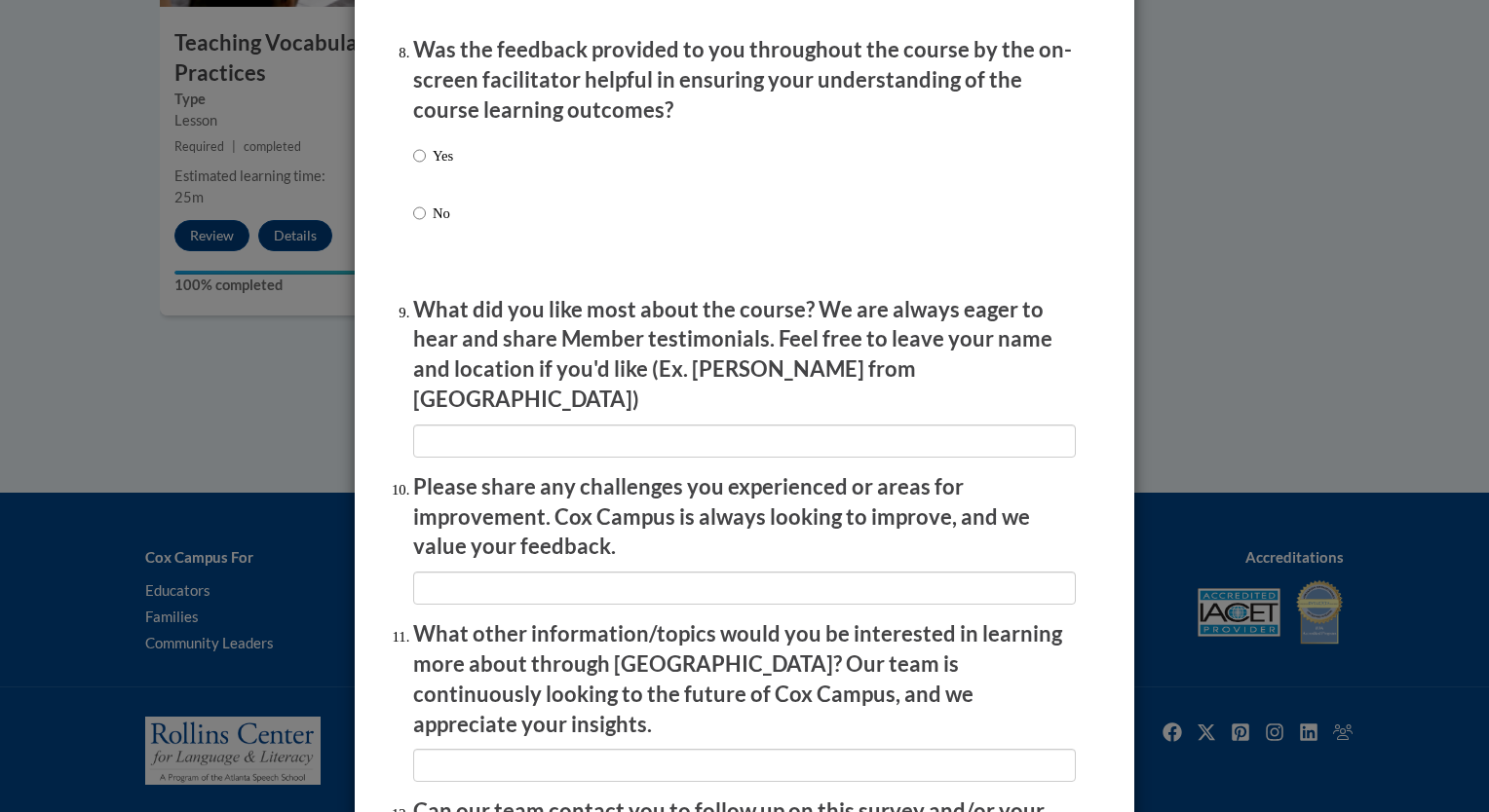
scroll to position [3016, 0]
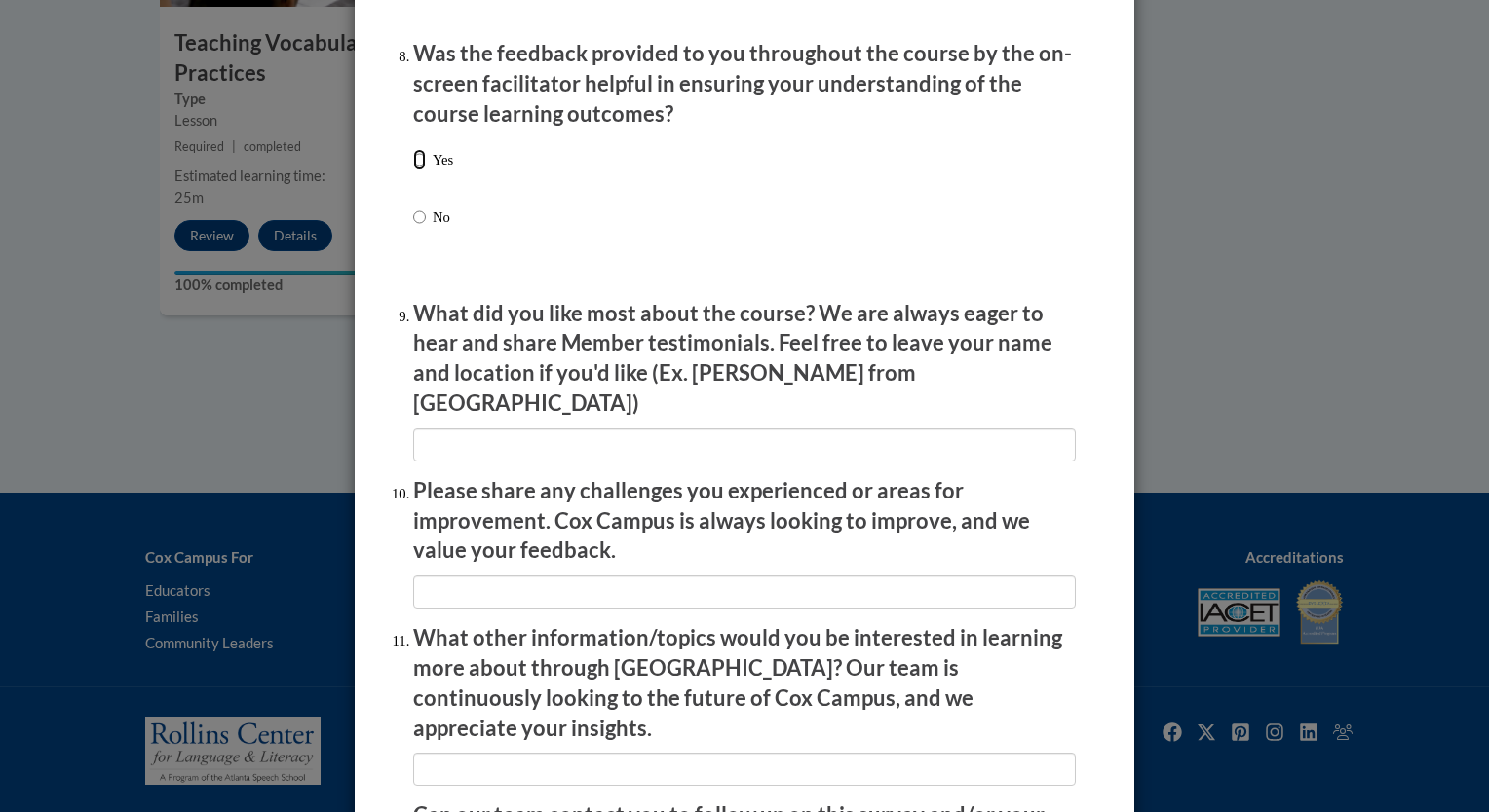
click at [414, 170] on input "Yes" at bounding box center [420, 160] width 13 height 22
radio input "true"
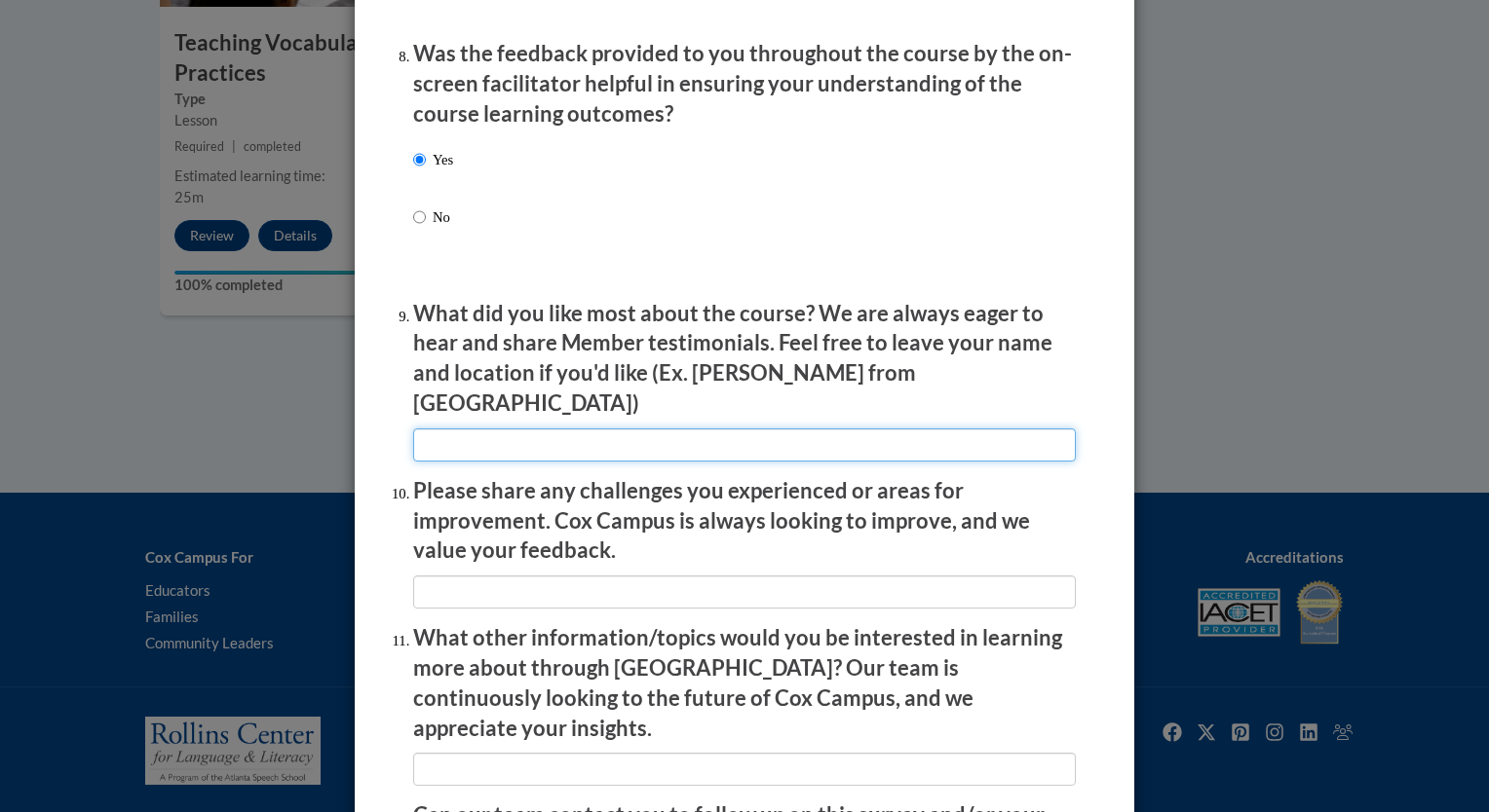
click at [717, 438] on input "textbox" at bounding box center [744, 444] width 663 height 33
type input "I liked the built in check points"
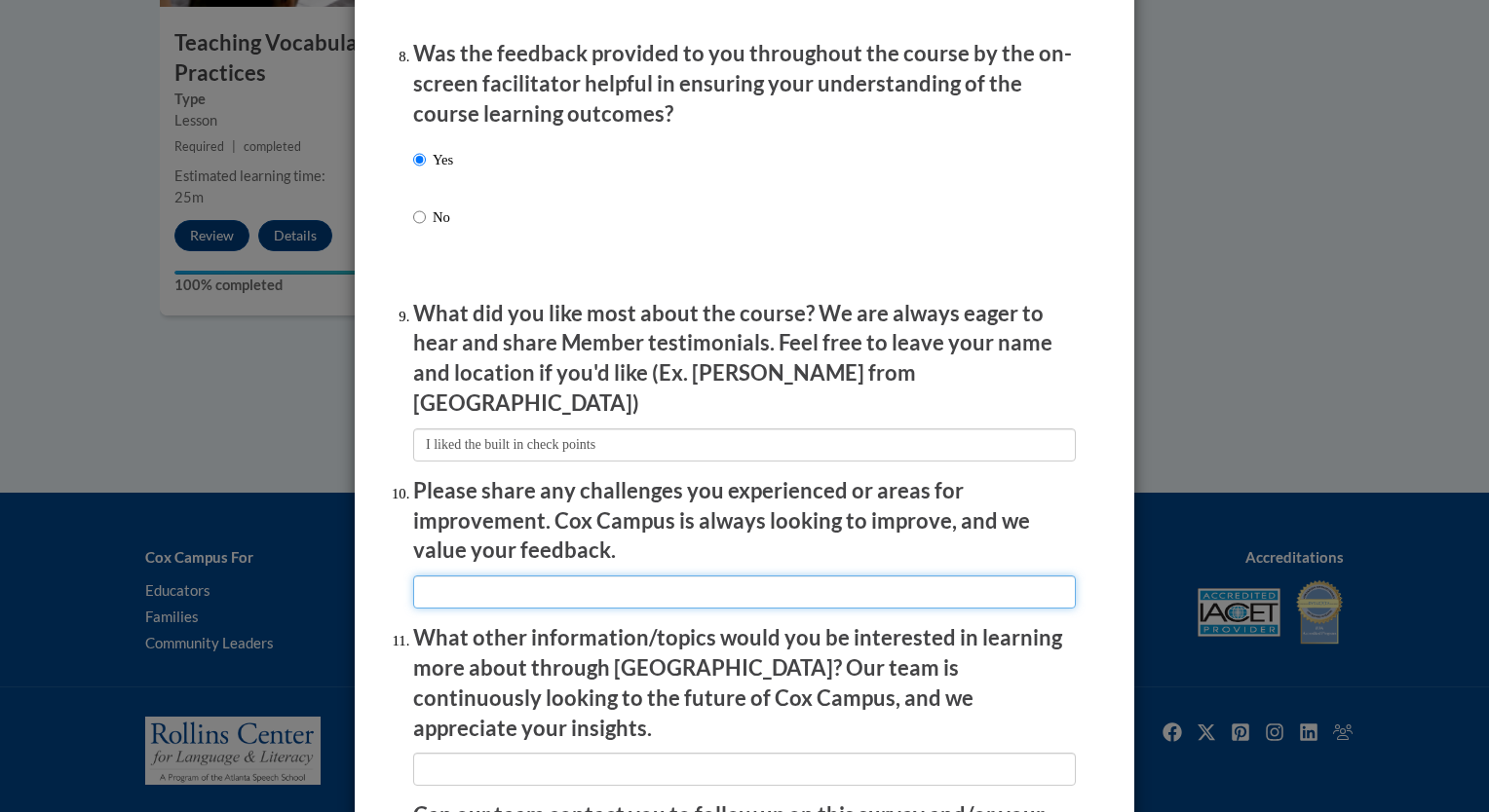
click at [592, 579] on input "textbox" at bounding box center [744, 592] width 663 height 33
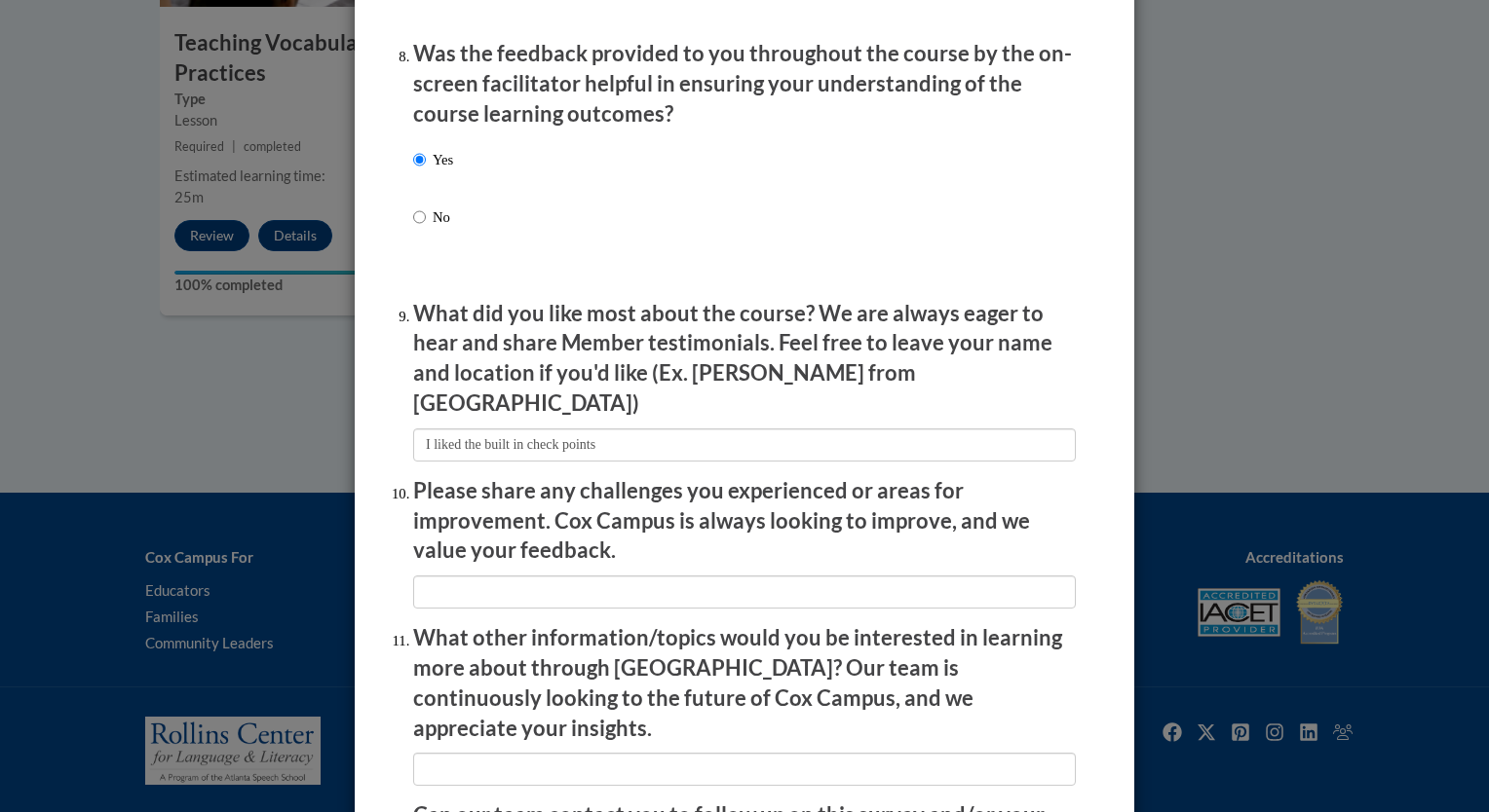
scroll to position [3243, 0]
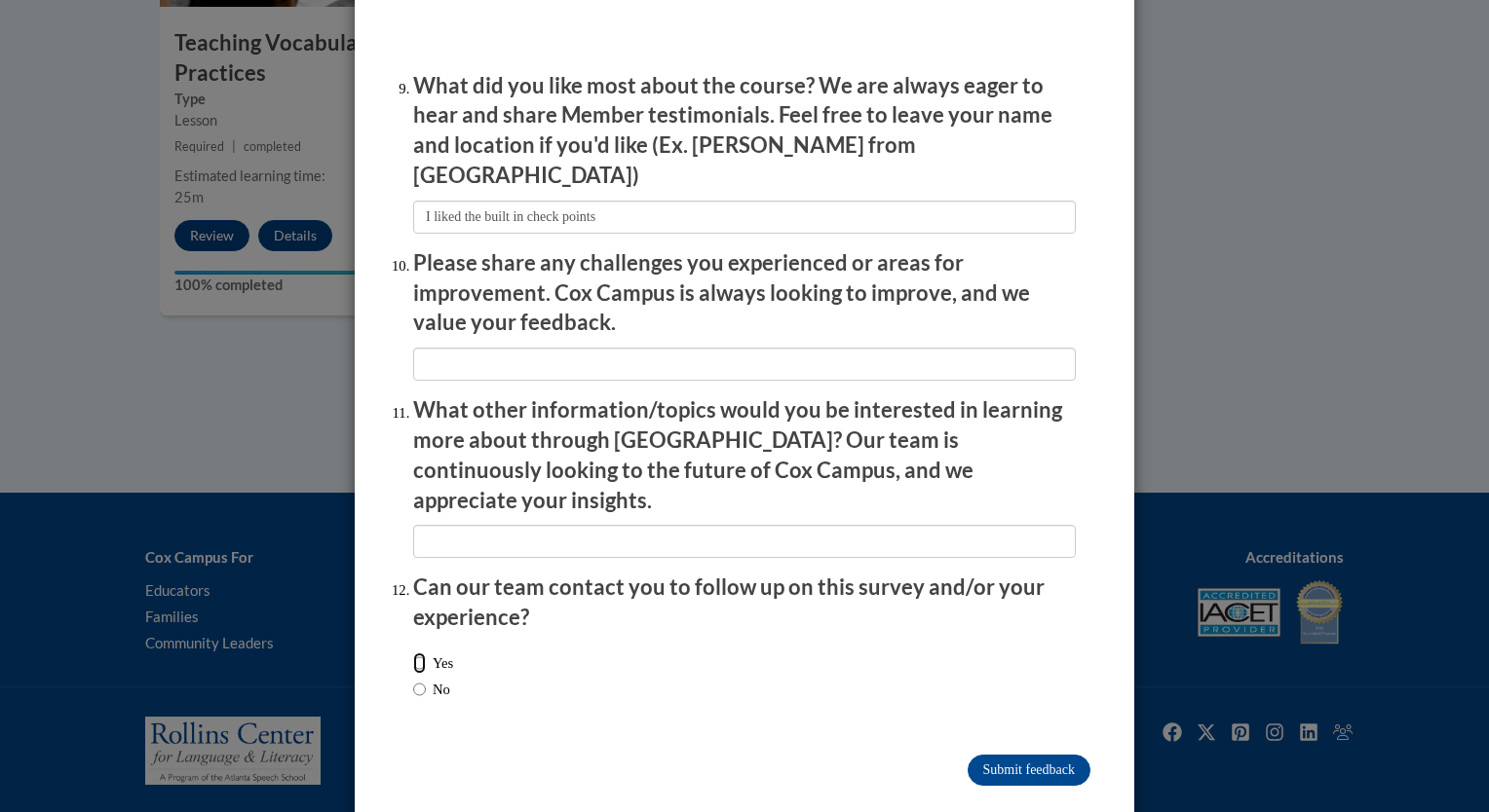
click at [414, 653] on input "Yes" at bounding box center [420, 664] width 13 height 22
radio input "true"
click at [724, 755] on input "Submit feedback" at bounding box center [1029, 770] width 123 height 31
